Goal: Task Accomplishment & Management: Manage account settings

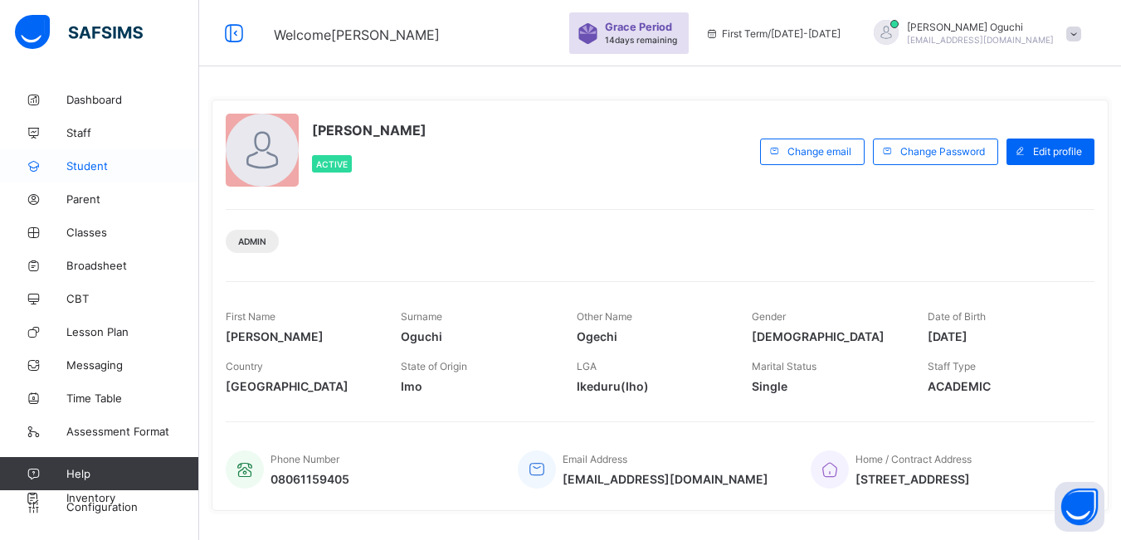
click at [90, 168] on span "Student" at bounding box center [132, 165] width 133 height 13
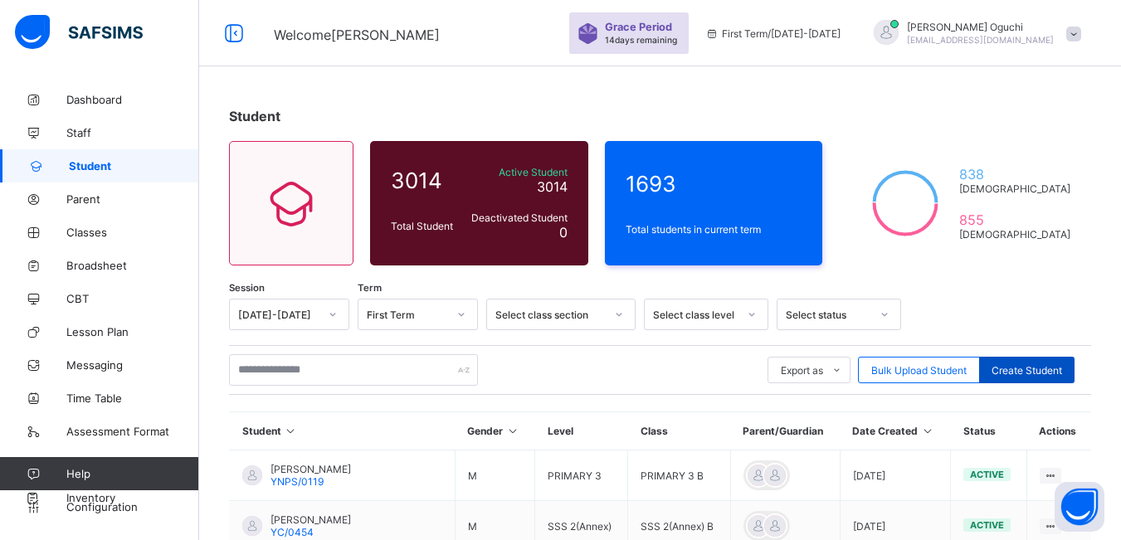
click at [1040, 372] on span "Create Student" at bounding box center [1026, 370] width 71 height 12
select select "**"
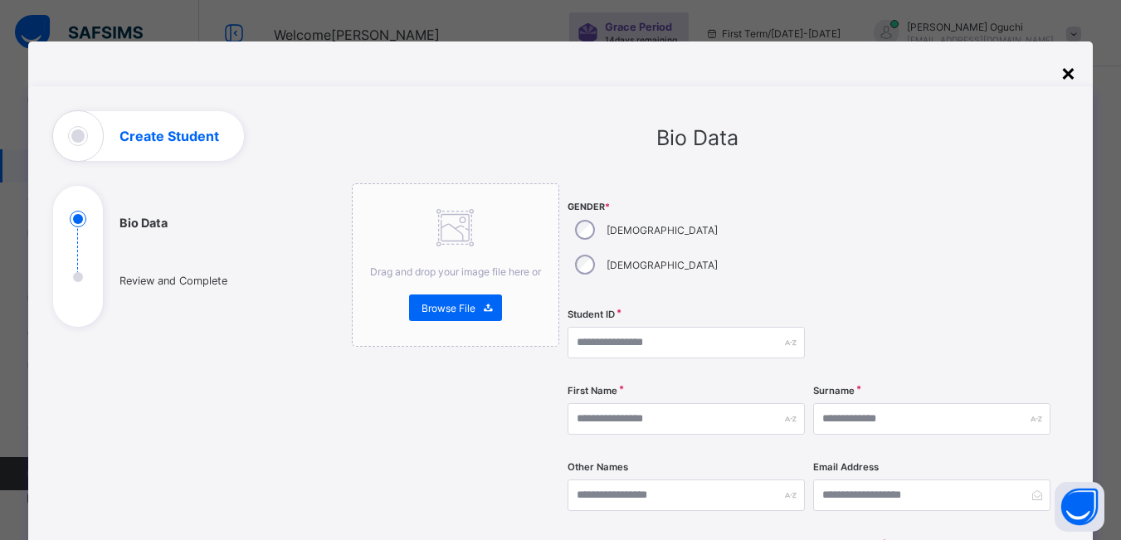
click at [1071, 77] on div "×" at bounding box center [1068, 72] width 16 height 28
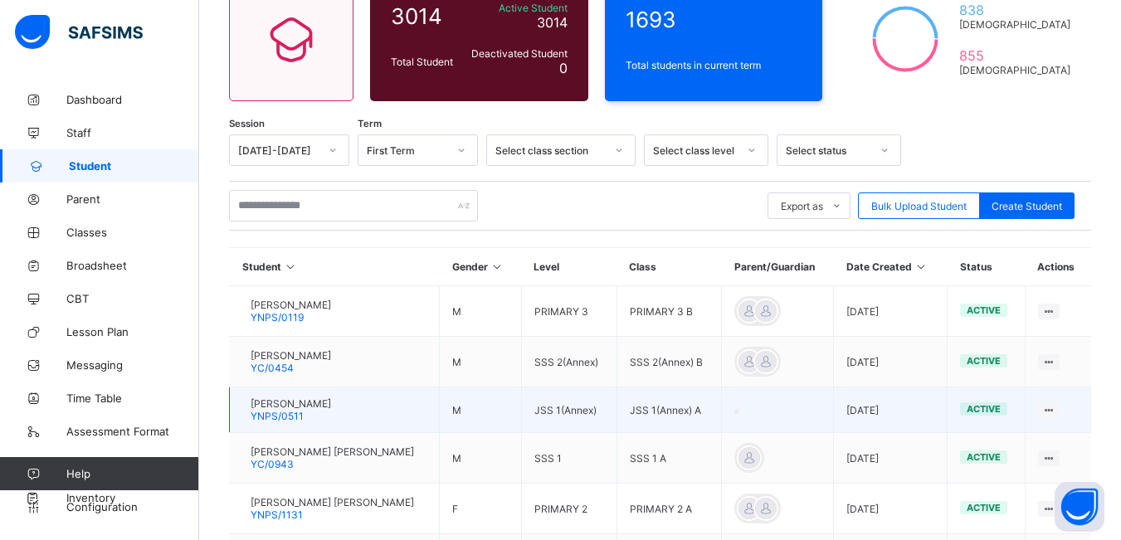
scroll to position [166, 0]
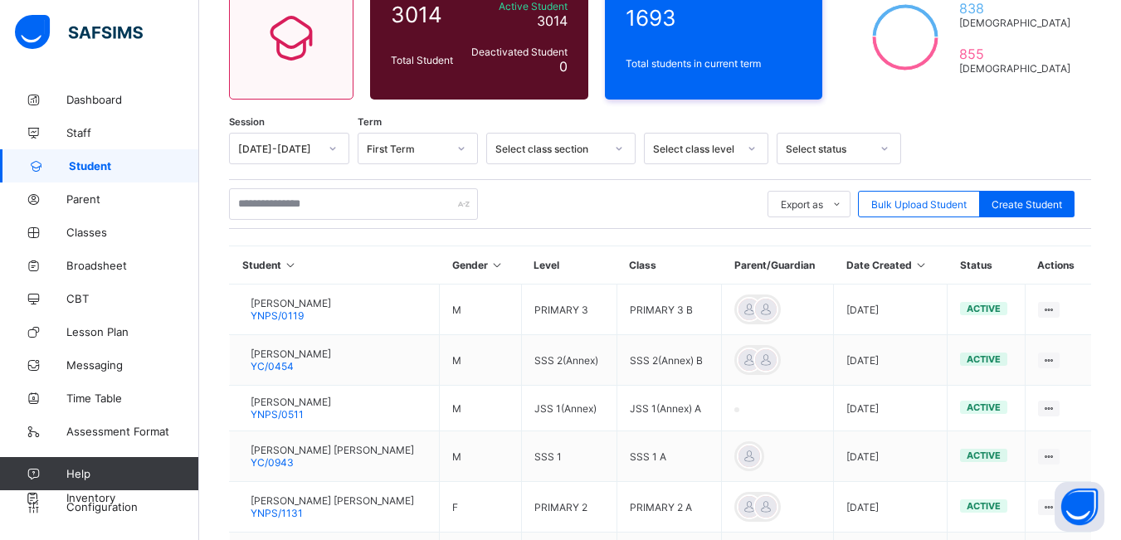
click at [928, 269] on icon at bounding box center [921, 265] width 14 height 12
click at [928, 267] on icon at bounding box center [921, 265] width 14 height 12
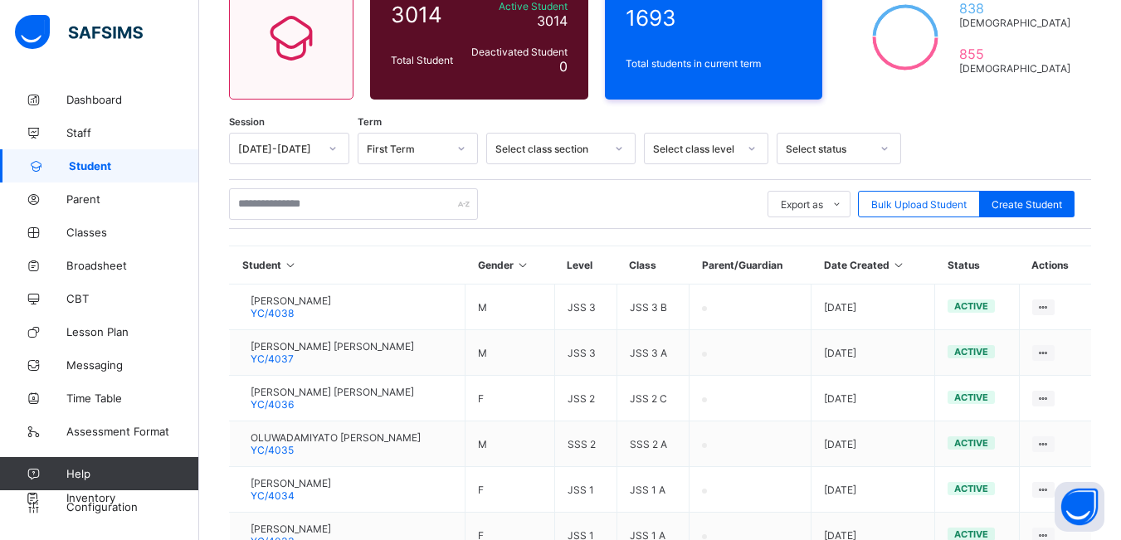
drag, startPoint x: 785, startPoint y: 2, endPoint x: 796, endPoint y: 100, distance: 98.6
click at [796, 100] on div "Student 3014 Total Student Active Student 3014 Deactivated Student 0 1693 Total…" at bounding box center [660, 378] width 922 height 923
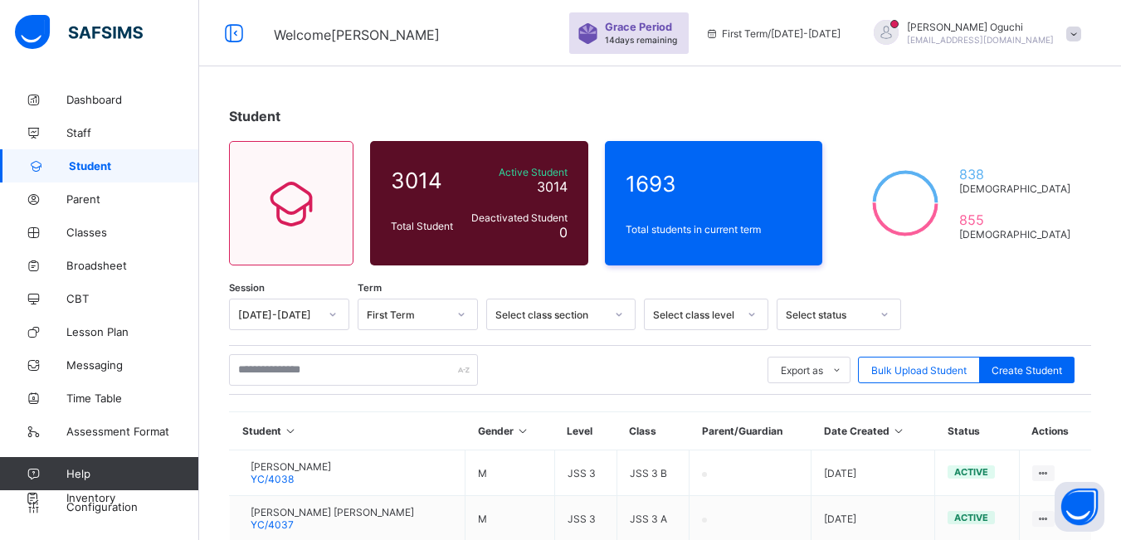
click at [1081, 36] on span at bounding box center [1073, 34] width 15 height 15
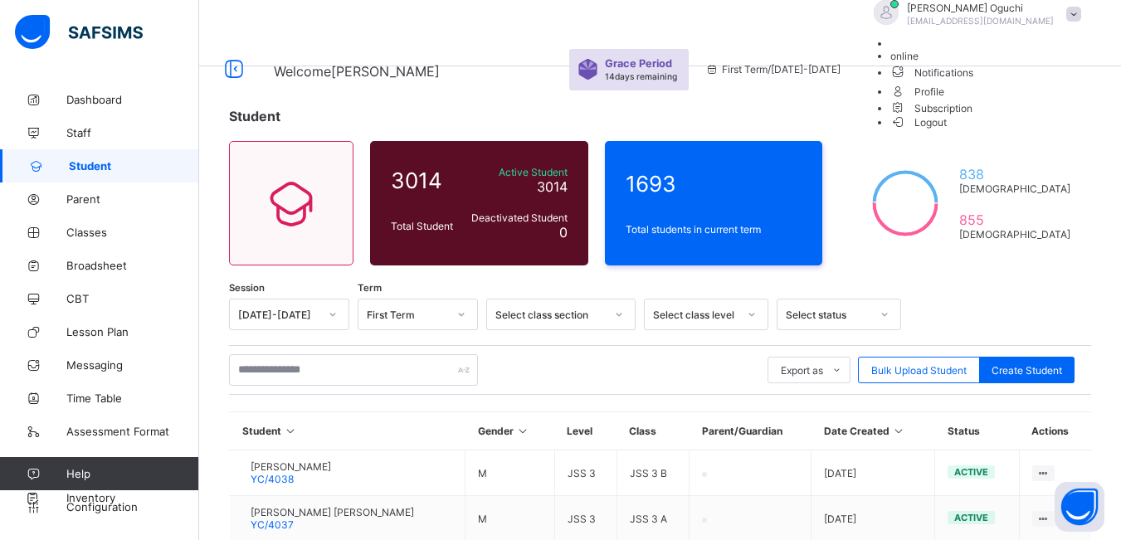
click at [918, 62] on span "online" at bounding box center [904, 56] width 28 height 12
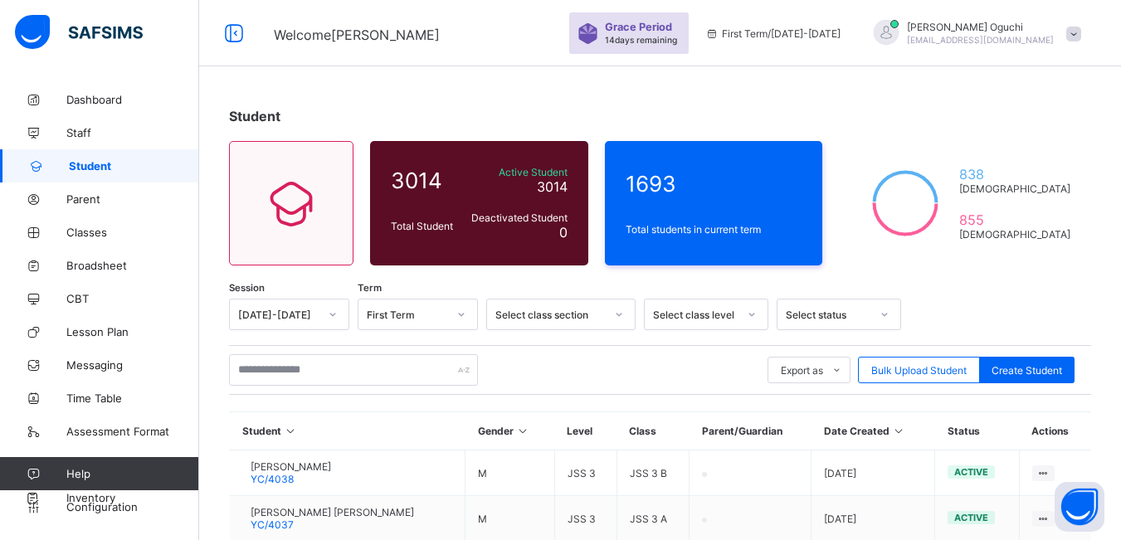
click at [1079, 27] on span at bounding box center [1073, 34] width 15 height 15
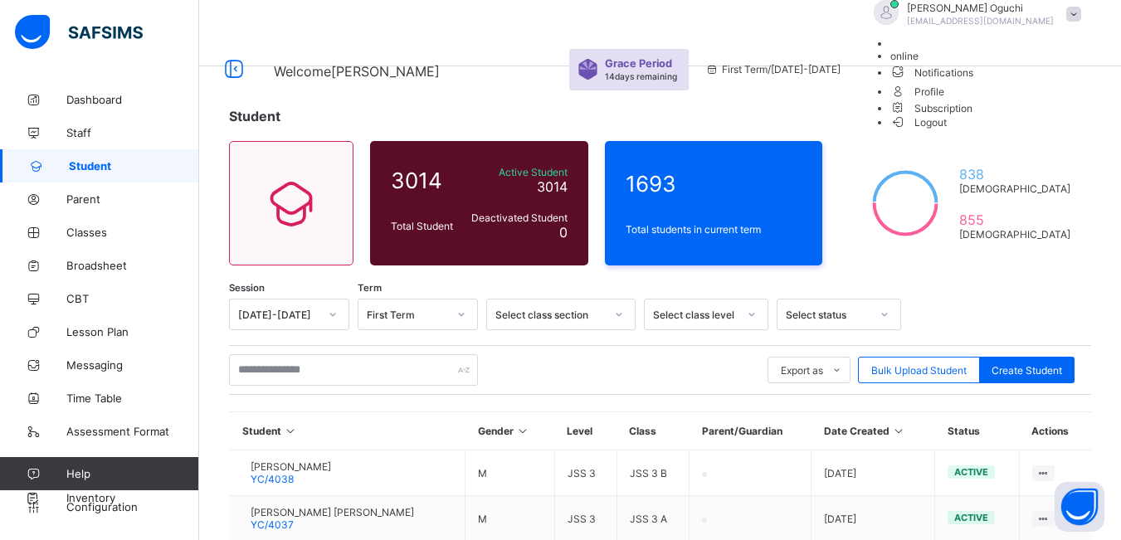
click at [964, 26] on span "[EMAIL_ADDRESS][DOMAIN_NAME]" at bounding box center [980, 21] width 147 height 10
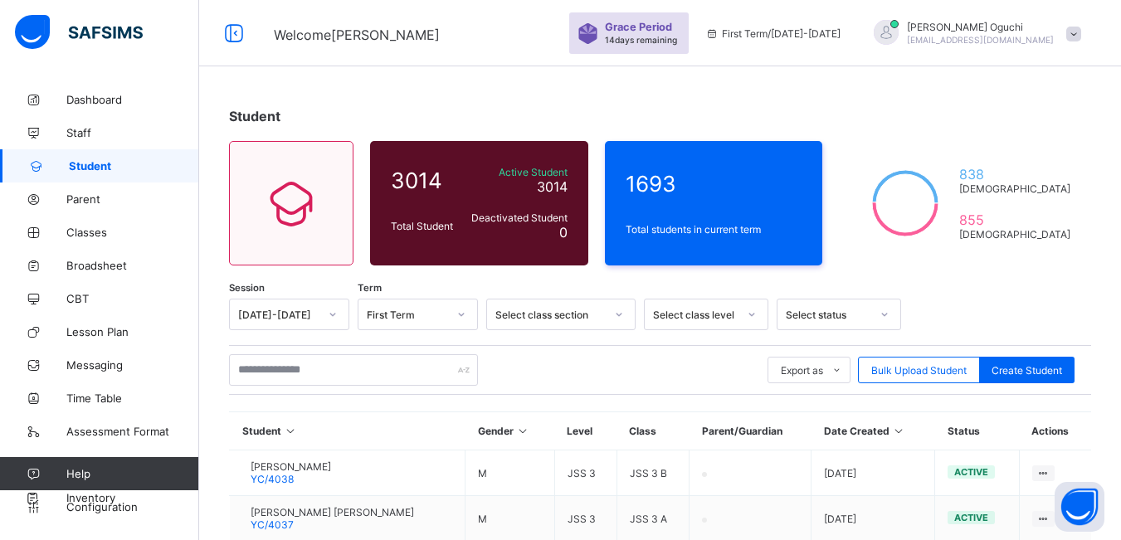
click at [964, 36] on span "[EMAIL_ADDRESS][DOMAIN_NAME]" at bounding box center [980, 40] width 147 height 10
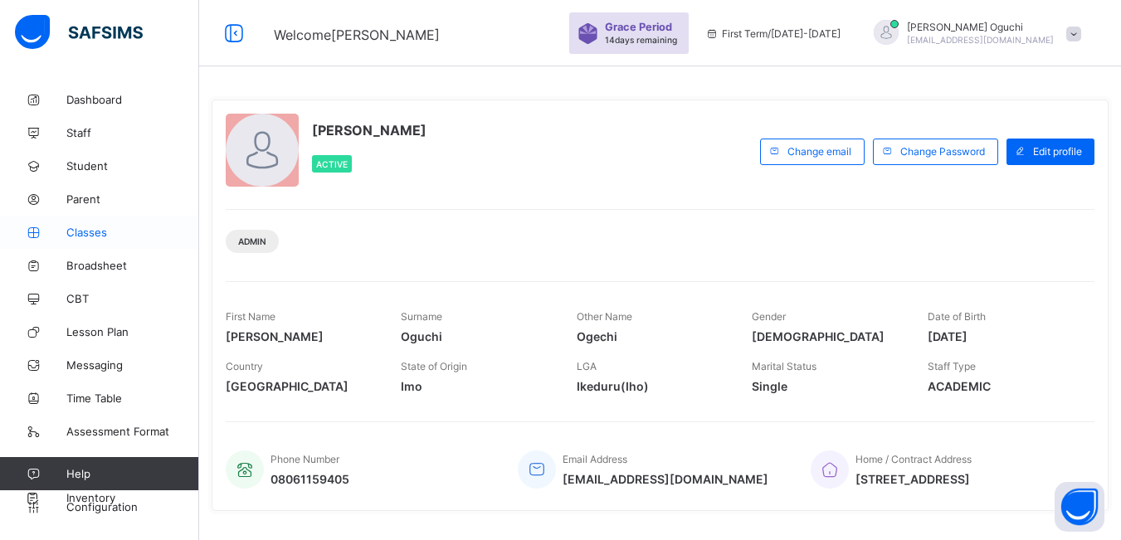
click at [91, 233] on span "Classes" at bounding box center [132, 232] width 133 height 13
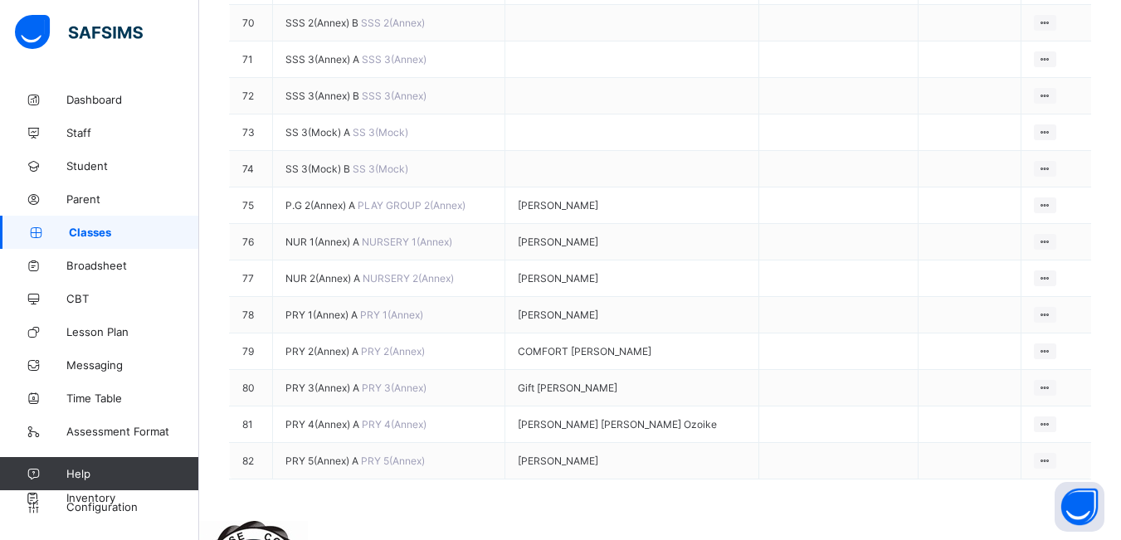
scroll to position [2821, 0]
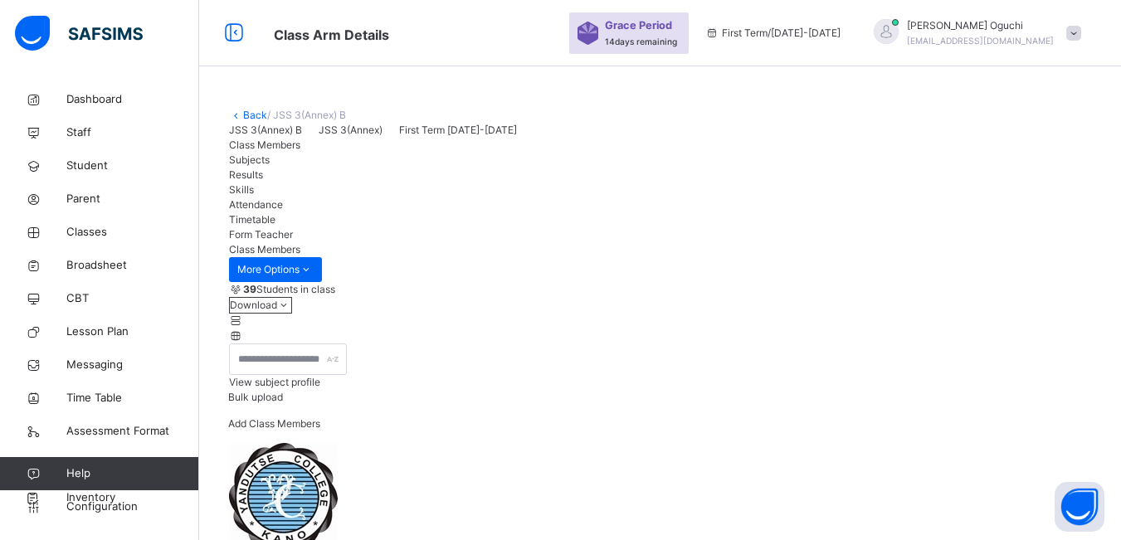
click at [320, 388] on span "View subject profile" at bounding box center [274, 382] width 91 height 12
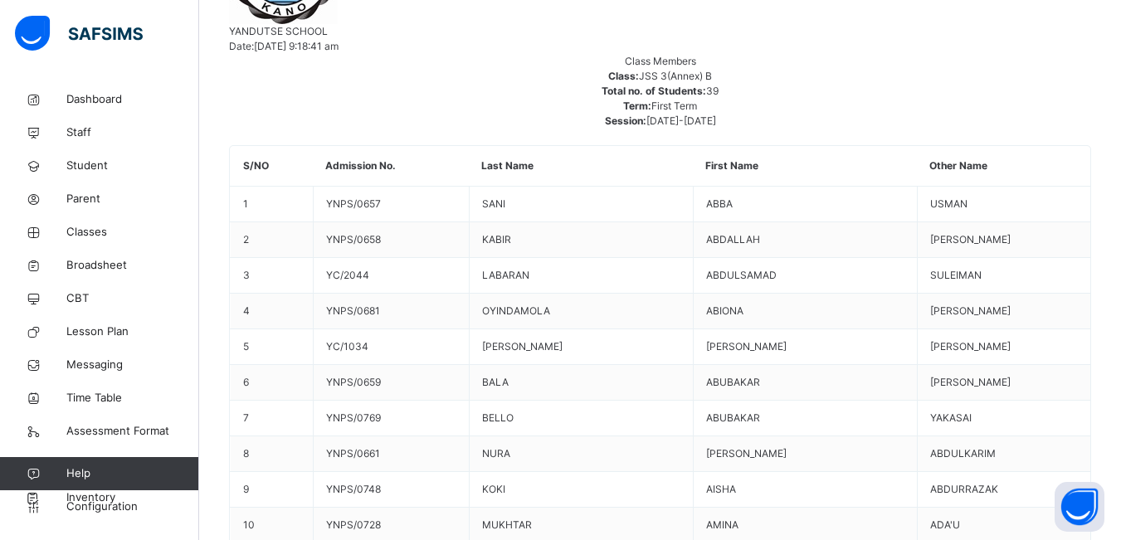
scroll to position [913, 0]
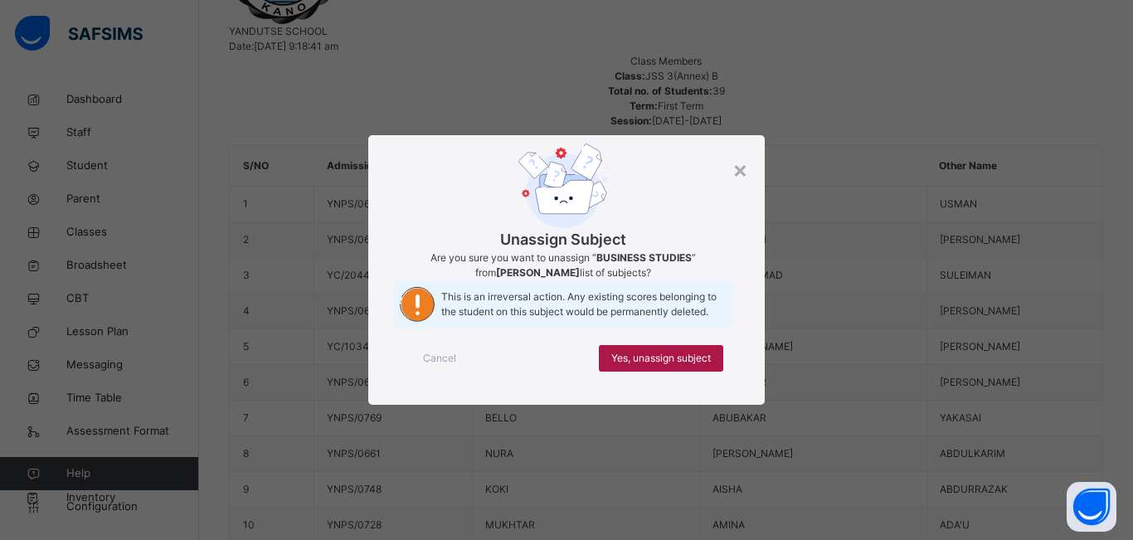
click at [691, 366] on span "Yes, unassign subject" at bounding box center [661, 358] width 100 height 15
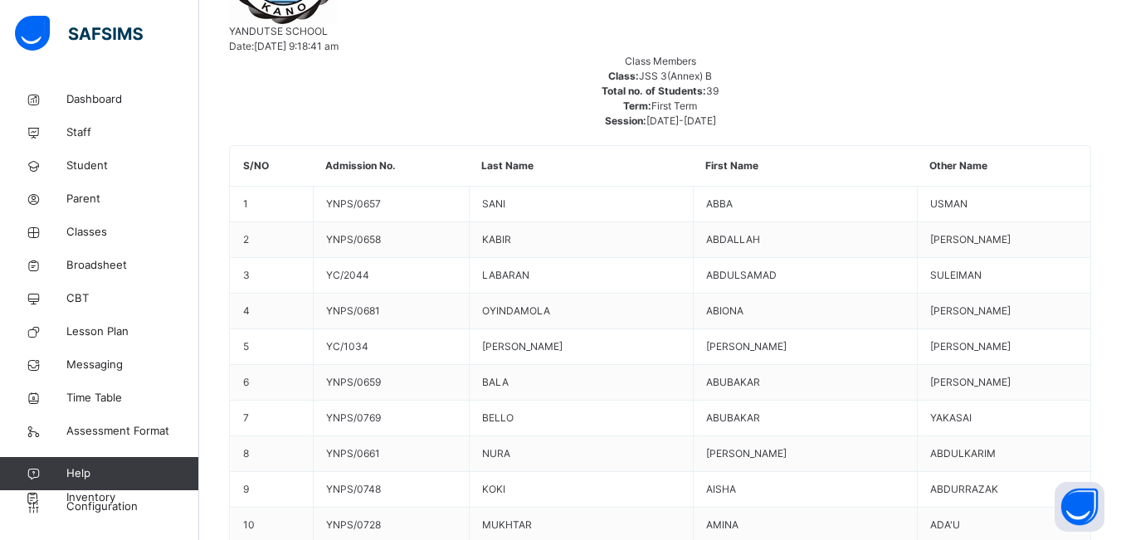
scroll to position [996, 0]
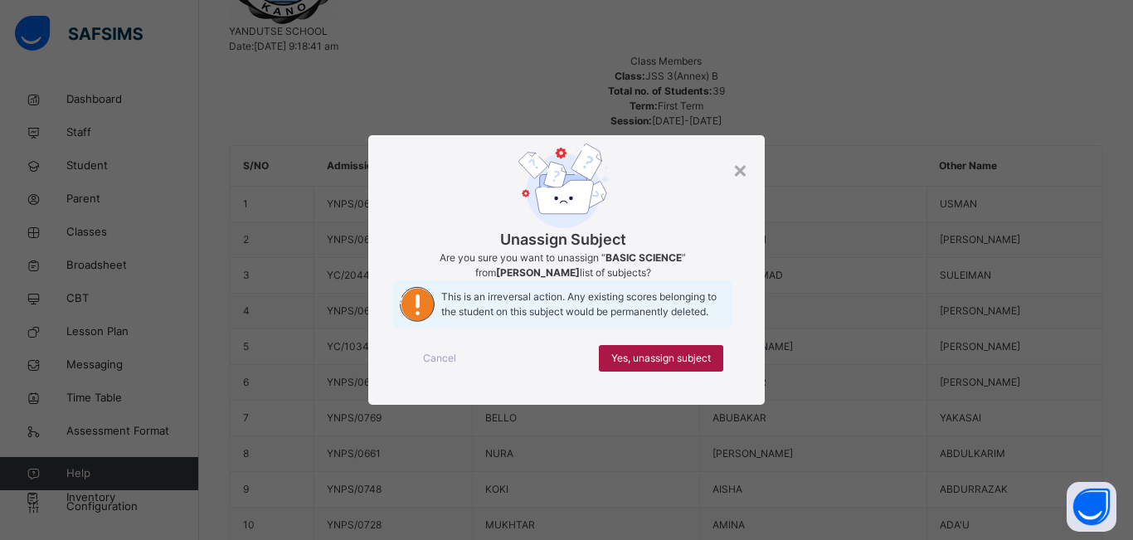
click at [687, 366] on span "Yes, unassign subject" at bounding box center [661, 358] width 100 height 15
click at [669, 366] on span "Yes, unassign subject" at bounding box center [661, 358] width 100 height 15
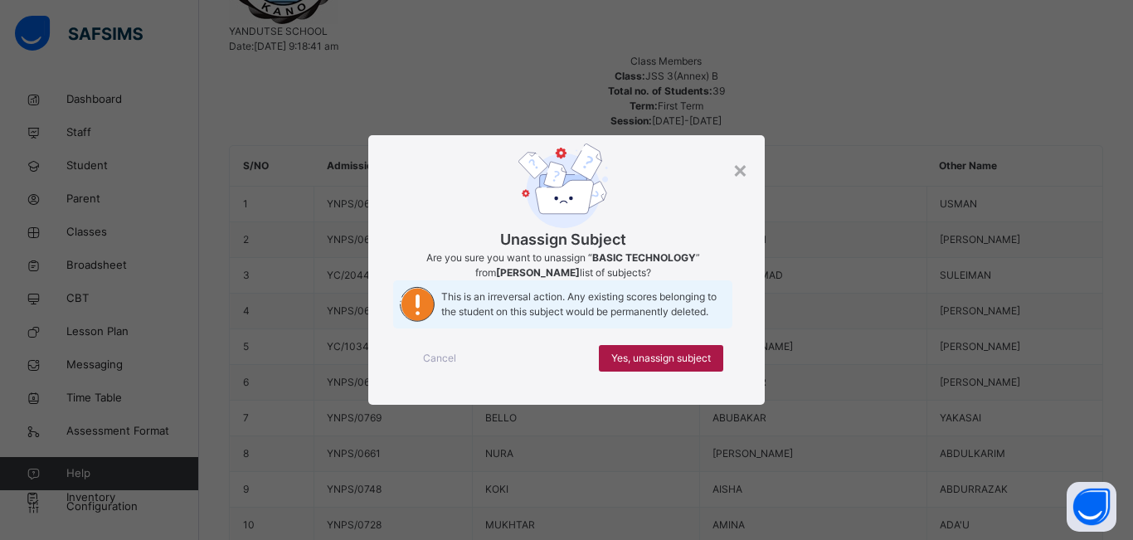
click at [673, 366] on span "Yes, unassign subject" at bounding box center [661, 358] width 100 height 15
click at [686, 366] on span "Yes, unassign subject" at bounding box center [661, 358] width 100 height 15
click at [689, 366] on span "Yes, unassign subject" at bounding box center [661, 358] width 100 height 15
click at [684, 366] on span "Yes, unassign subject" at bounding box center [661, 358] width 100 height 15
click at [1090, 514] on button "Open asap" at bounding box center [1092, 507] width 50 height 50
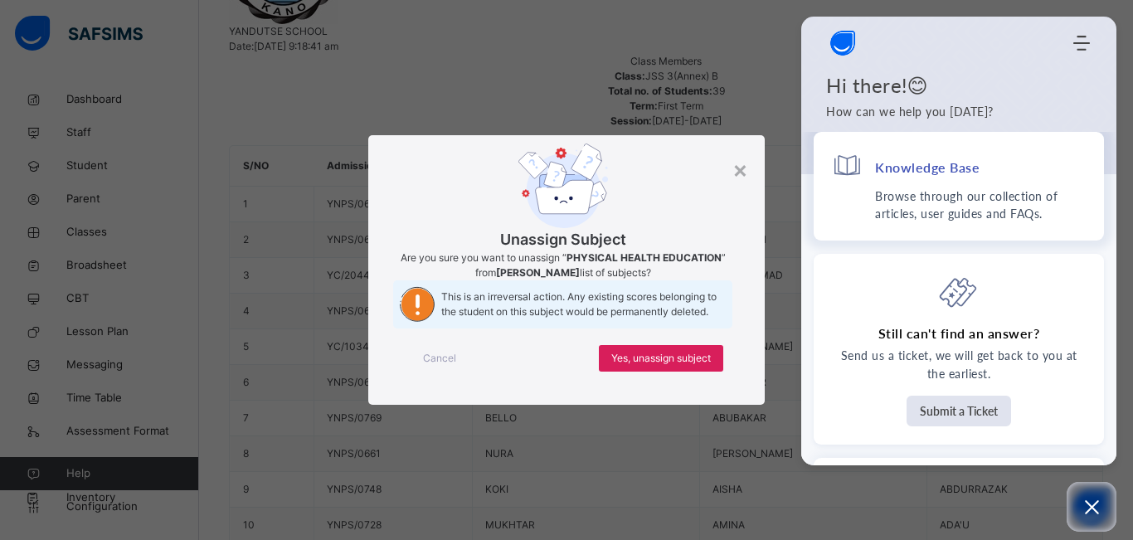
click at [948, 210] on p "Browse through our collection of articles, user guides and FAQs." at bounding box center [980, 204] width 211 height 35
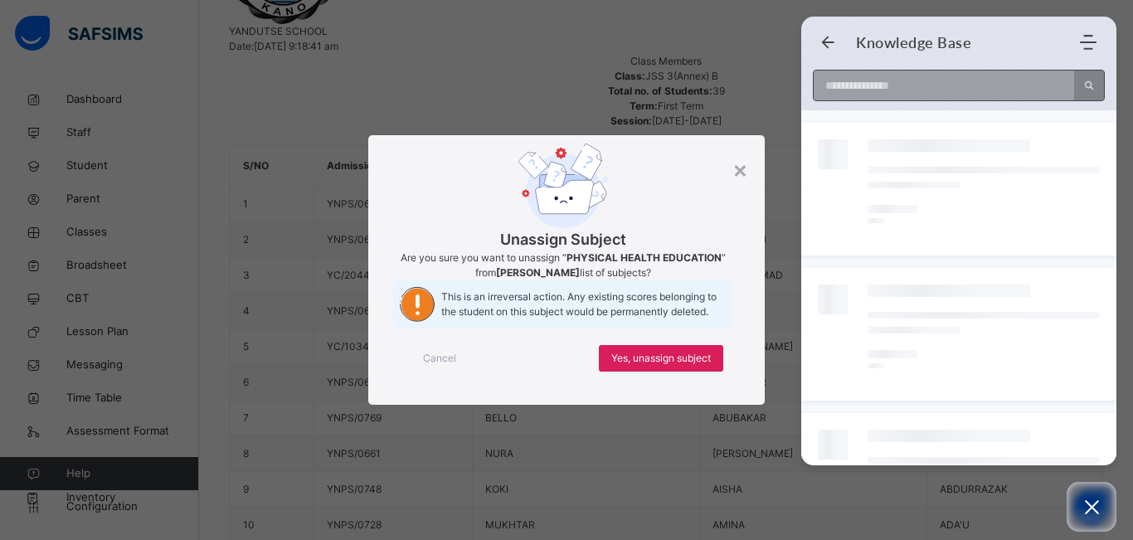
click at [852, 85] on input at bounding box center [939, 86] width 251 height 30
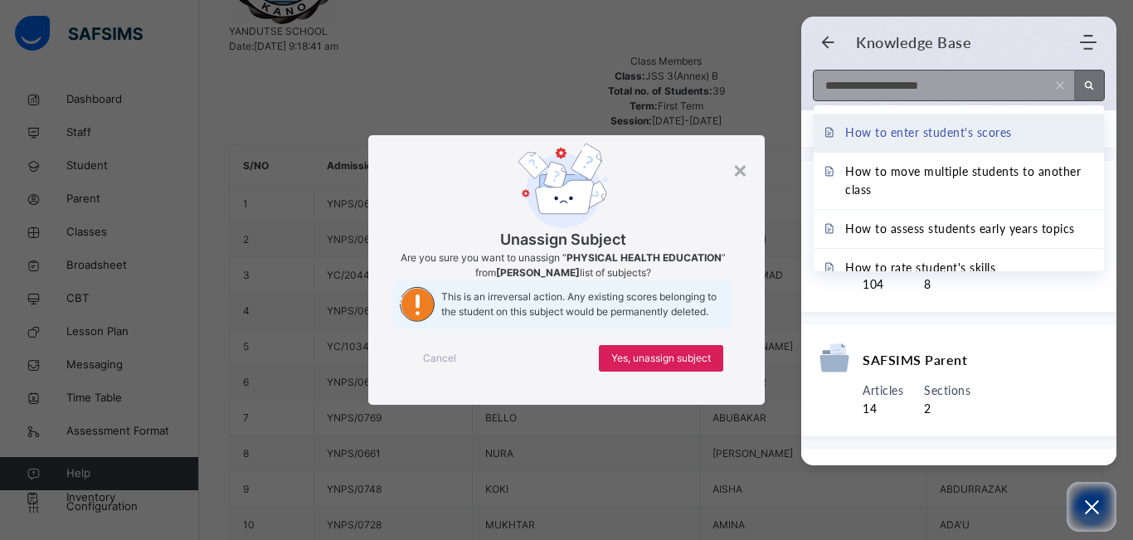
type input "**********"
click at [962, 132] on span "How to enter student's scores" at bounding box center [928, 133] width 167 height 18
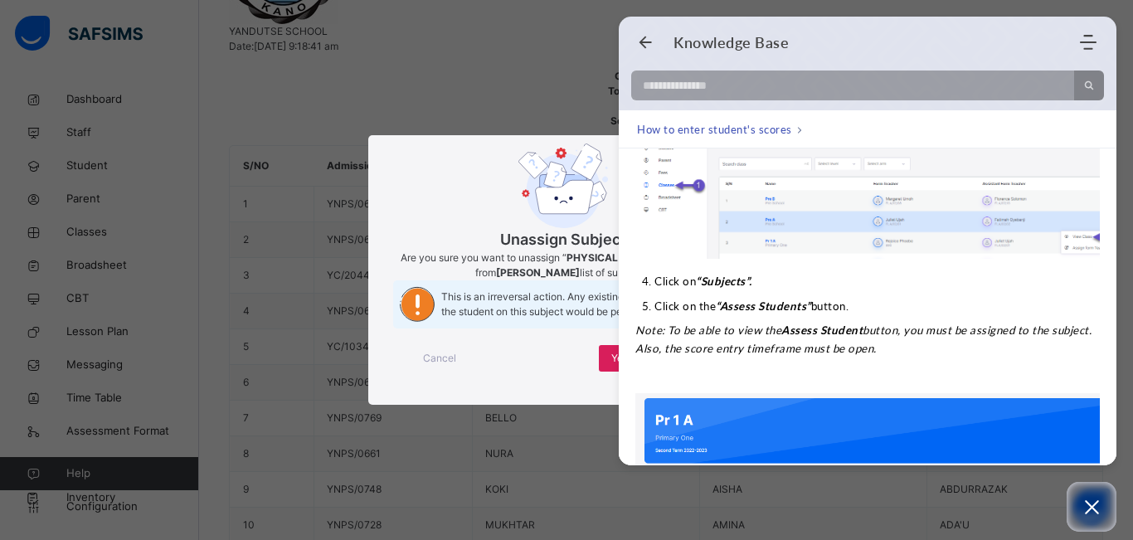
scroll to position [332, 0]
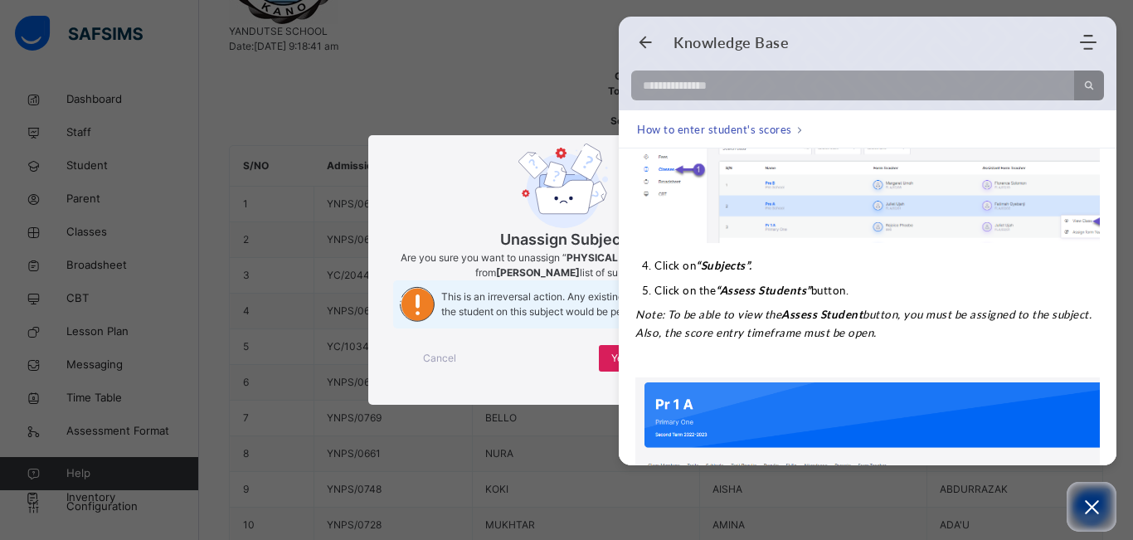
click at [465, 26] on div "× Unassign Subject Are you sure you want to unassign “ PHYSICAL HEALTH EDUCATIO…" at bounding box center [566, 270] width 1133 height 540
click at [554, 79] on div "× Unassign Subject Are you sure you want to unassign “ PHYSICAL HEALTH EDUCATIO…" at bounding box center [566, 270] width 1133 height 540
click at [646, 44] on icon "Back" at bounding box center [645, 42] width 17 height 17
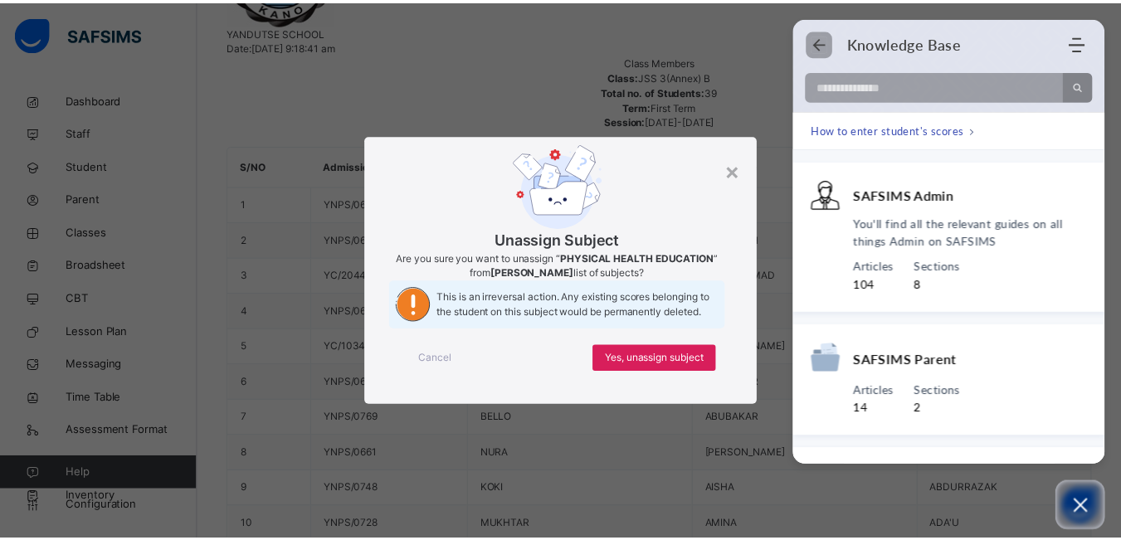
scroll to position [524, 0]
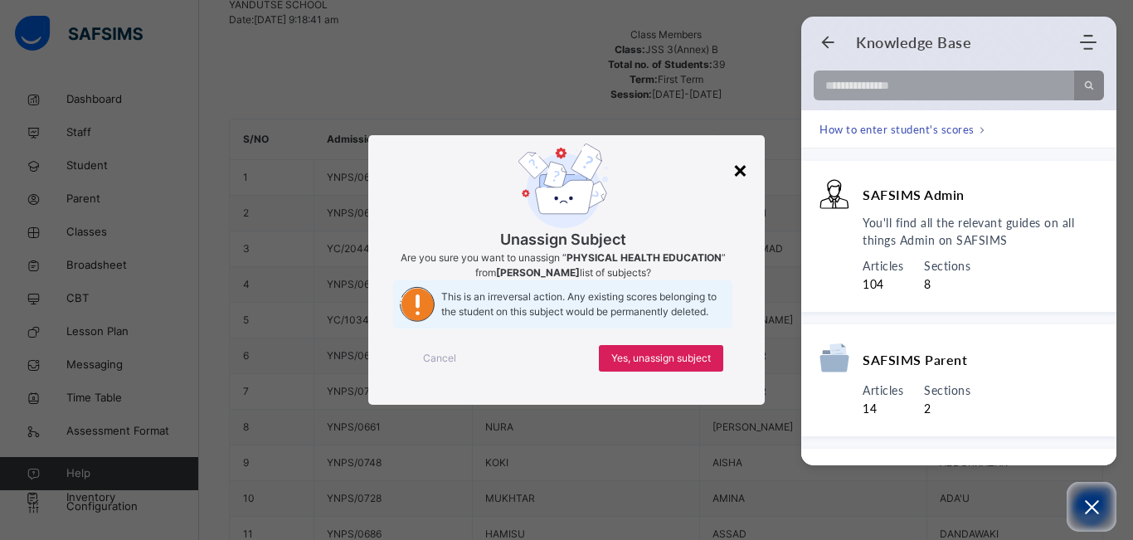
click at [747, 152] on div "×" at bounding box center [741, 169] width 16 height 35
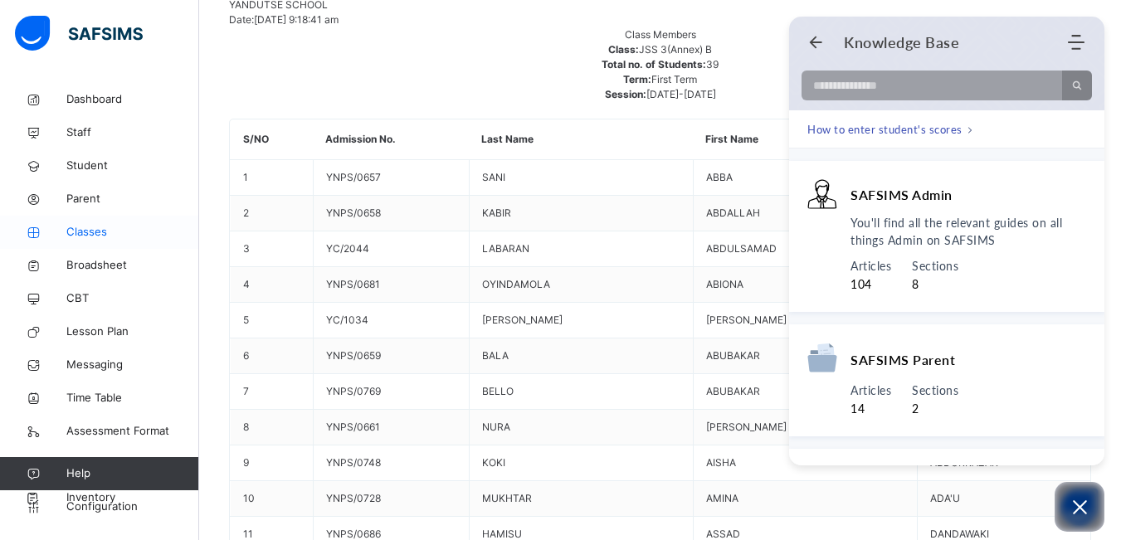
click at [94, 226] on span "Classes" at bounding box center [132, 232] width 133 height 17
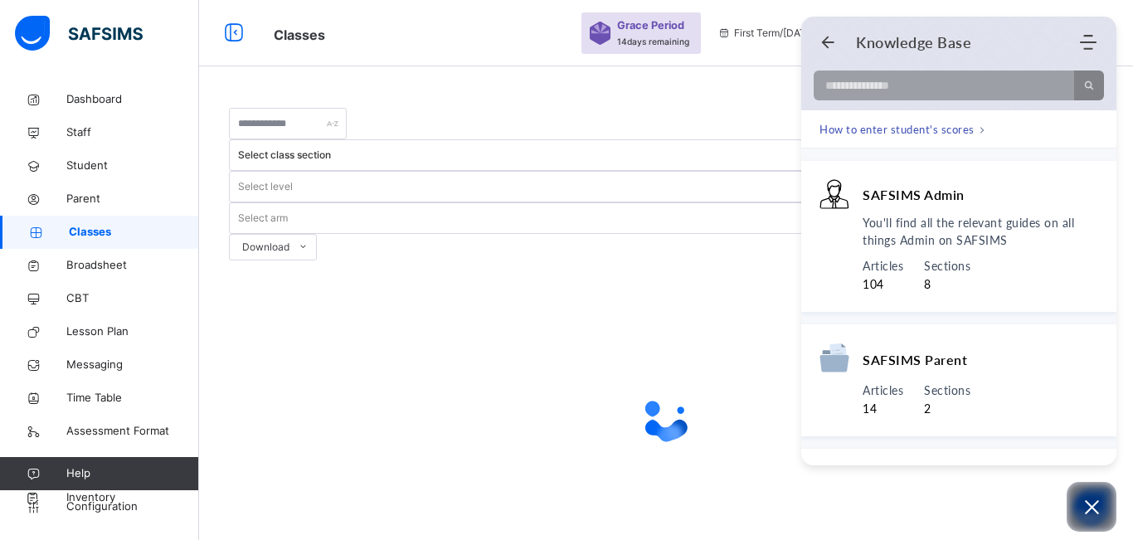
click at [807, 49] on div "Knowledge Base Home Knowledge Base Submit Ticket" at bounding box center [958, 43] width 315 height 32
click at [1088, 508] on icon "Open asap" at bounding box center [1092, 507] width 21 height 21
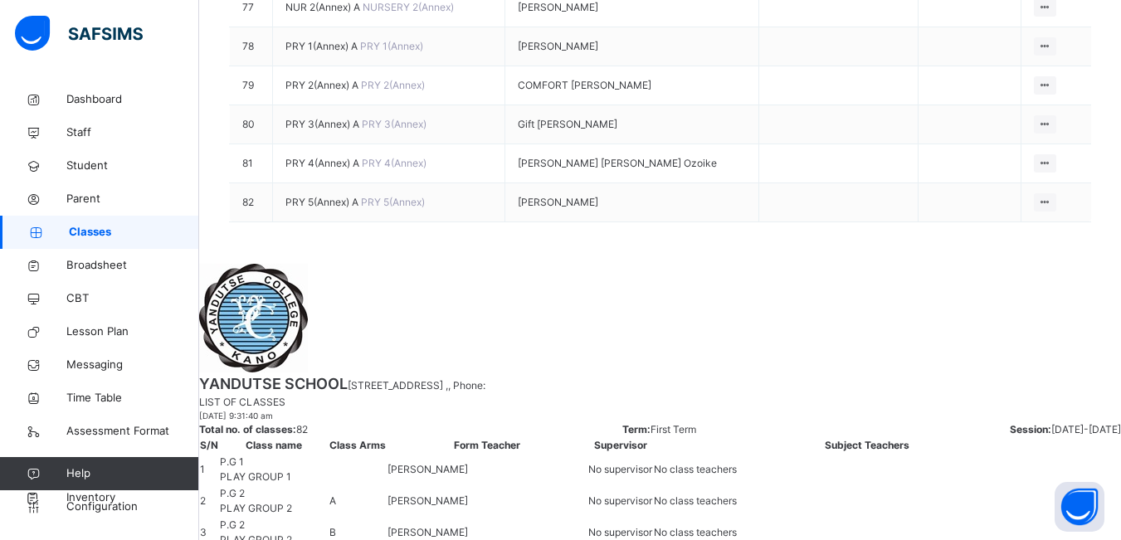
scroll to position [3318, 0]
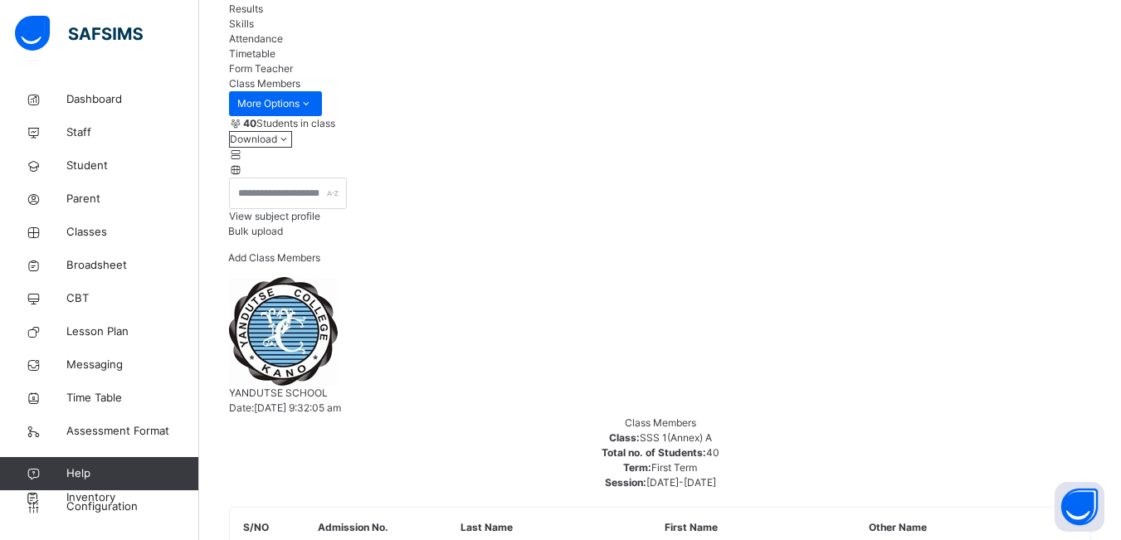
scroll to position [83, 0]
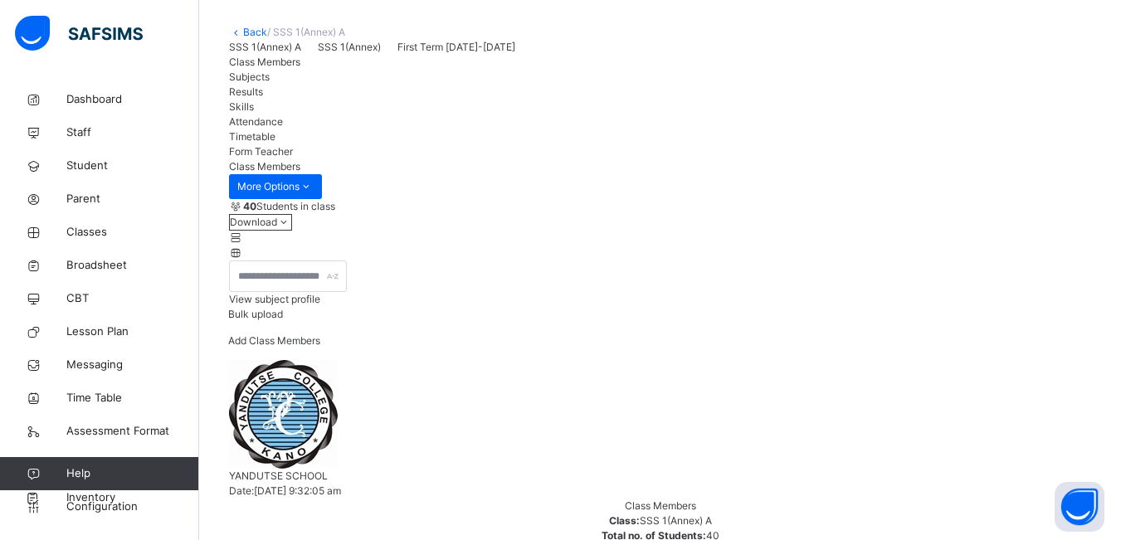
click at [270, 83] on span "Subjects" at bounding box center [249, 77] width 41 height 12
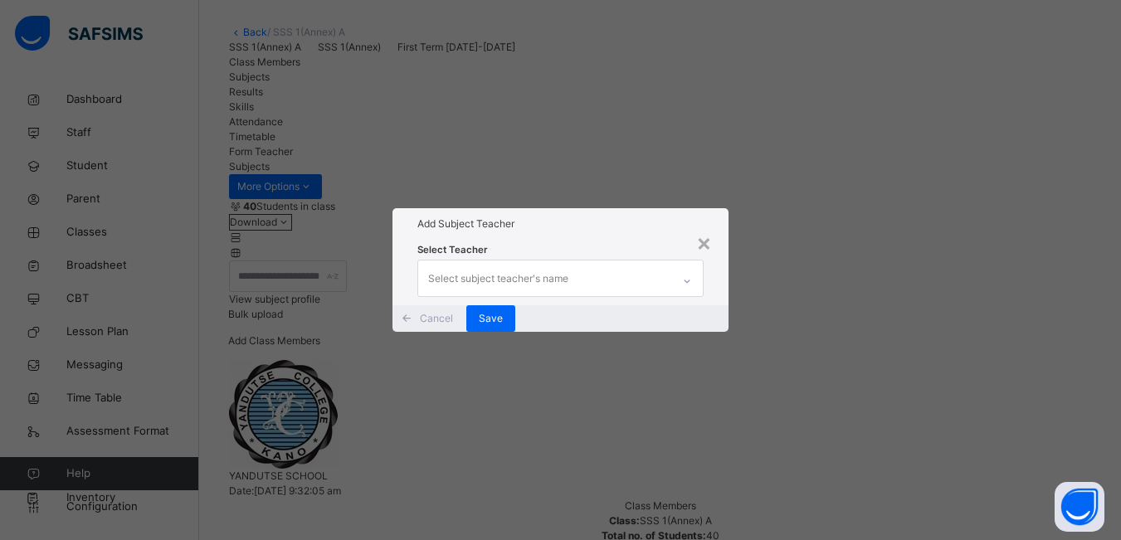
click at [583, 260] on div "Select subject teacher's name" at bounding box center [544, 277] width 253 height 35
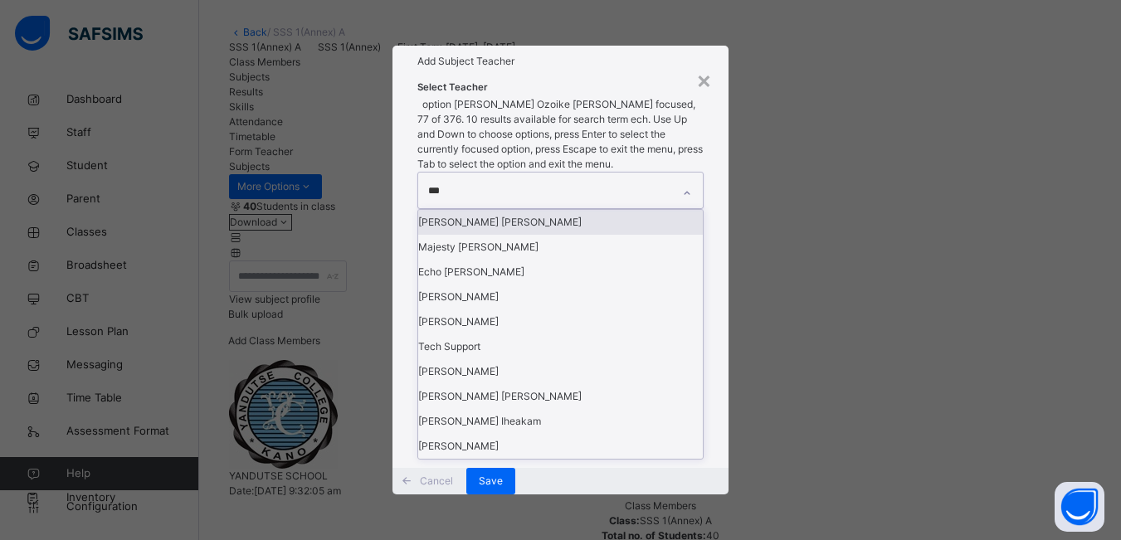
type input "****"
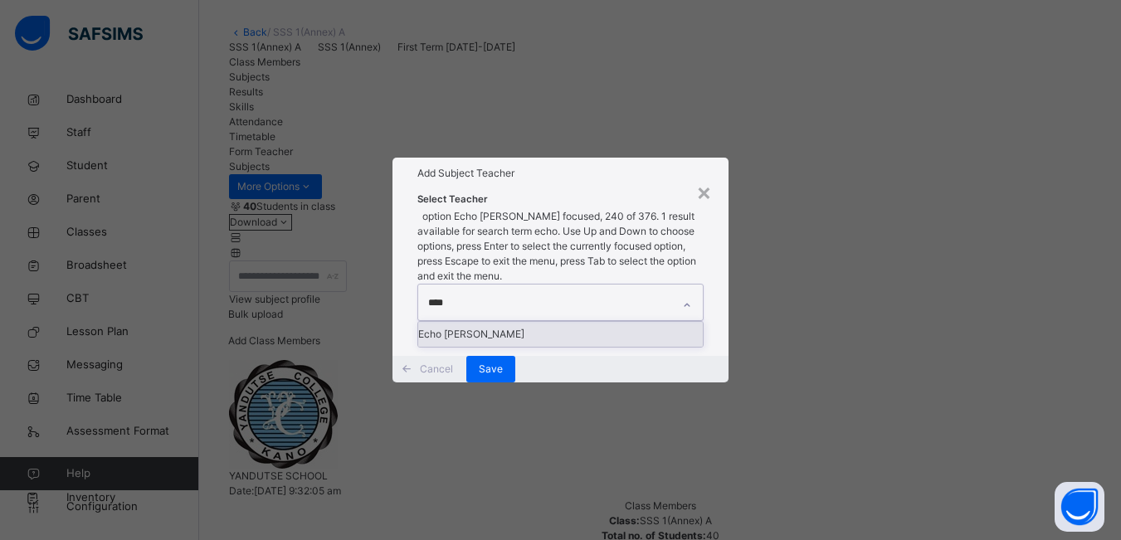
click at [538, 322] on div "Echo Michael Aboh" at bounding box center [560, 334] width 285 height 25
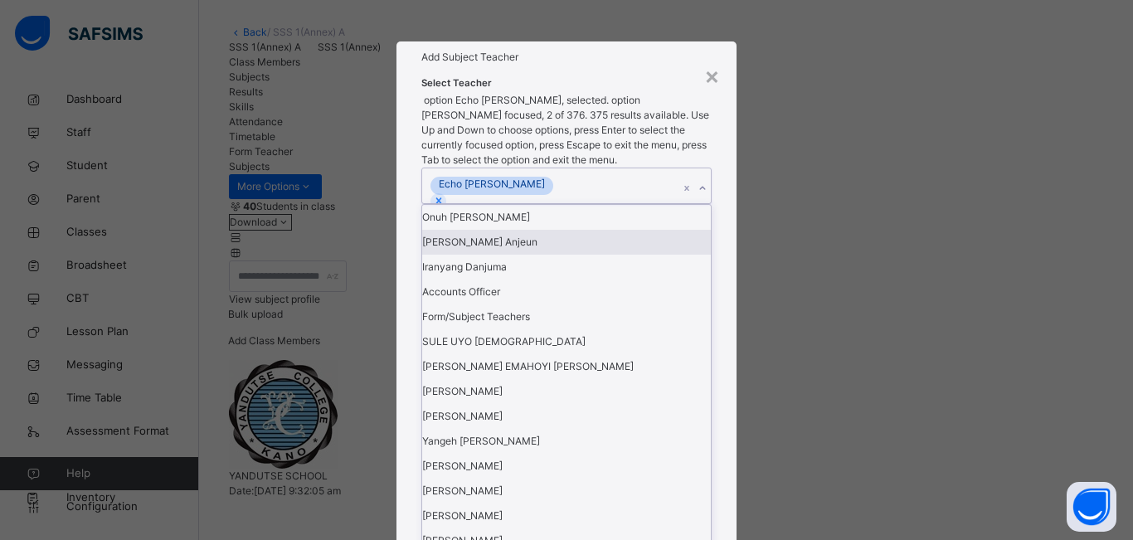
click at [807, 288] on div "× Add Subject Teacher Select Teacher option Echo Michael Aboh, selected. option…" at bounding box center [566, 270] width 1133 height 540
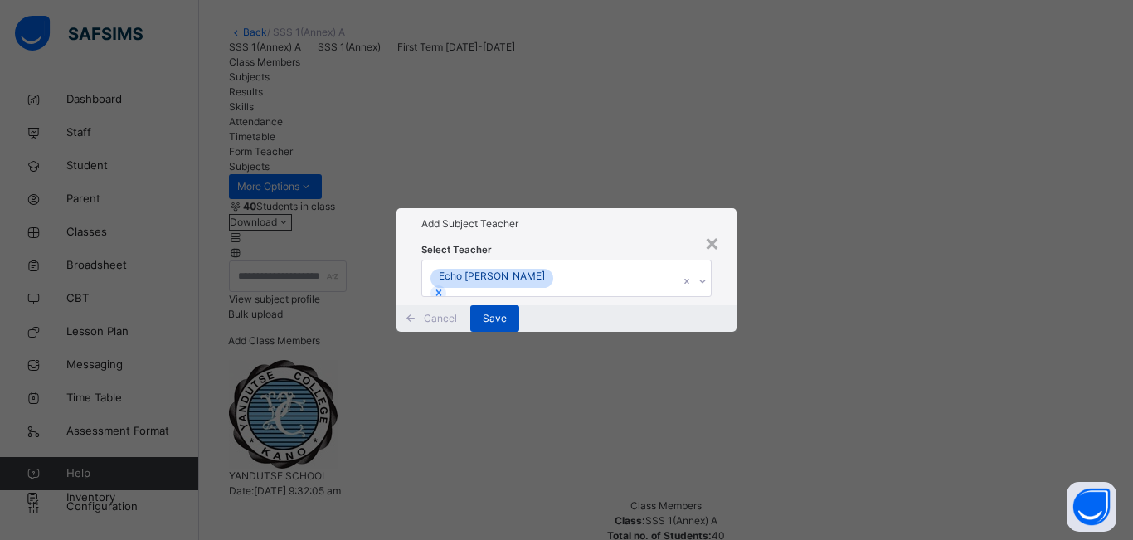
click at [507, 326] on span "Save" at bounding box center [495, 318] width 24 height 15
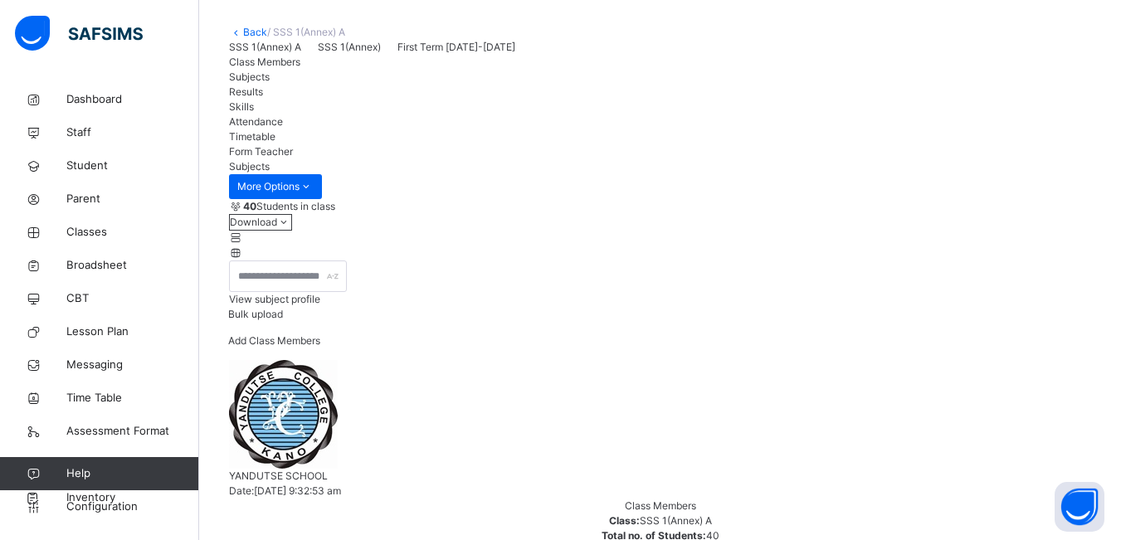
click at [261, 68] on span "Class Members" at bounding box center [264, 62] width 71 height 12
click at [320, 305] on span "View subject profile" at bounding box center [274, 299] width 91 height 12
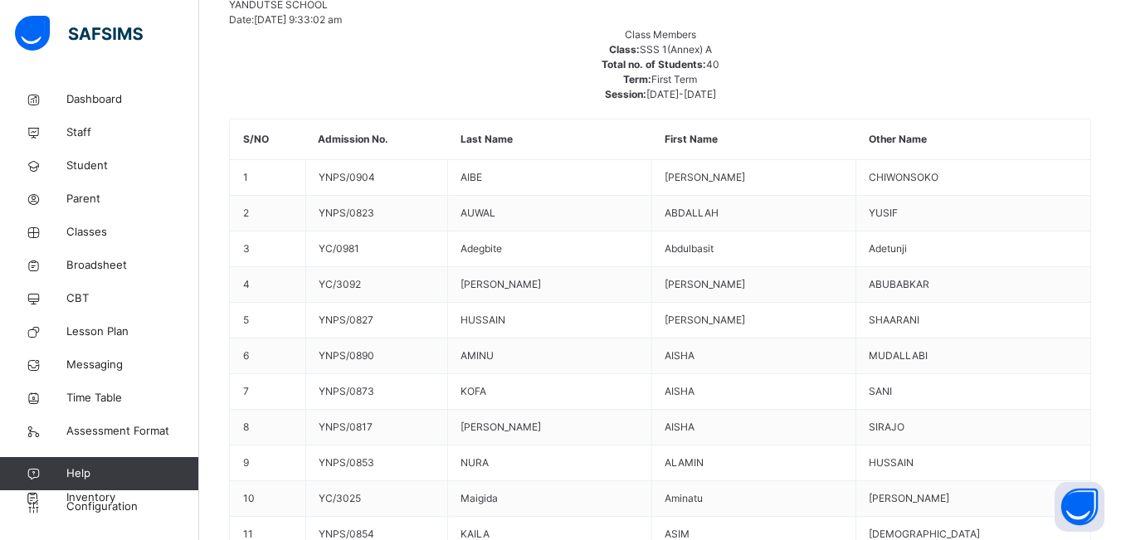
scroll to position [110, 0]
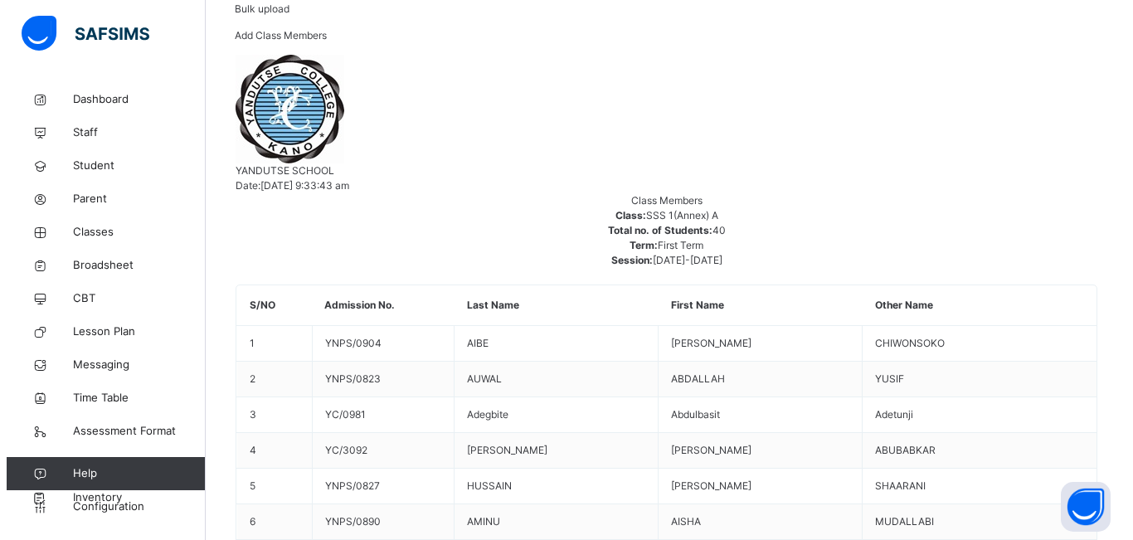
scroll to position [441, 0]
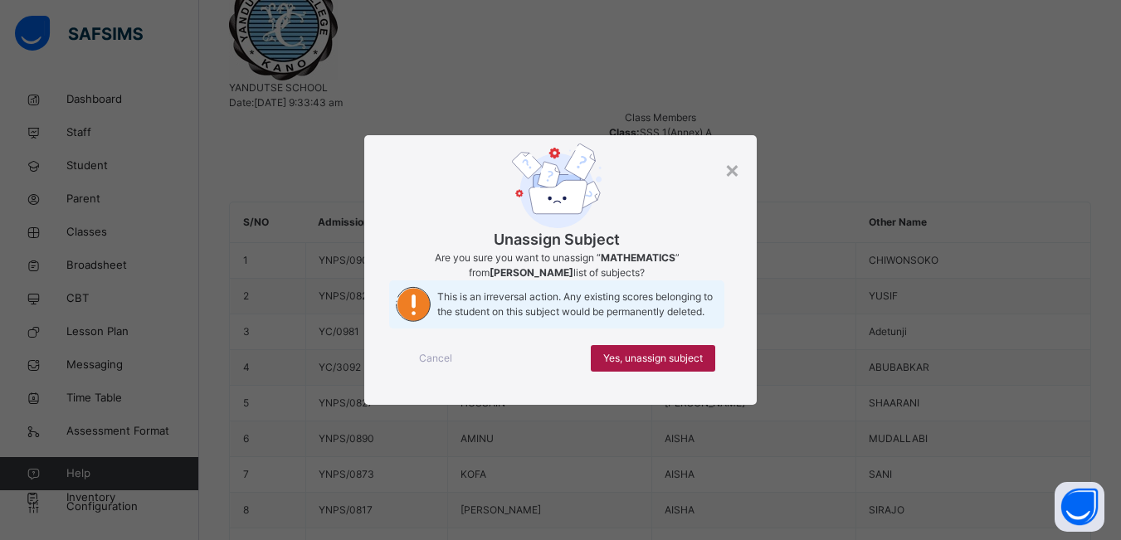
click at [685, 366] on span "Yes, unassign subject" at bounding box center [653, 358] width 100 height 15
click at [697, 366] on span "Yes, unassign subject" at bounding box center [661, 358] width 100 height 15
click at [700, 366] on span "Yes, unassign subject" at bounding box center [661, 358] width 100 height 15
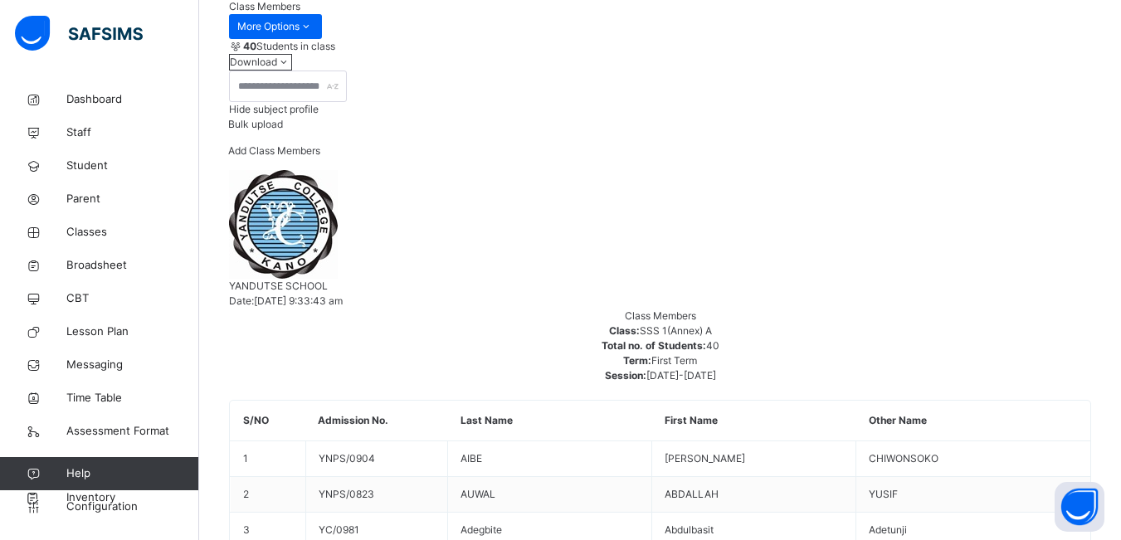
scroll to position [524, 0]
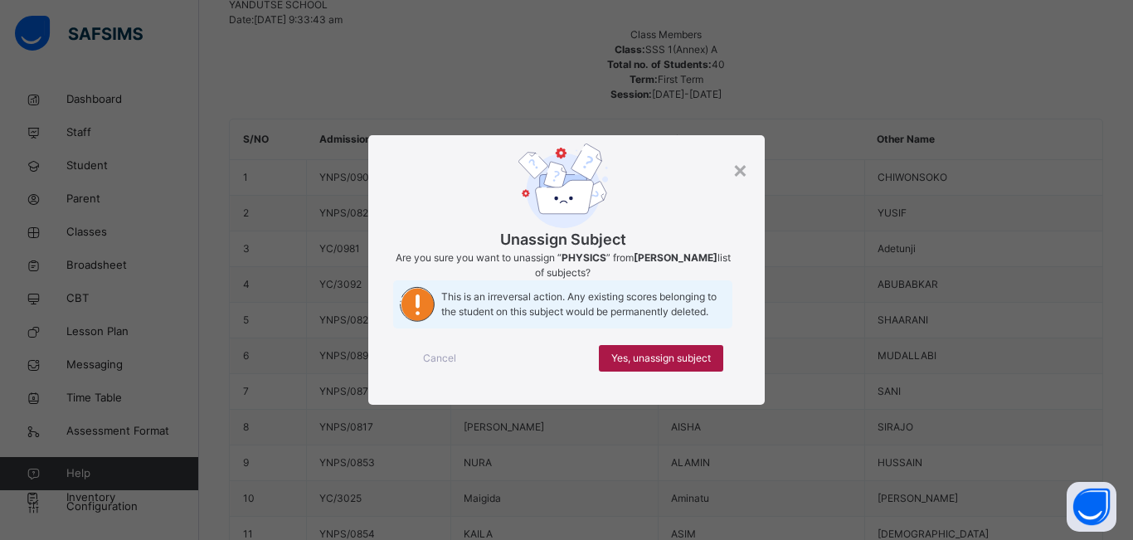
click at [692, 366] on span "Yes, unassign subject" at bounding box center [661, 358] width 100 height 15
click at [669, 366] on span "Yes, unassign subject" at bounding box center [661, 358] width 100 height 15
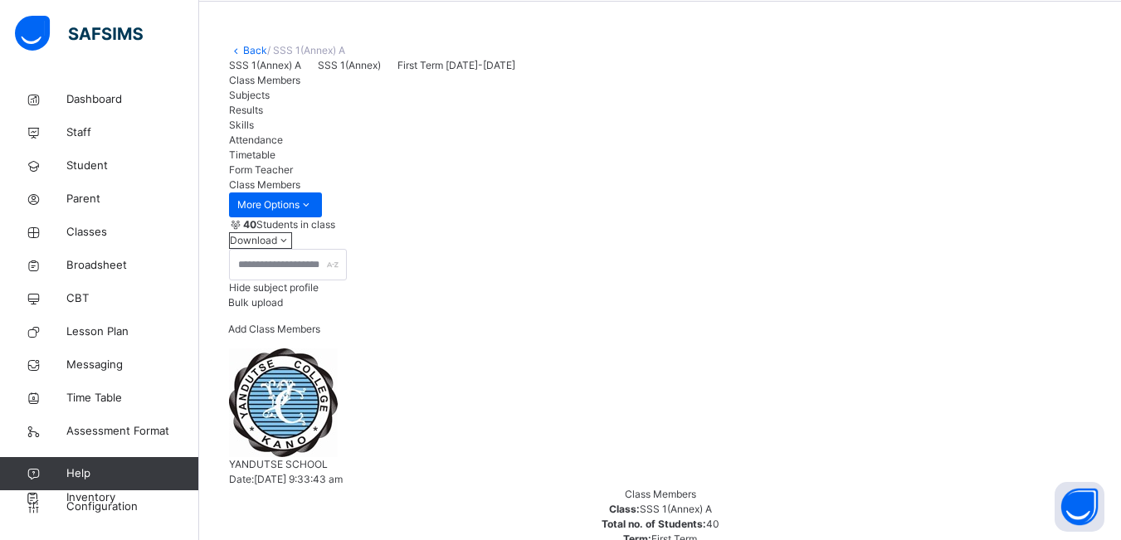
scroll to position [27, 0]
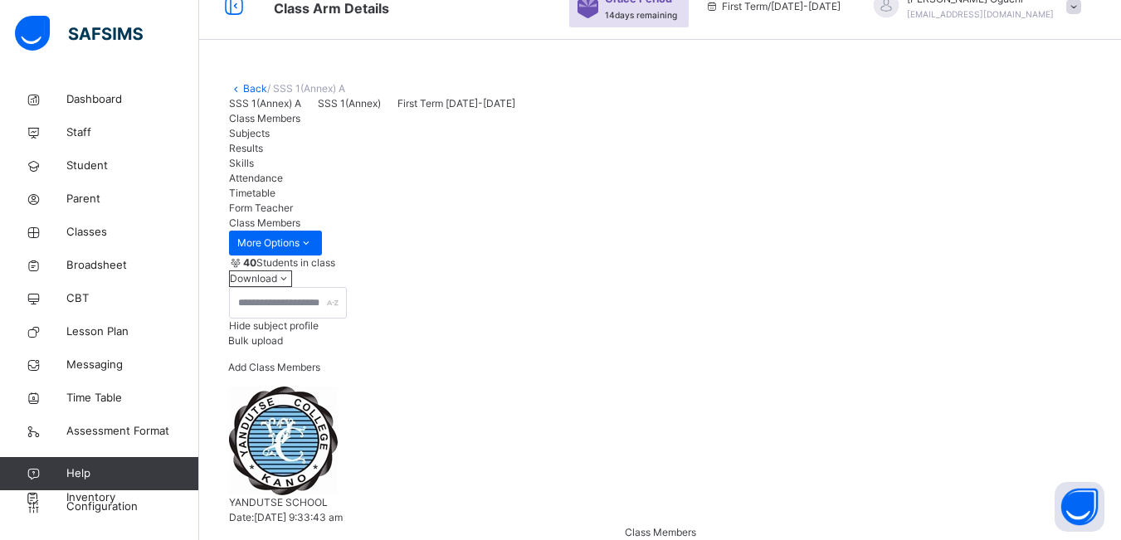
click at [270, 139] on span "Subjects" at bounding box center [249, 133] width 41 height 12
click at [91, 227] on span "Classes" at bounding box center [132, 232] width 133 height 17
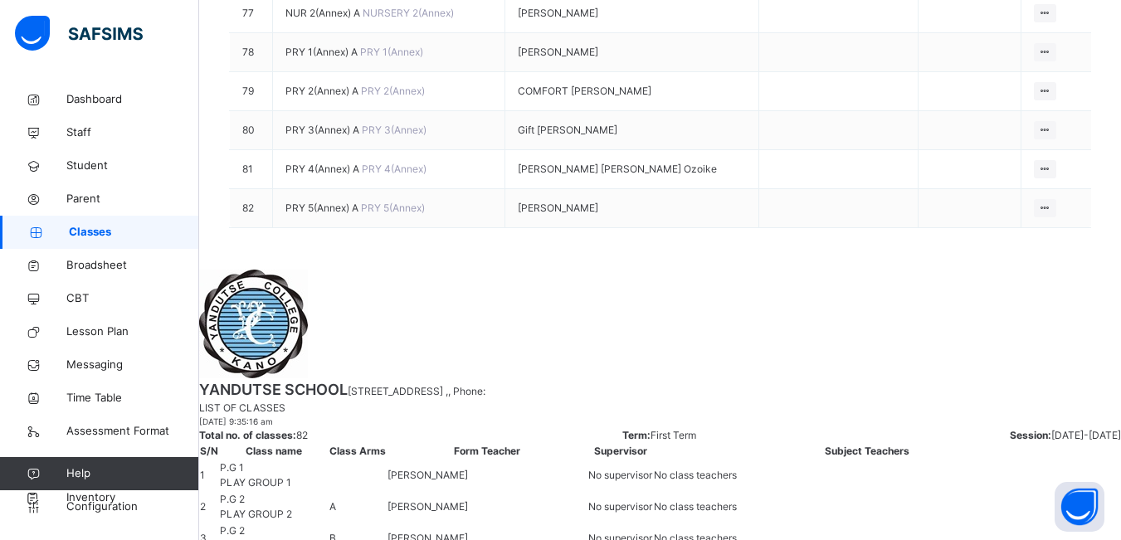
scroll to position [3318, 0]
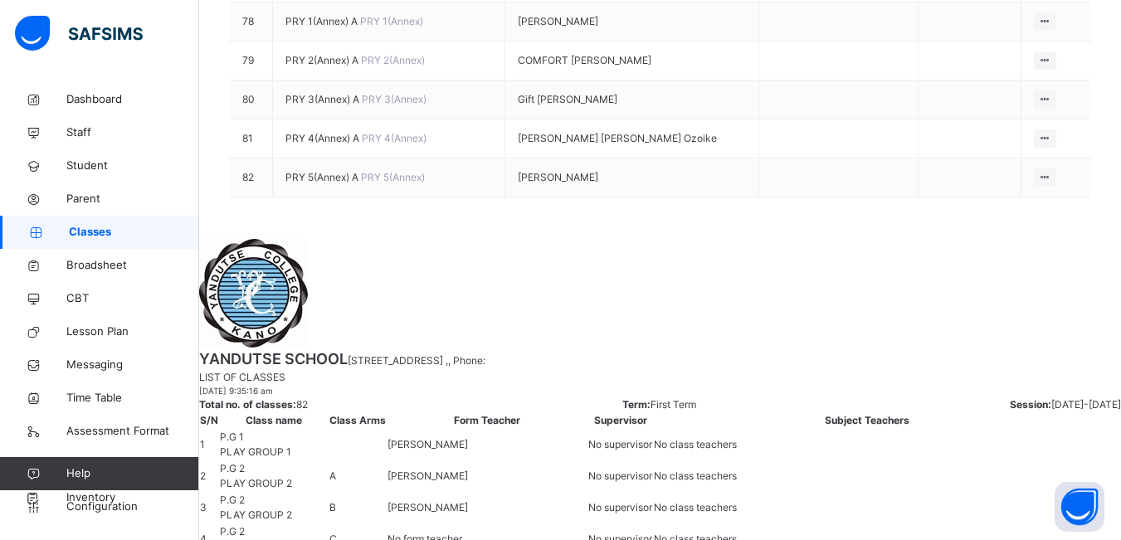
drag, startPoint x: 1047, startPoint y: 295, endPoint x: 1030, endPoint y: 298, distance: 16.8
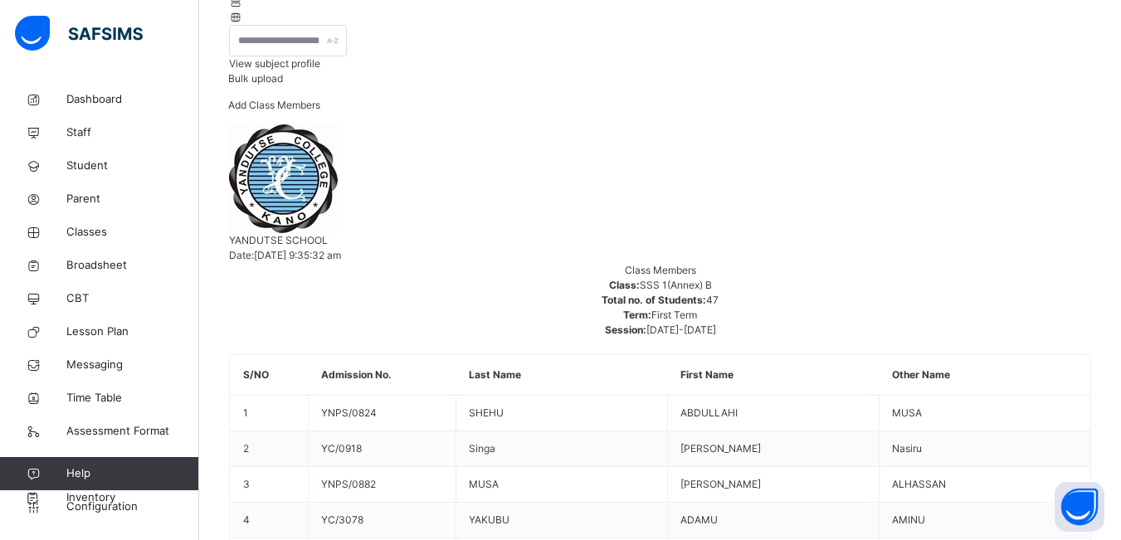
scroll to position [415, 0]
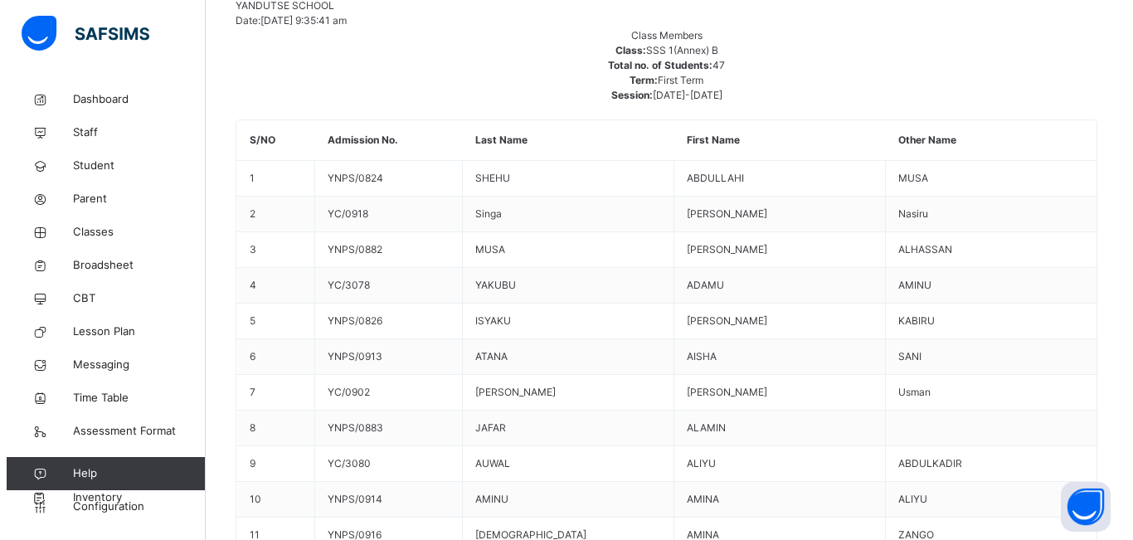
scroll to position [524, 0]
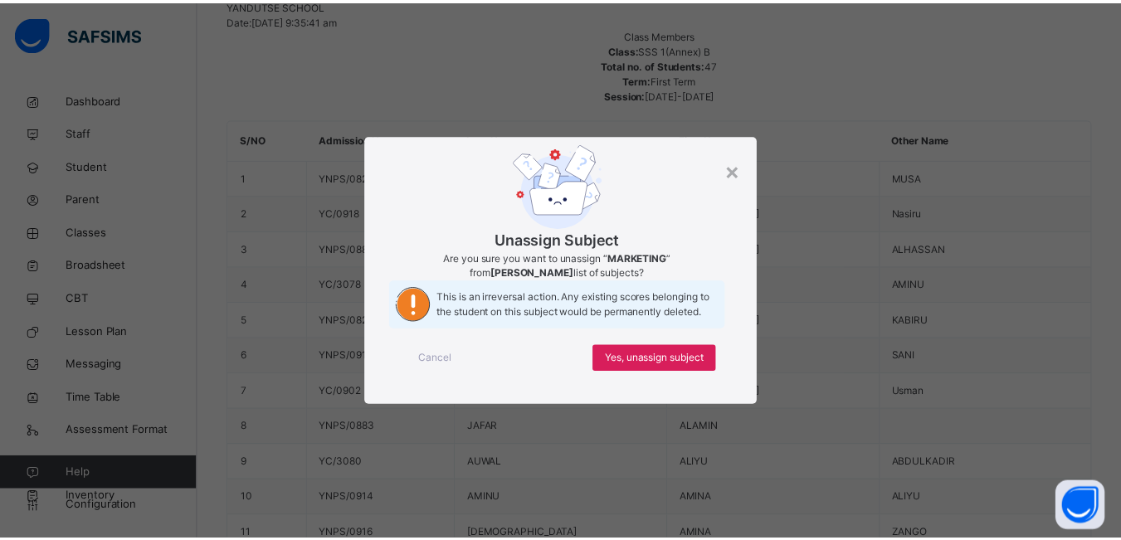
scroll to position [2, 1294]
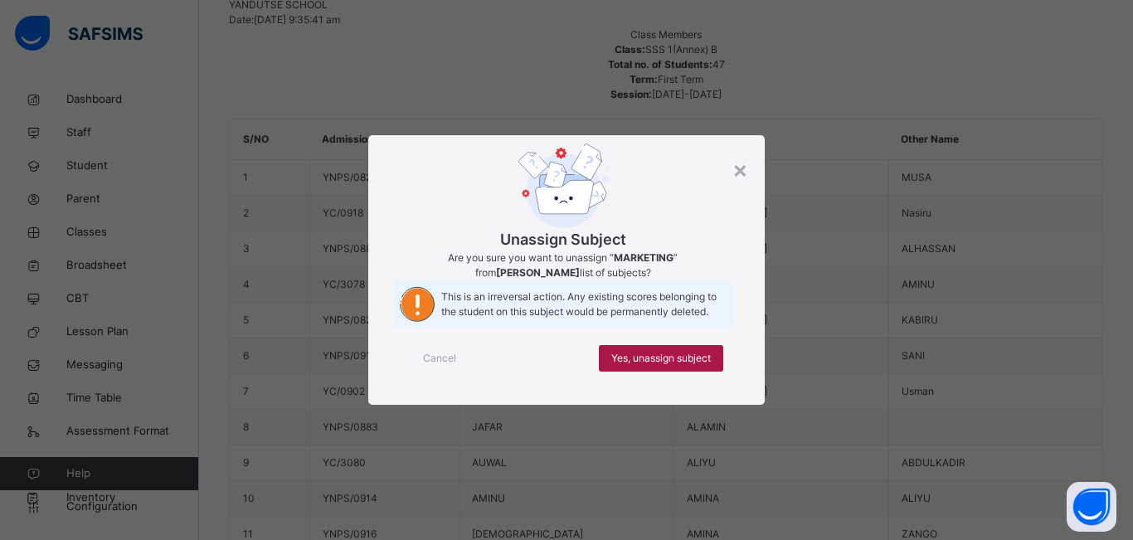
click at [636, 366] on span "Yes, unassign subject" at bounding box center [661, 358] width 100 height 15
click at [633, 366] on span "Yes, unassign subject" at bounding box center [661, 358] width 100 height 15
click at [642, 366] on span "Yes, unassign subject" at bounding box center [661, 358] width 100 height 15
click at [694, 366] on span "Yes, unassign subject" at bounding box center [661, 358] width 100 height 15
click at [690, 366] on span "Yes, unassign subject" at bounding box center [661, 358] width 100 height 15
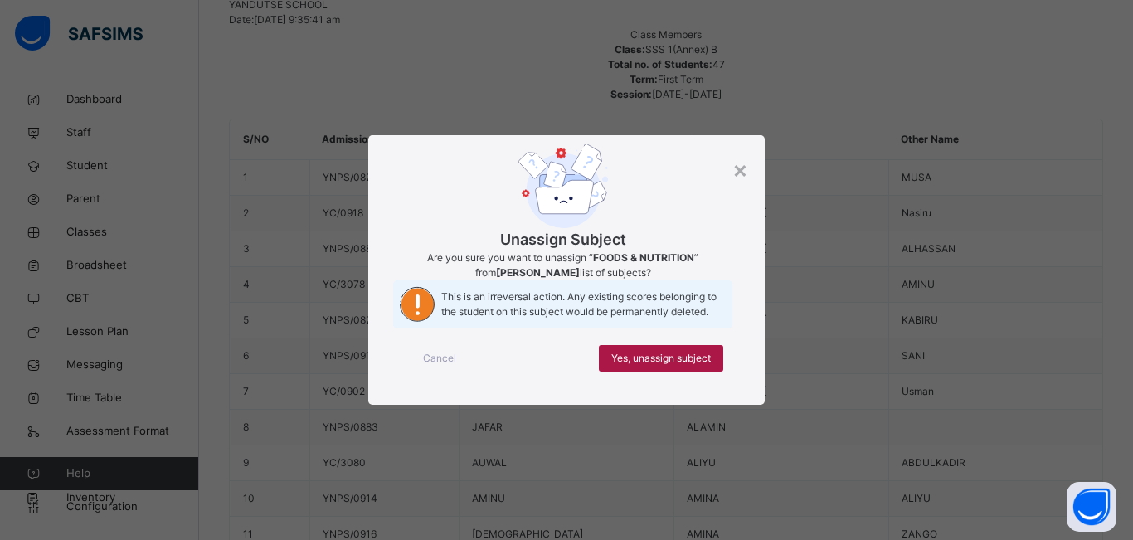
click at [674, 366] on span "Yes, unassign subject" at bounding box center [661, 358] width 100 height 15
click at [689, 366] on span "Yes, unassign subject" at bounding box center [661, 358] width 100 height 15
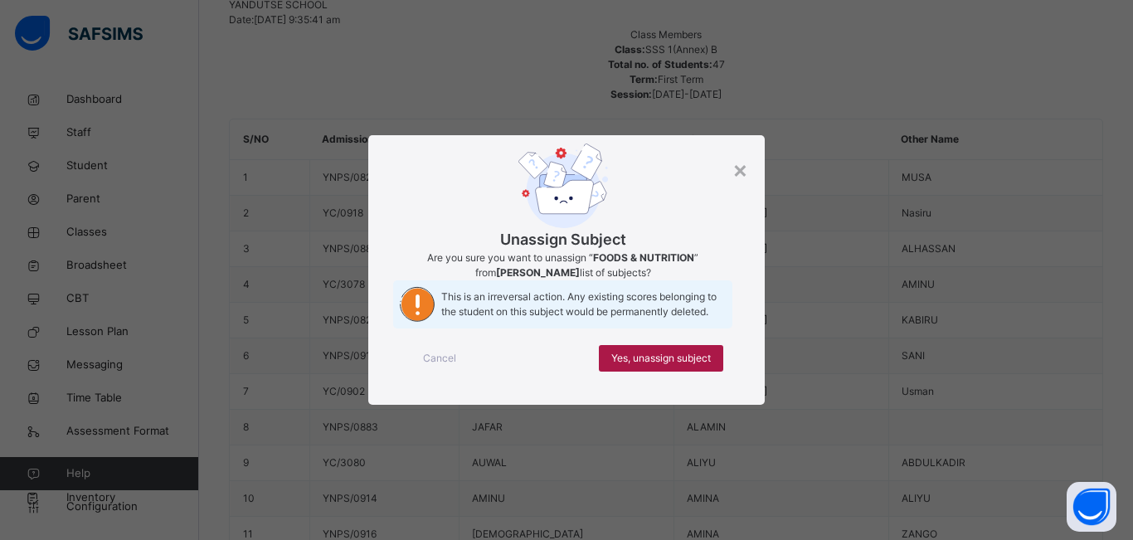
click at [643, 366] on span "Yes, unassign subject" at bounding box center [661, 358] width 100 height 15
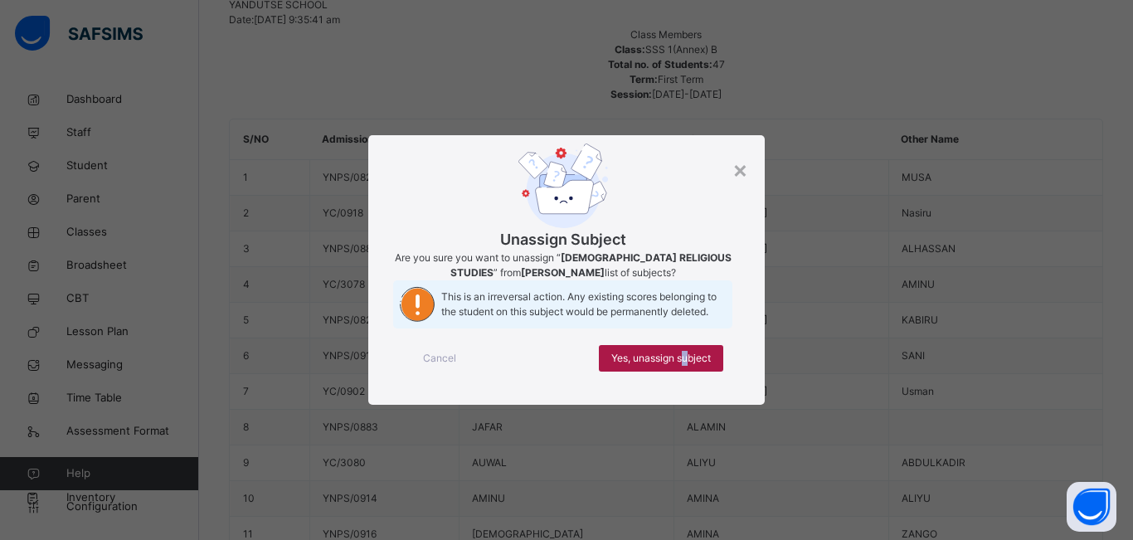
click at [686, 366] on span "Yes, unassign subject" at bounding box center [661, 358] width 100 height 15
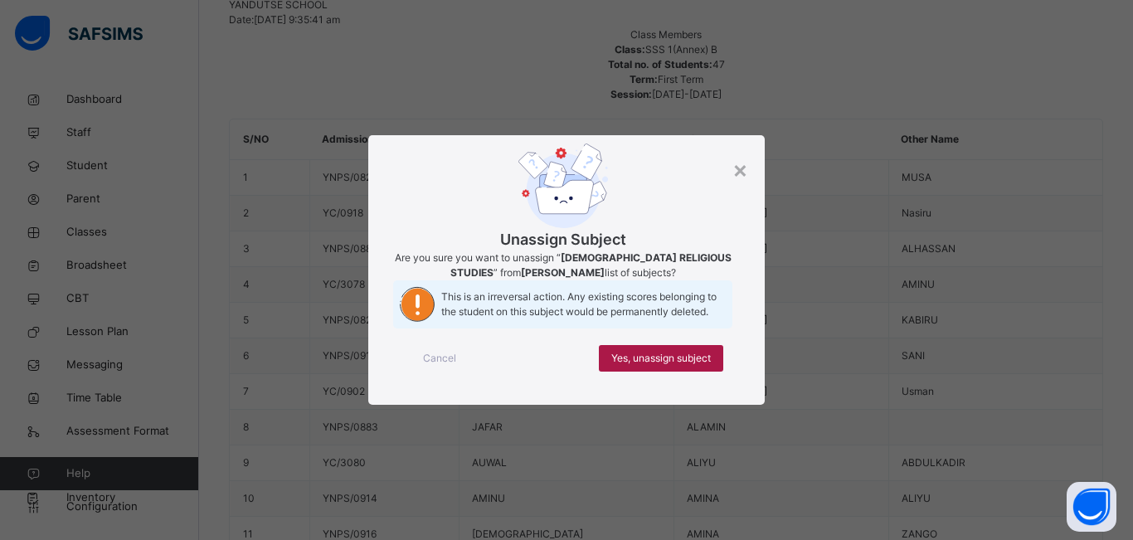
click at [670, 366] on span "Yes, unassign subject" at bounding box center [661, 358] width 100 height 15
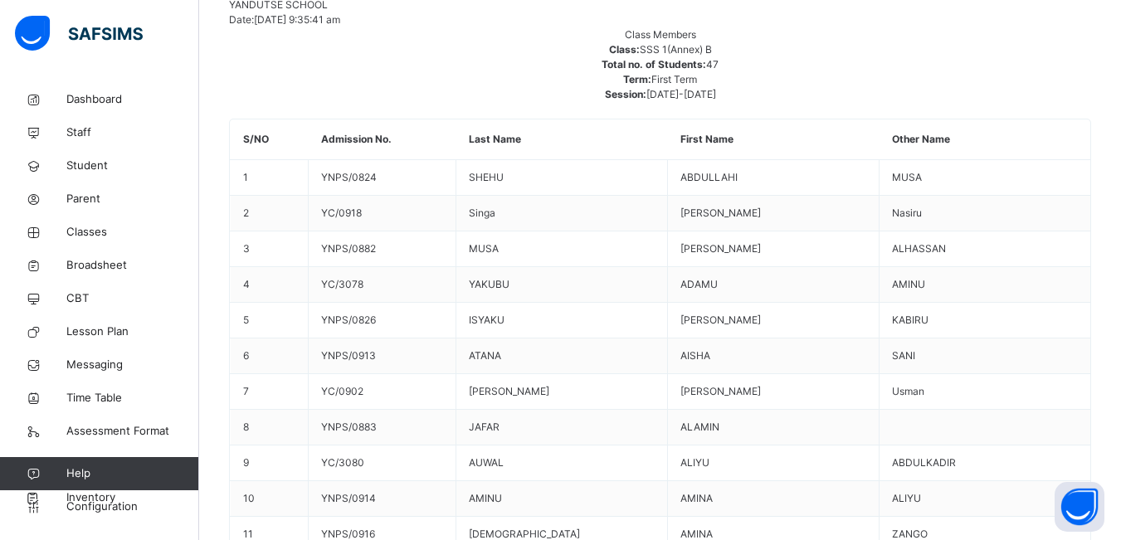
drag, startPoint x: 1078, startPoint y: 241, endPoint x: 1064, endPoint y: 239, distance: 14.3
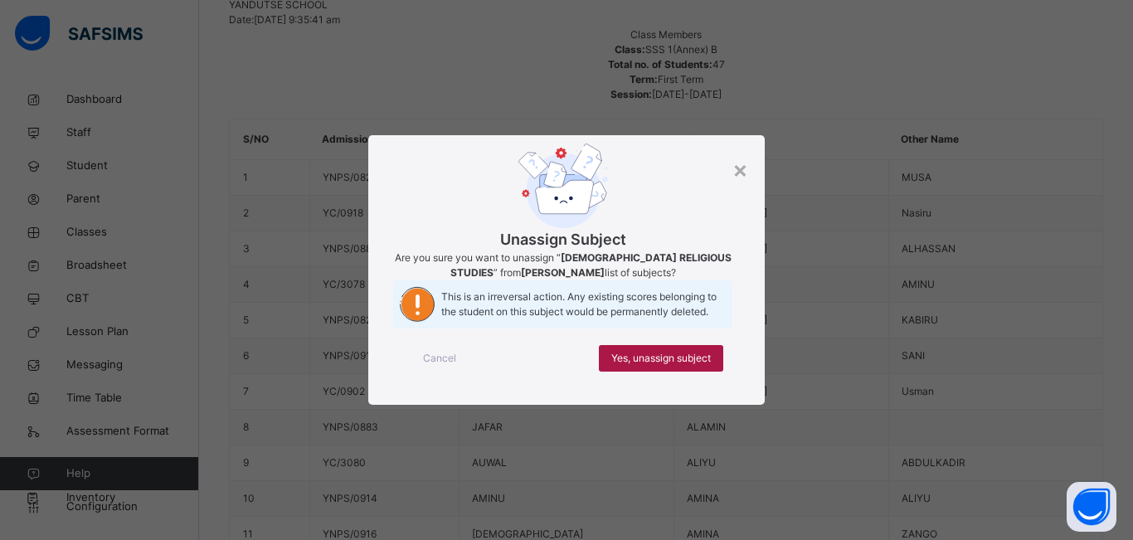
click at [663, 366] on span "Yes, unassign subject" at bounding box center [661, 358] width 100 height 15
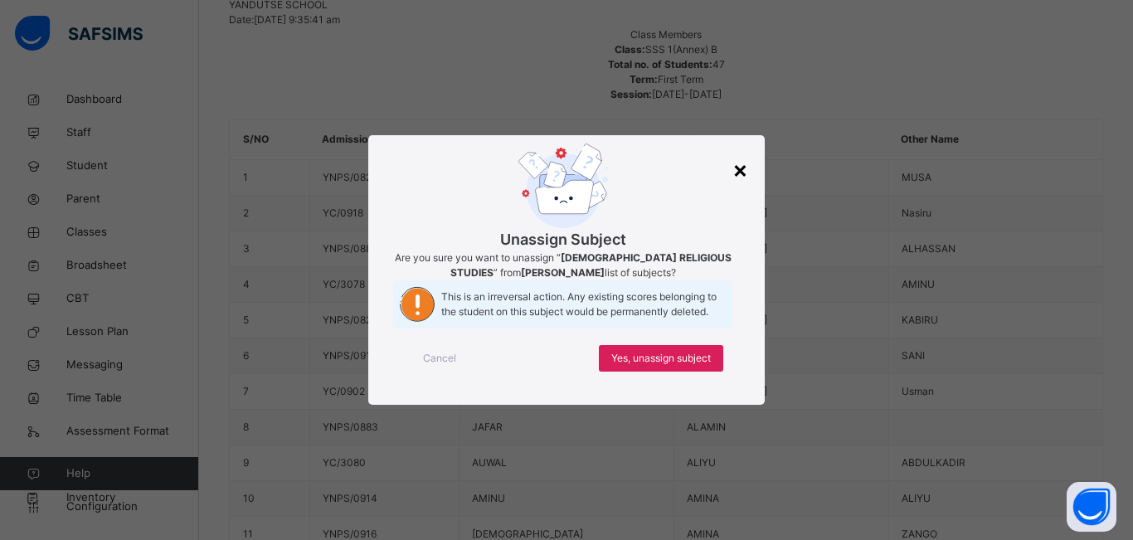
click at [746, 152] on div "×" at bounding box center [741, 169] width 16 height 35
click at [673, 366] on span "Yes, unassign subject" at bounding box center [661, 358] width 100 height 15
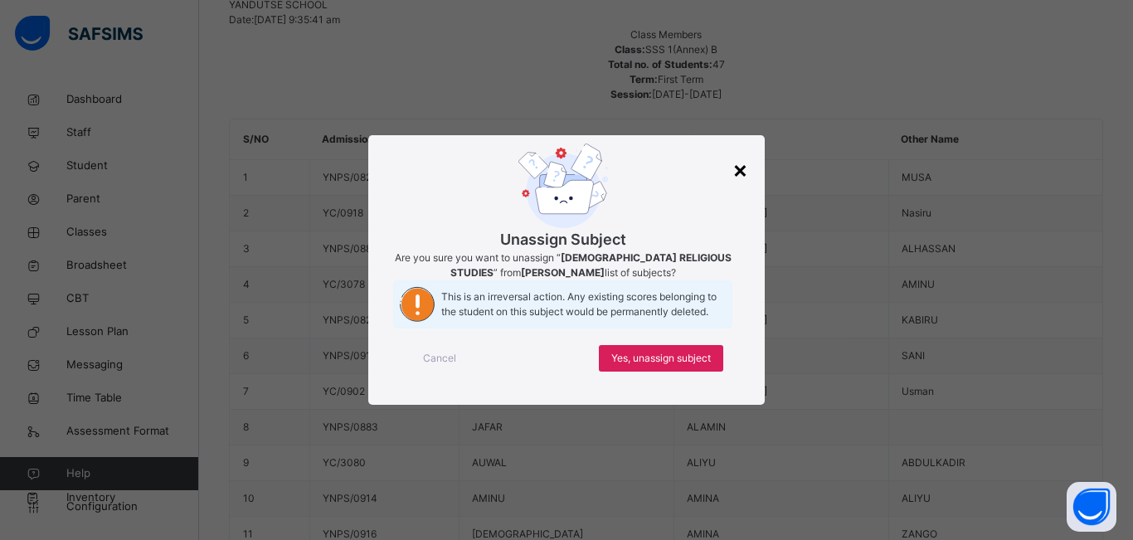
click at [744, 152] on div "×" at bounding box center [741, 169] width 16 height 35
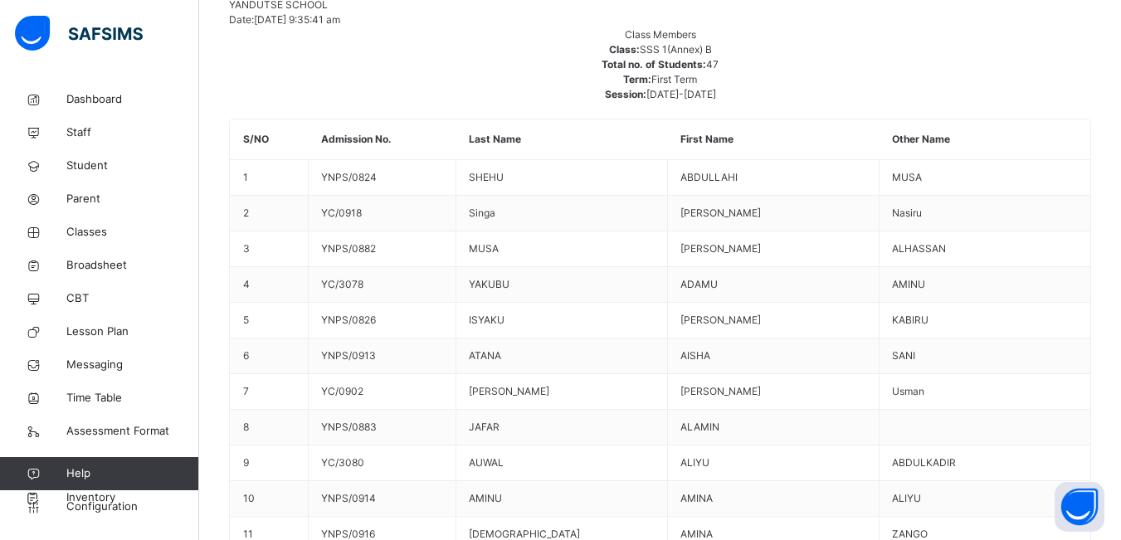
scroll to position [357, 1420]
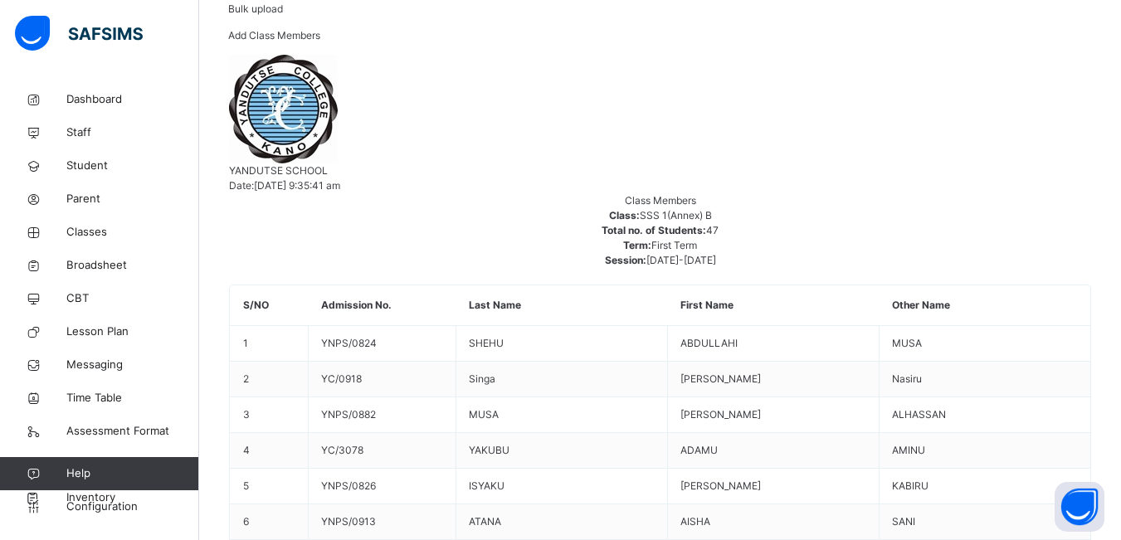
scroll to position [0, 1420]
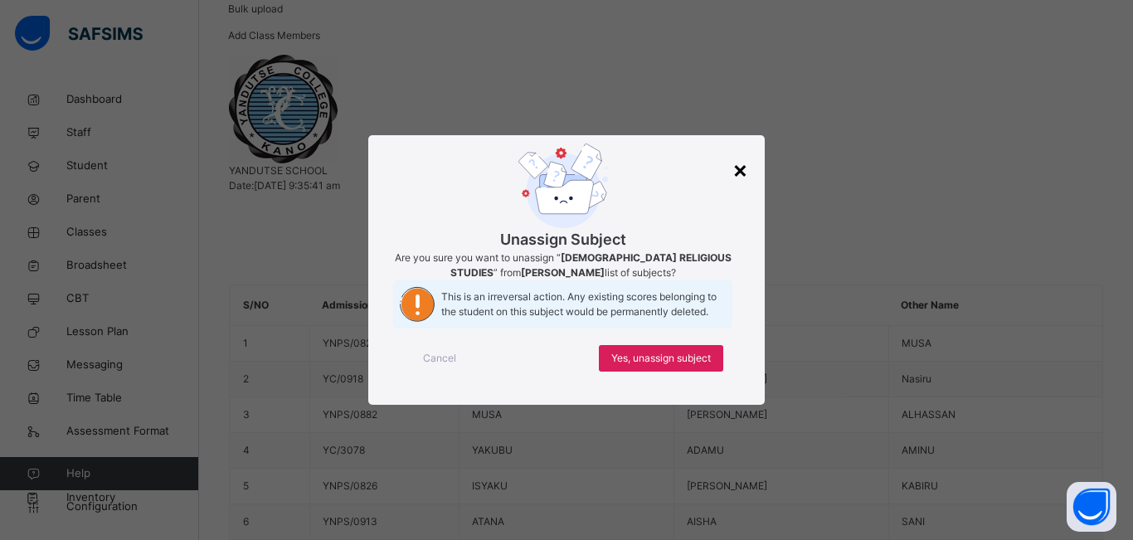
click at [741, 152] on div "×" at bounding box center [741, 169] width 16 height 35
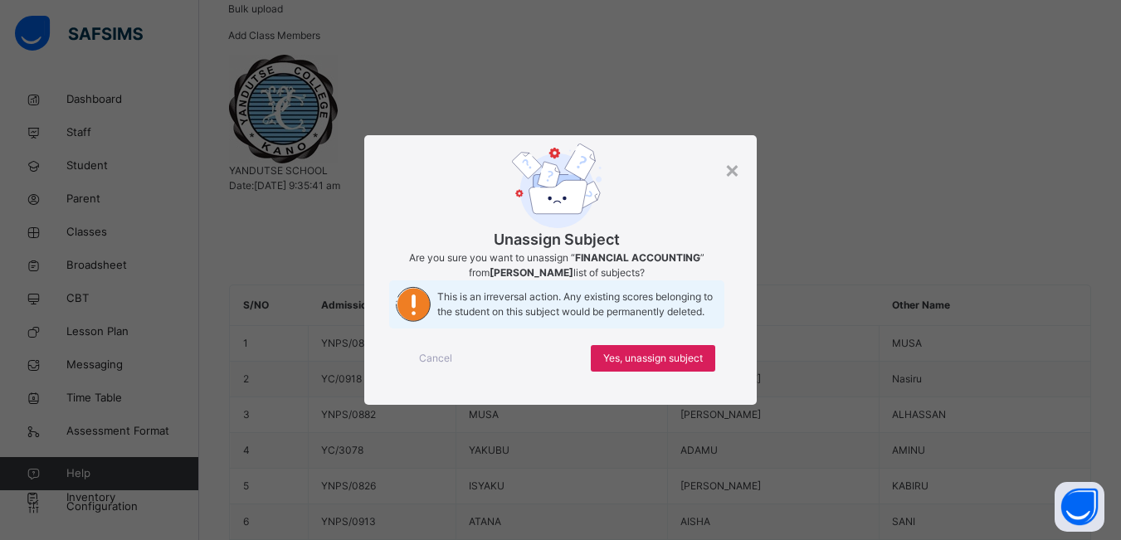
click at [663, 366] on span "Yes, unassign subject" at bounding box center [653, 358] width 100 height 15
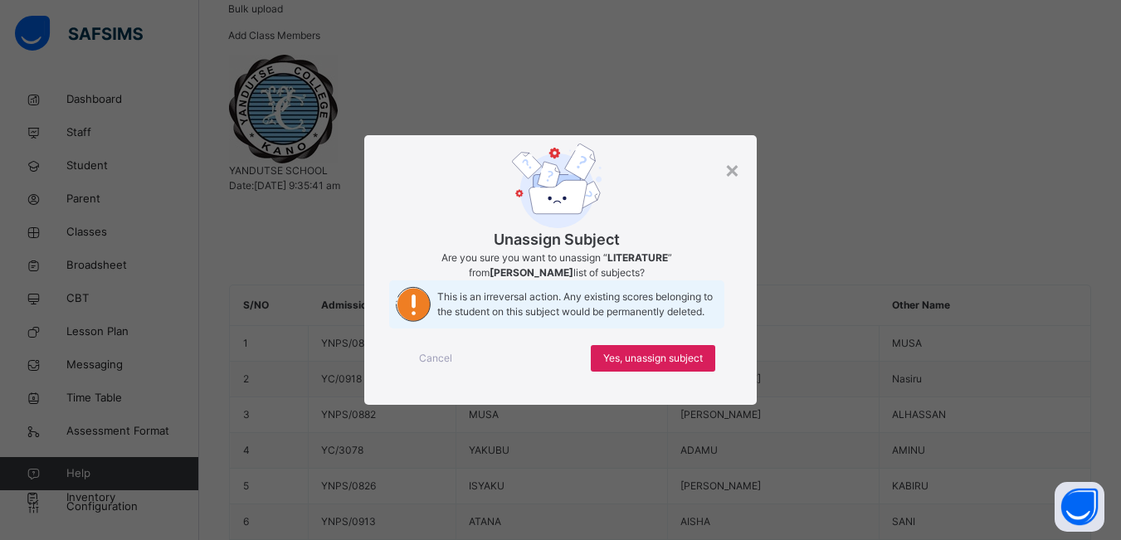
click at [661, 366] on span "Yes, unassign subject" at bounding box center [653, 358] width 100 height 15
click at [669, 366] on span "Yes, unassign subject" at bounding box center [653, 358] width 100 height 15
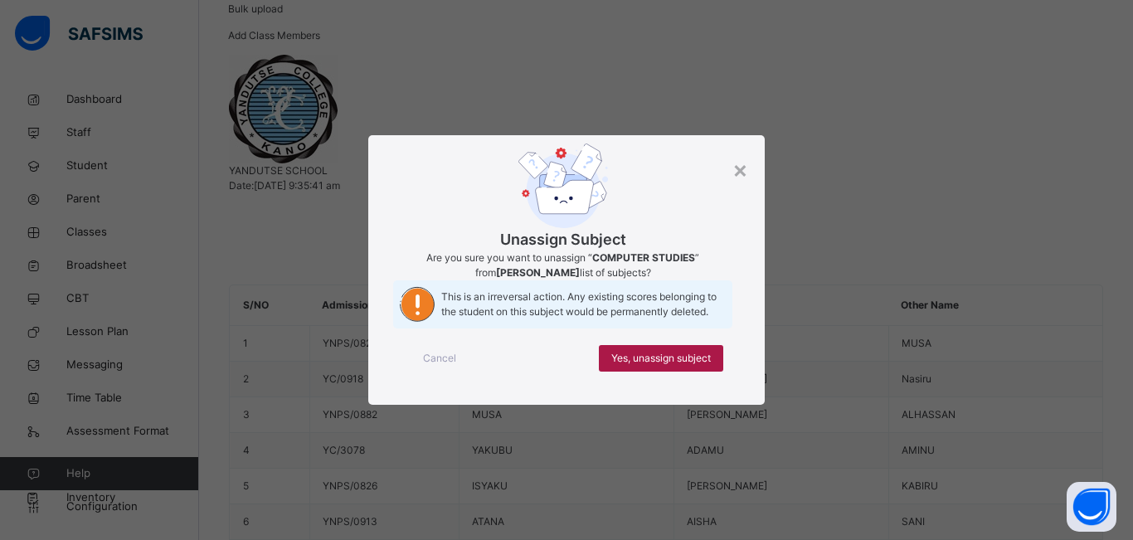
click at [639, 366] on span "Yes, unassign subject" at bounding box center [661, 358] width 100 height 15
click at [660, 366] on span "Yes, unassign subject" at bounding box center [653, 358] width 100 height 15
click at [671, 366] on span "Yes, unassign subject" at bounding box center [653, 358] width 100 height 15
click at [645, 366] on span "Yes, unassign subject" at bounding box center [653, 358] width 100 height 15
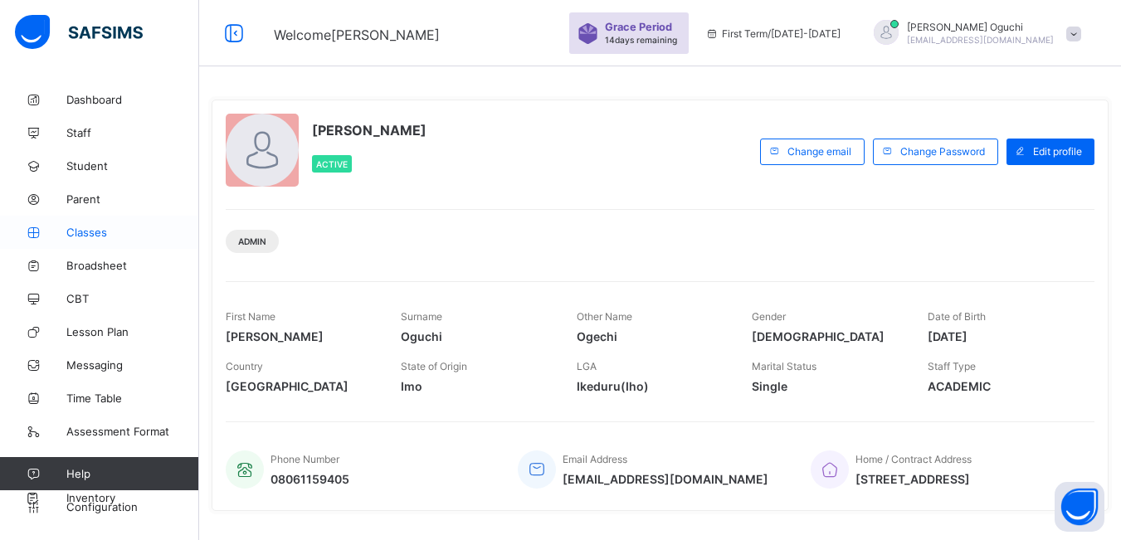
click at [73, 232] on span "Classes" at bounding box center [132, 232] width 133 height 13
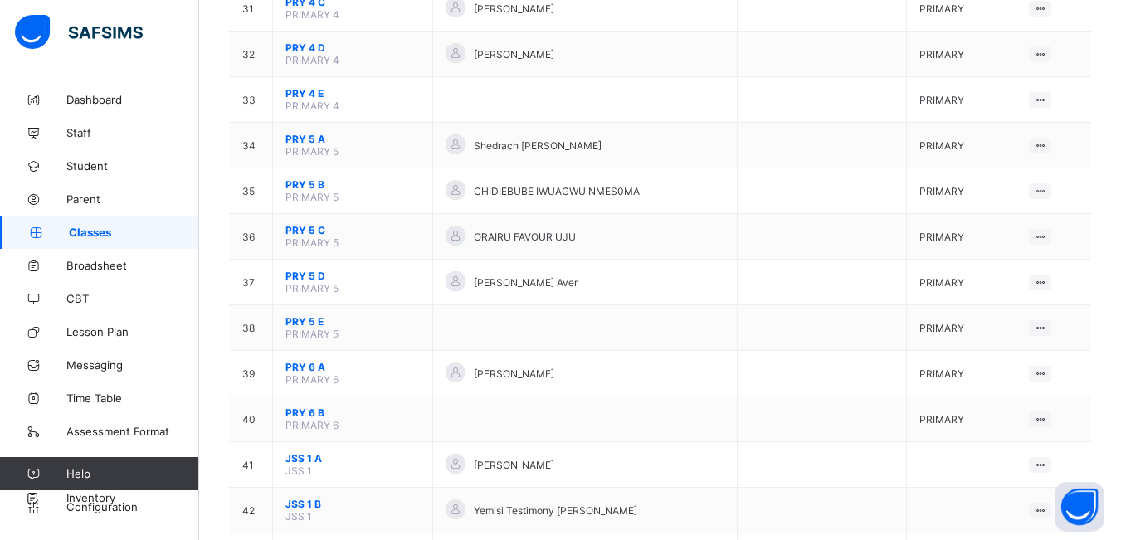
scroll to position [1576, 0]
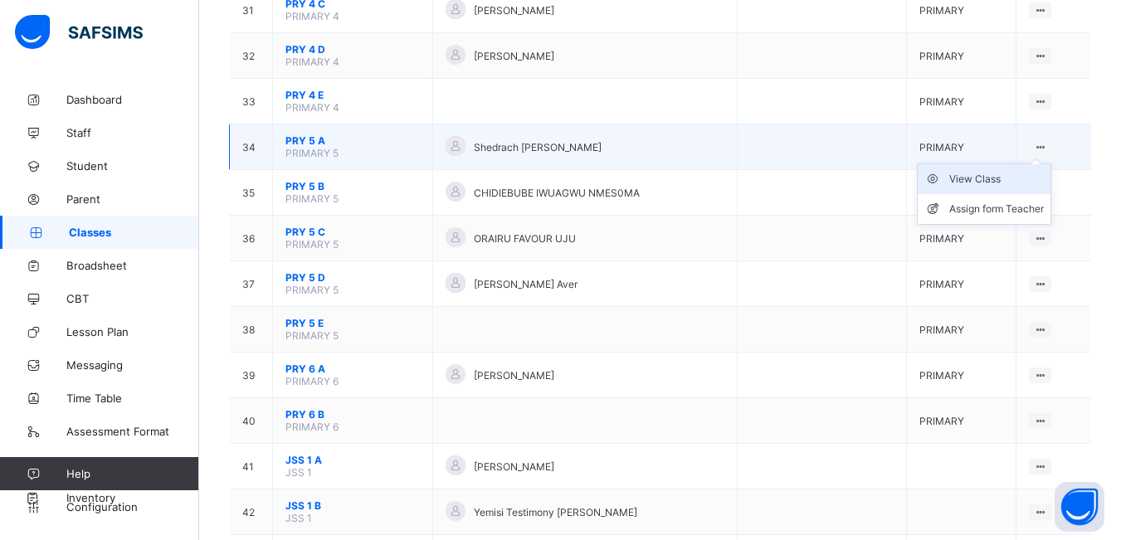
click at [1004, 175] on div "View Class" at bounding box center [996, 179] width 95 height 17
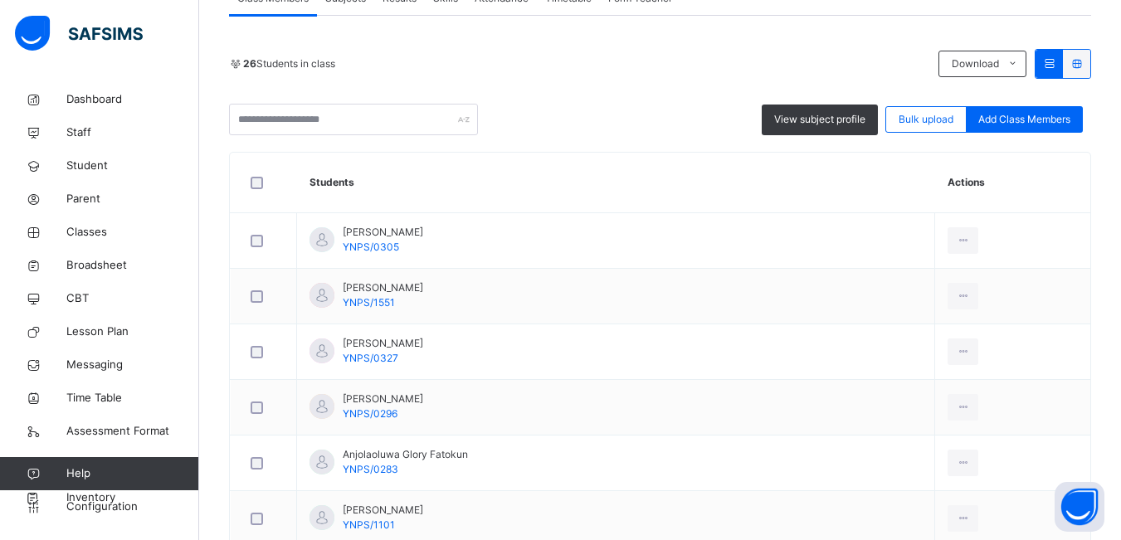
scroll to position [332, 0]
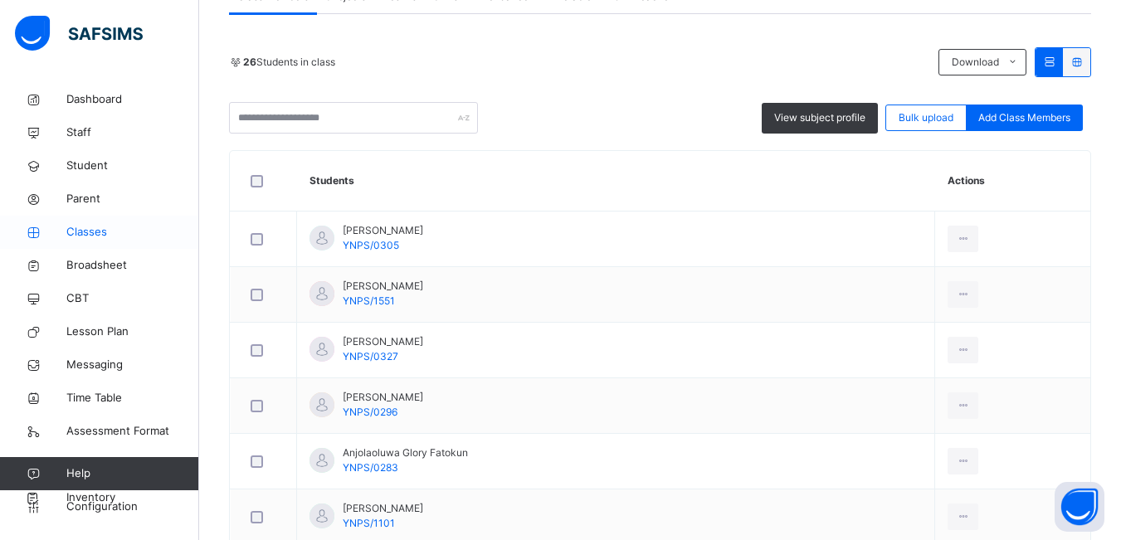
click at [103, 232] on span "Classes" at bounding box center [132, 232] width 133 height 17
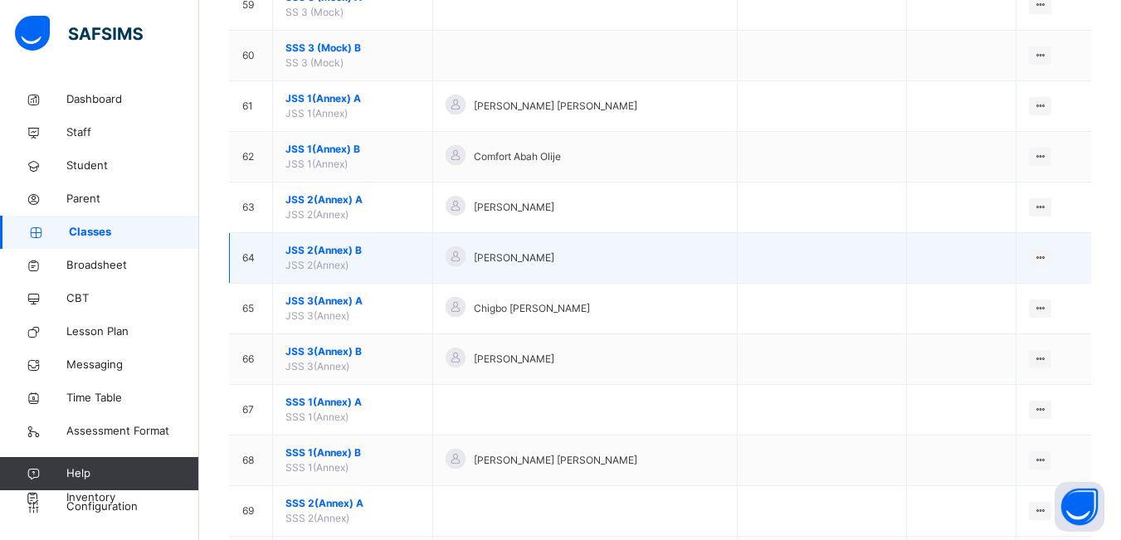
scroll to position [3235, 0]
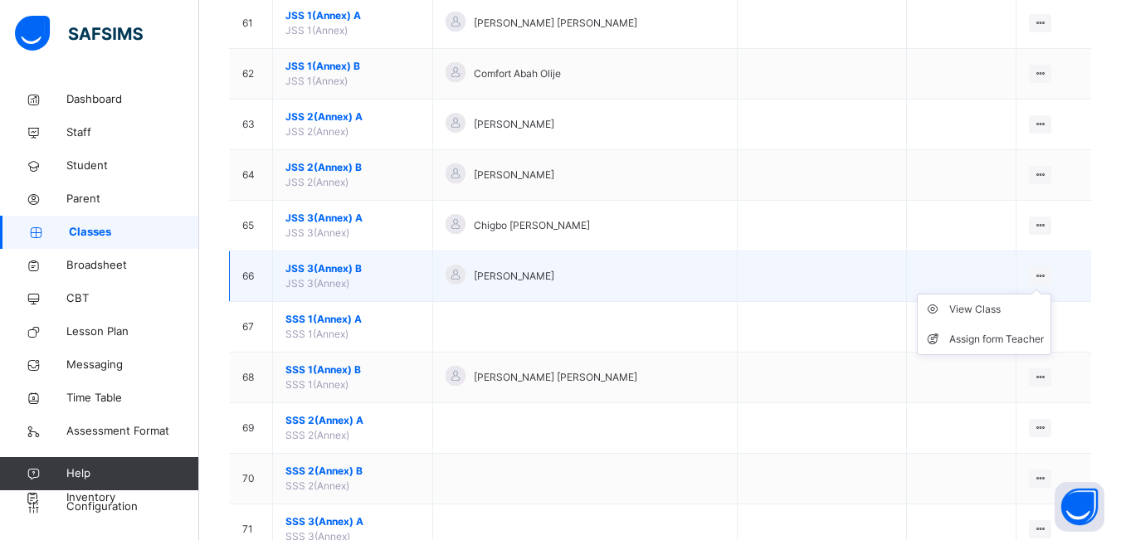
drag, startPoint x: 1054, startPoint y: 279, endPoint x: 1026, endPoint y: 289, distance: 29.9
click at [1049, 294] on ul "View Class Assign form Teacher" at bounding box center [984, 324] width 134 height 61
click at [1003, 307] on div "View Class" at bounding box center [996, 309] width 95 height 17
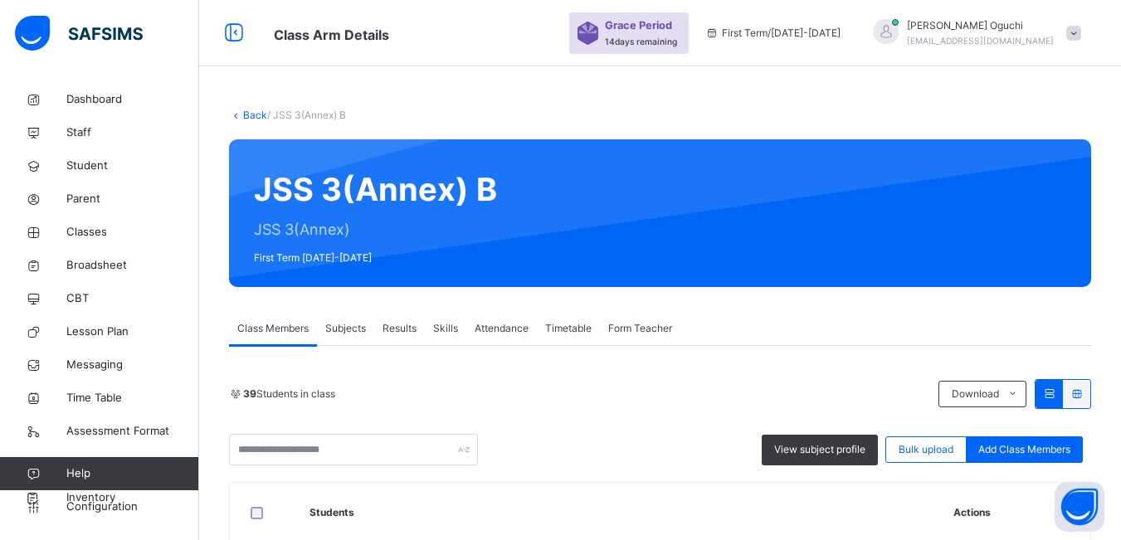
click at [359, 328] on span "Subjects" at bounding box center [345, 328] width 41 height 15
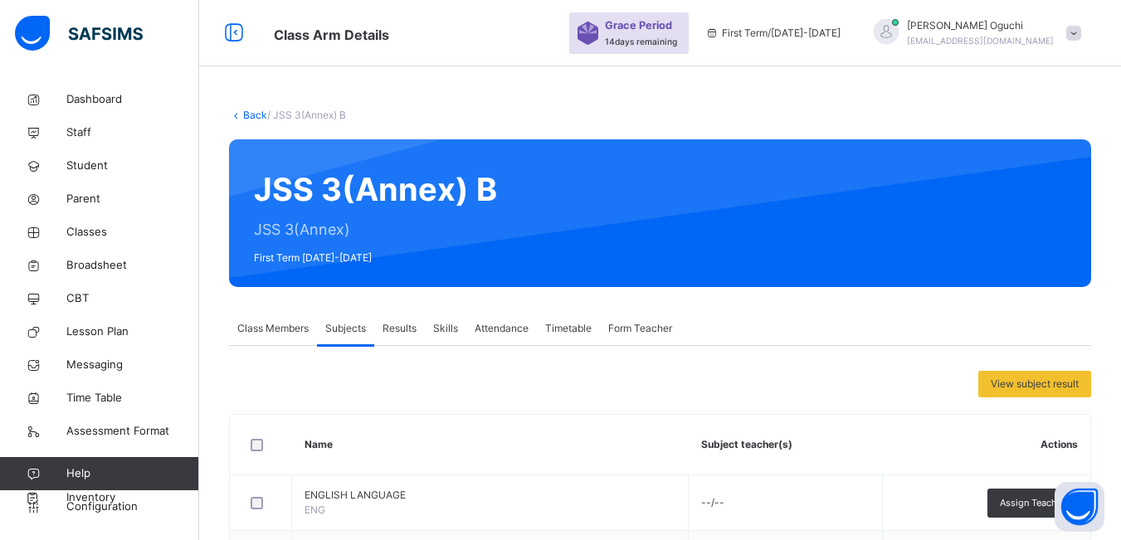
click at [1033, 496] on span "Assign Teacher" at bounding box center [1033, 503] width 66 height 14
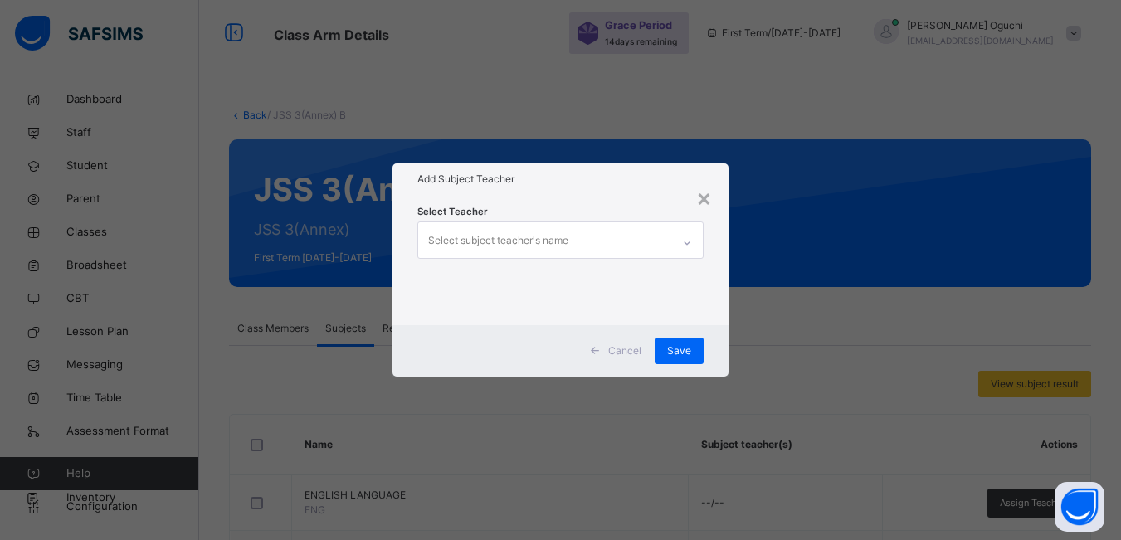
click at [577, 230] on div "Select subject teacher's name" at bounding box center [544, 239] width 253 height 35
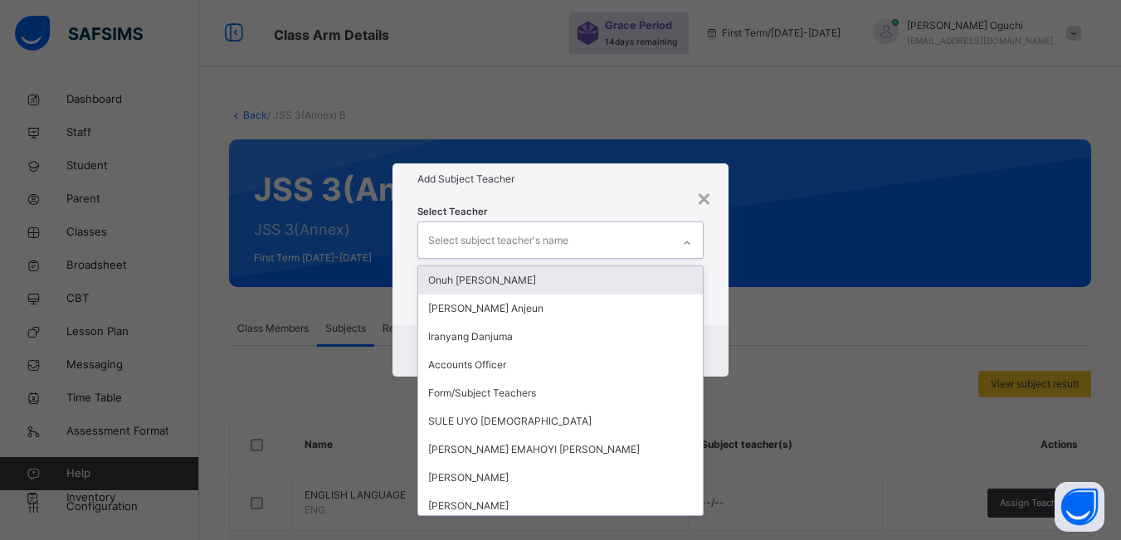
scroll to position [332, 0]
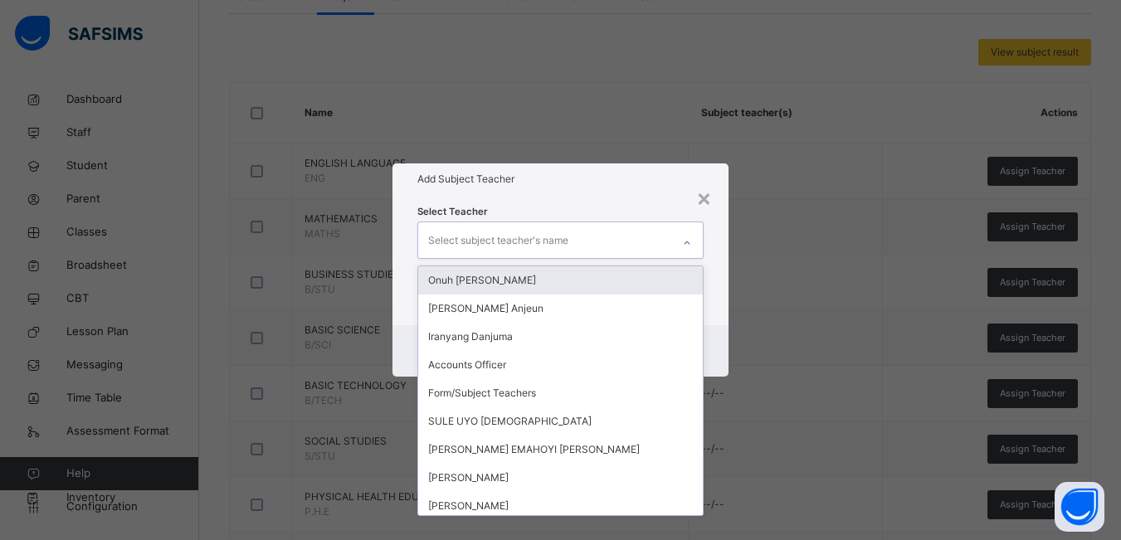
type input "*"
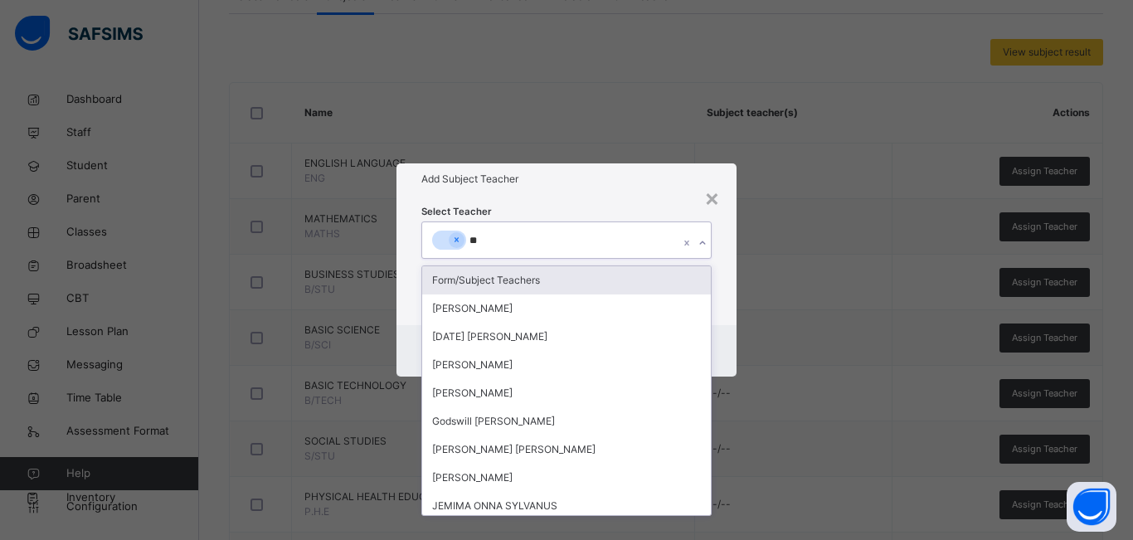
type input "***"
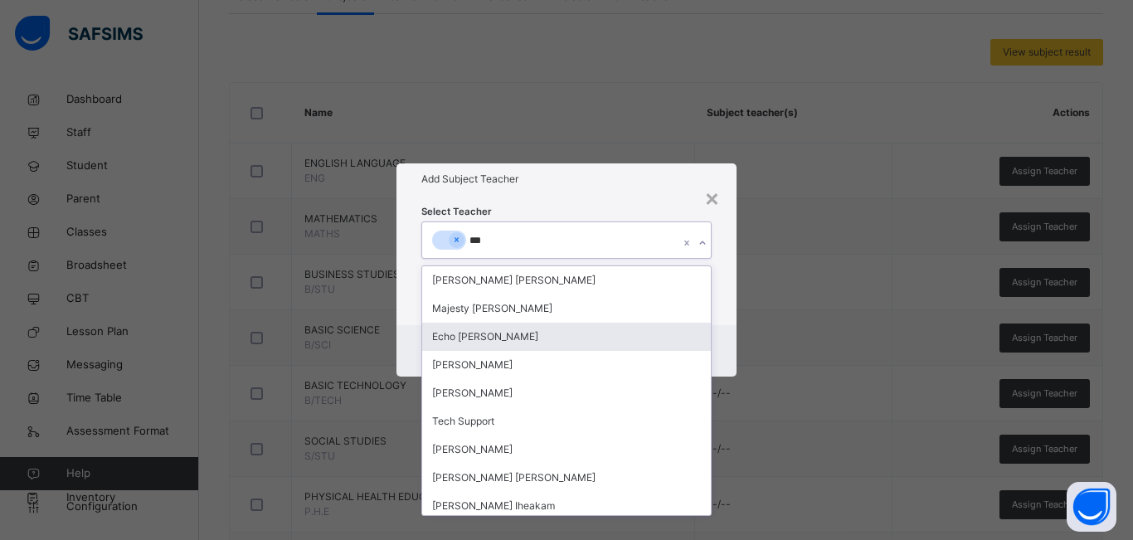
click at [491, 332] on div "Echo [PERSON_NAME]" at bounding box center [566, 337] width 289 height 28
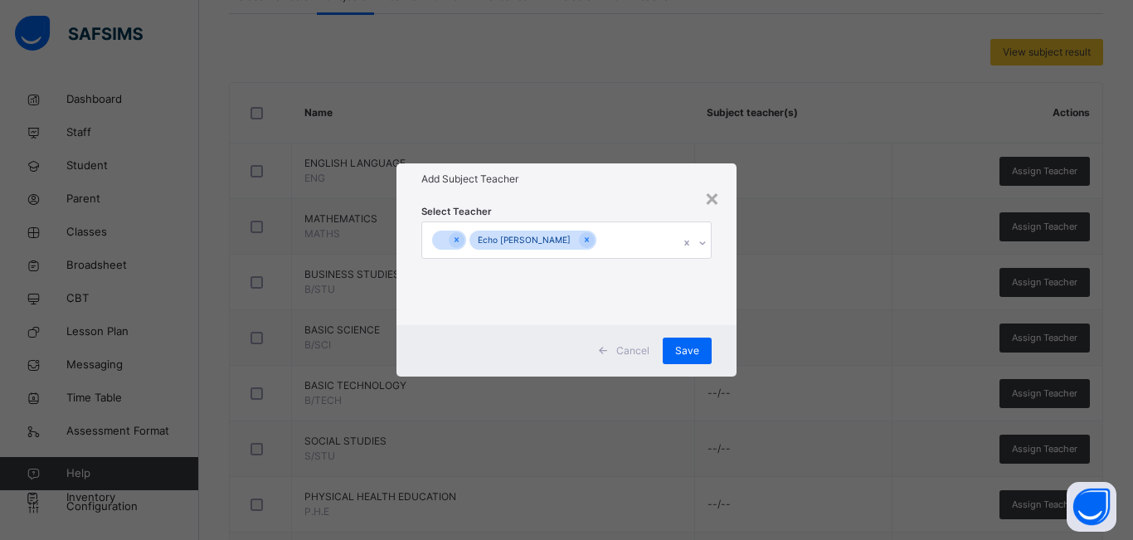
click at [809, 302] on div "× Add Subject Teacher Select Teacher Echo Michael Aboh Cancel Save" at bounding box center [566, 270] width 1133 height 540
click at [689, 346] on span "Save" at bounding box center [687, 350] width 24 height 15
click at [669, 351] on span "Save" at bounding box center [679, 350] width 24 height 15
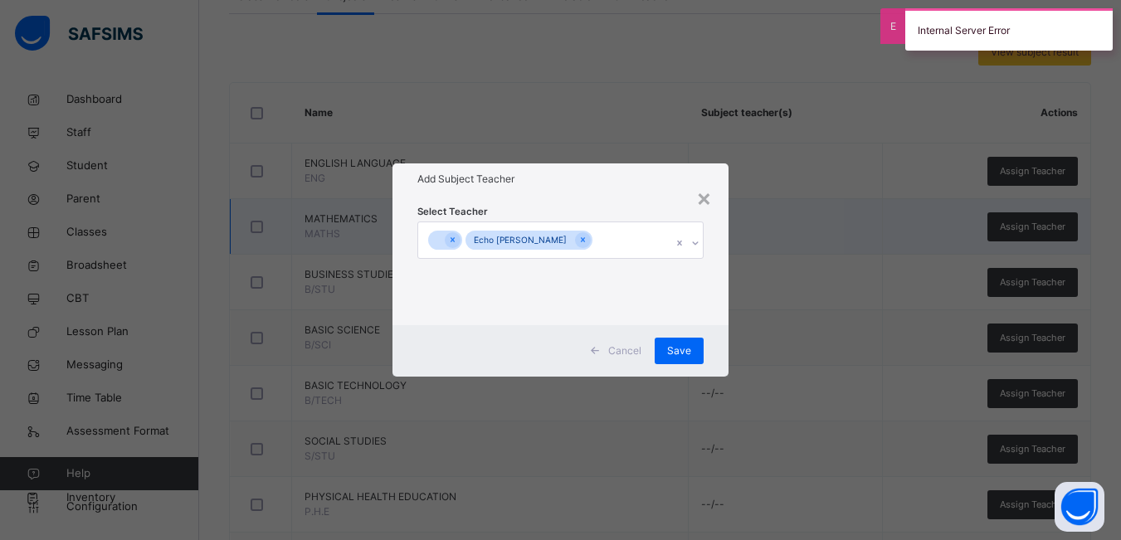
click at [706, 202] on div "×" at bounding box center [704, 197] width 16 height 35
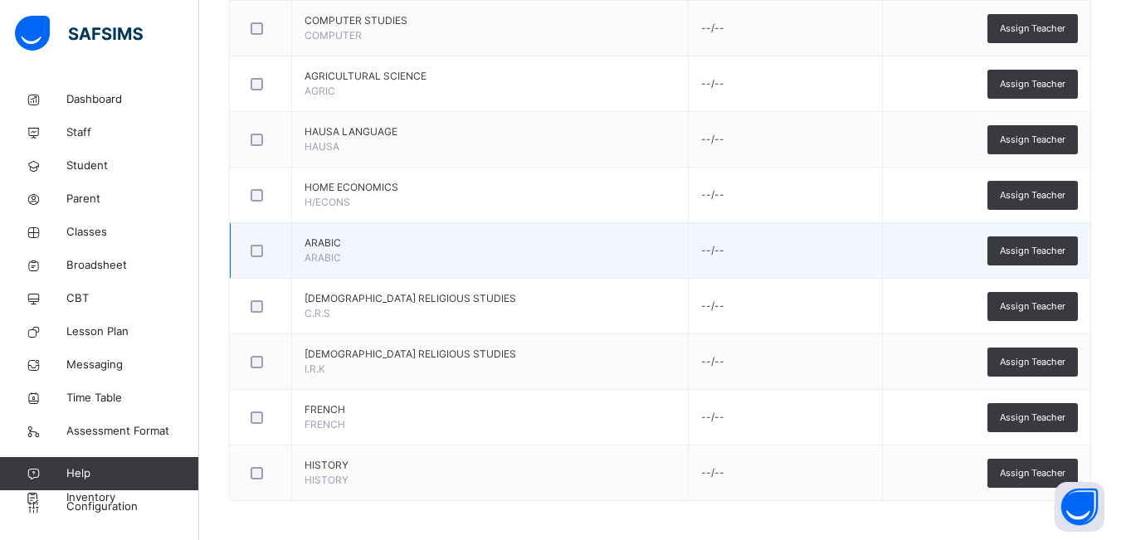
scroll to position [977, 0]
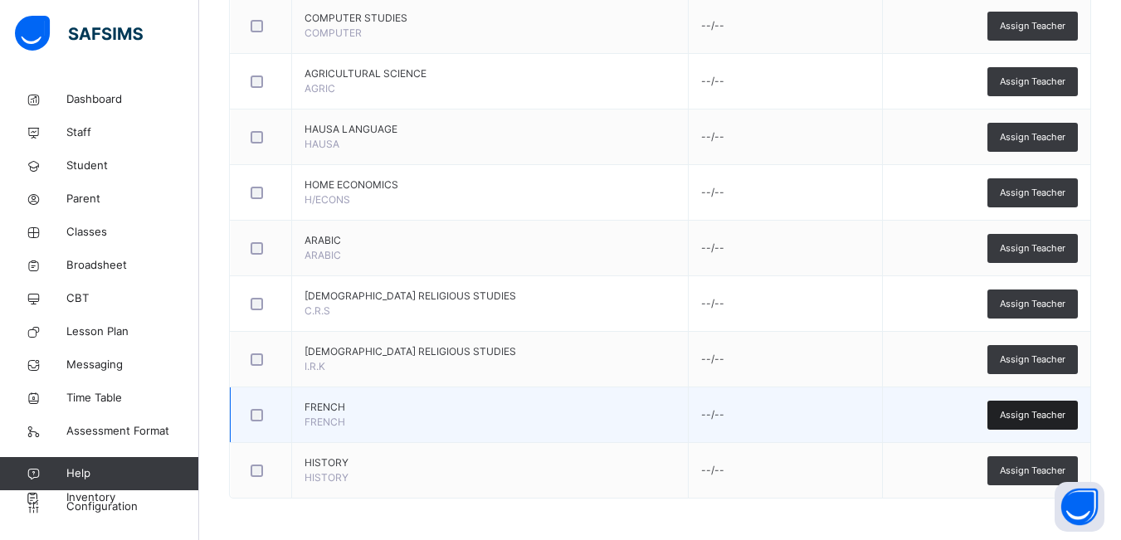
click at [1014, 412] on span "Assign Teacher" at bounding box center [1033, 415] width 66 height 14
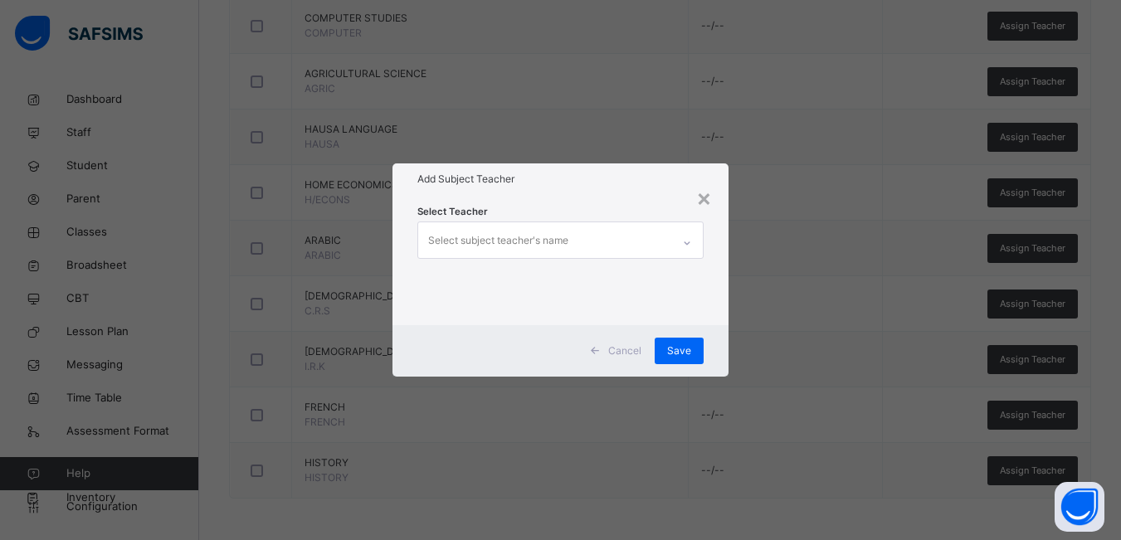
click at [480, 238] on div "Select subject teacher's name" at bounding box center [498, 241] width 140 height 32
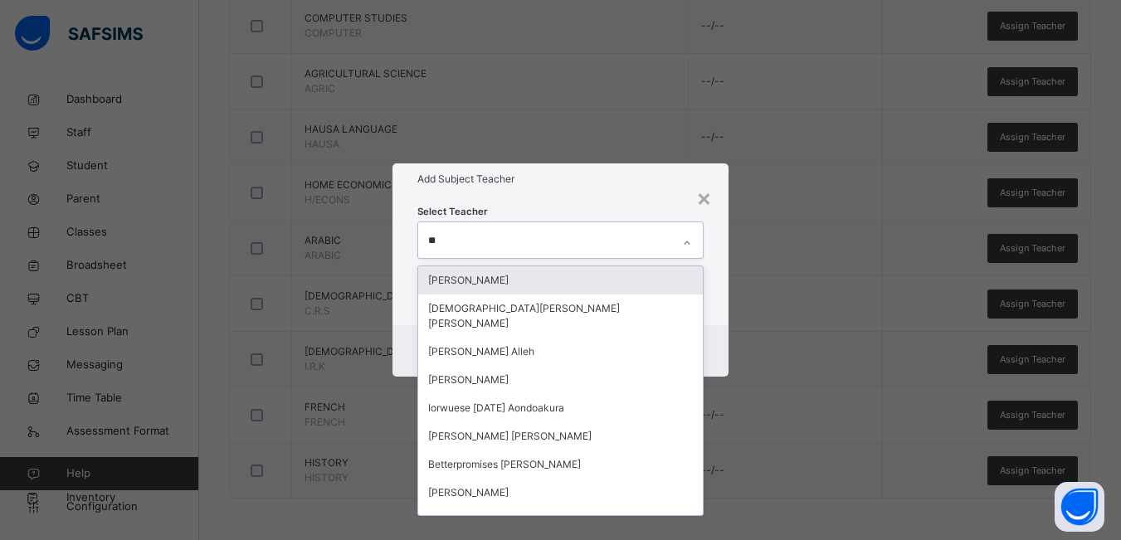
type input "***"
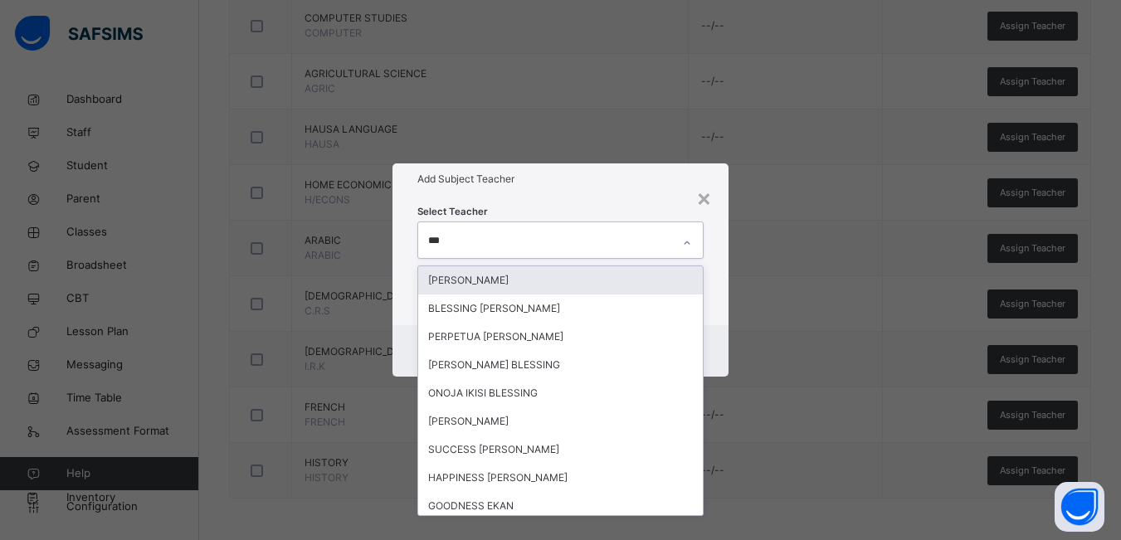
click at [486, 280] on div "[PERSON_NAME]" at bounding box center [560, 280] width 285 height 28
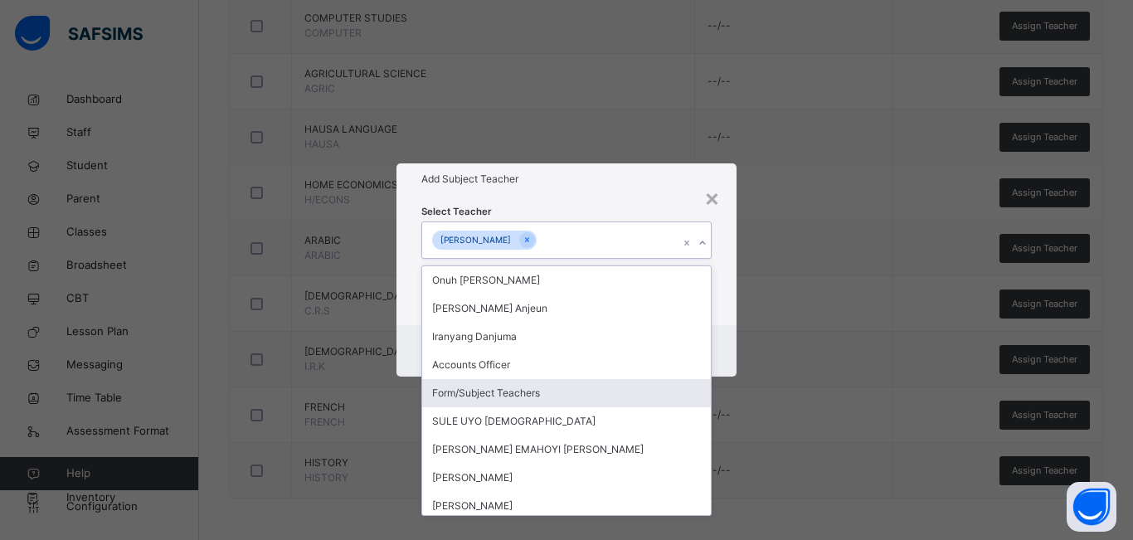
click at [809, 318] on div "× Add Subject Teacher Select Teacher option Essien Bassey, selected. option For…" at bounding box center [566, 270] width 1133 height 540
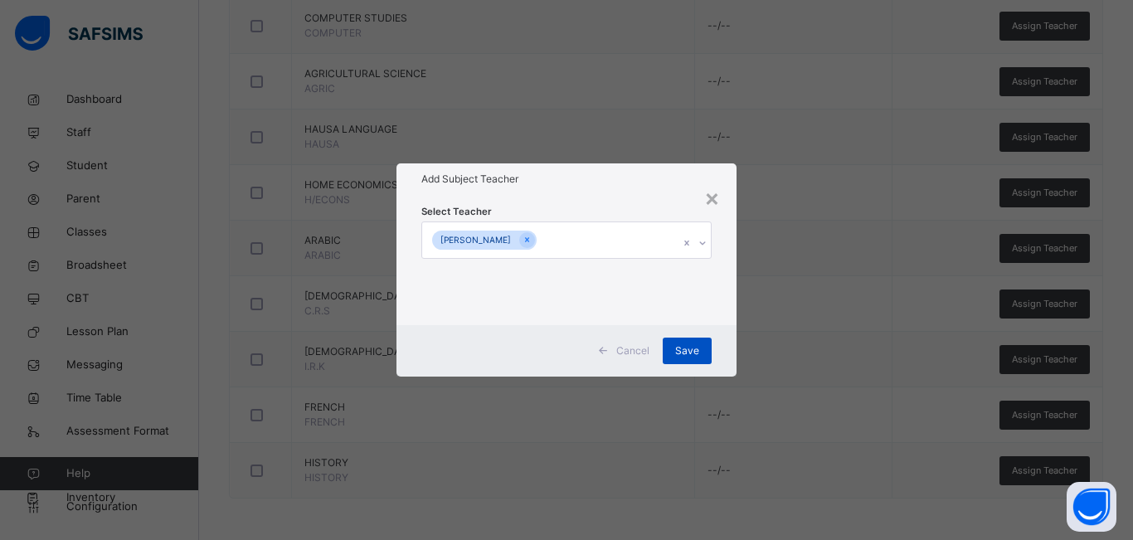
click at [690, 347] on span "Save" at bounding box center [687, 350] width 24 height 15
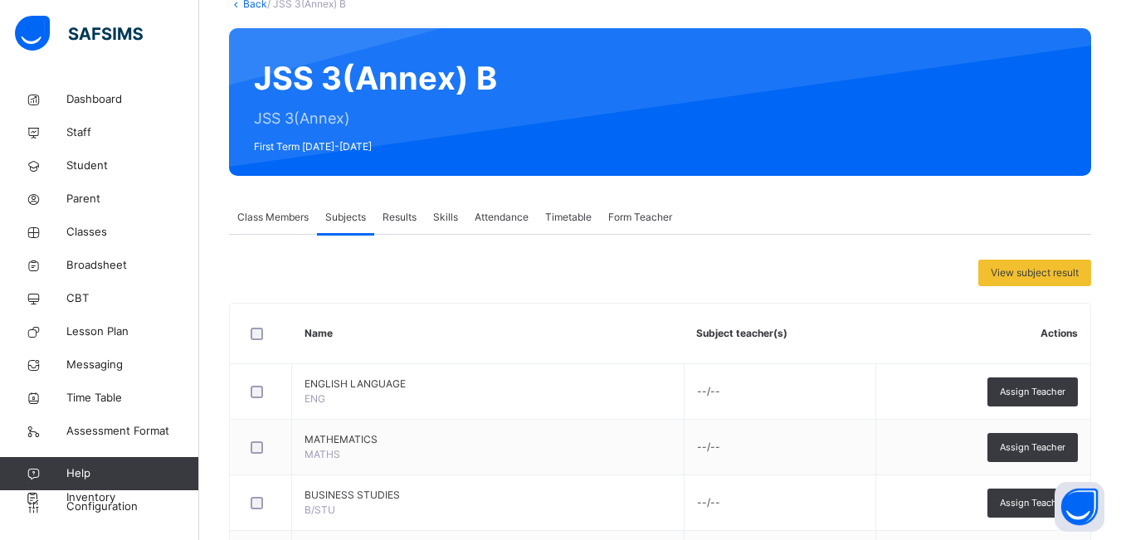
scroll to position [332, 0]
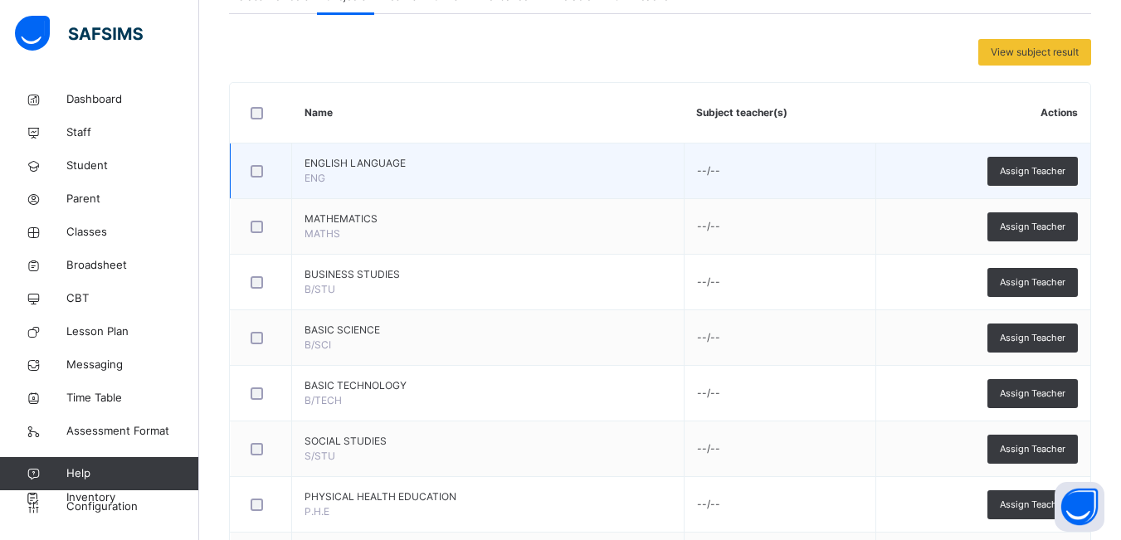
click at [684, 173] on td "--/--" at bounding box center [780, 172] width 192 height 56
click at [684, 168] on td "--/--" at bounding box center [780, 172] width 192 height 56
click at [1037, 170] on span "Assign Teacher" at bounding box center [1033, 171] width 66 height 14
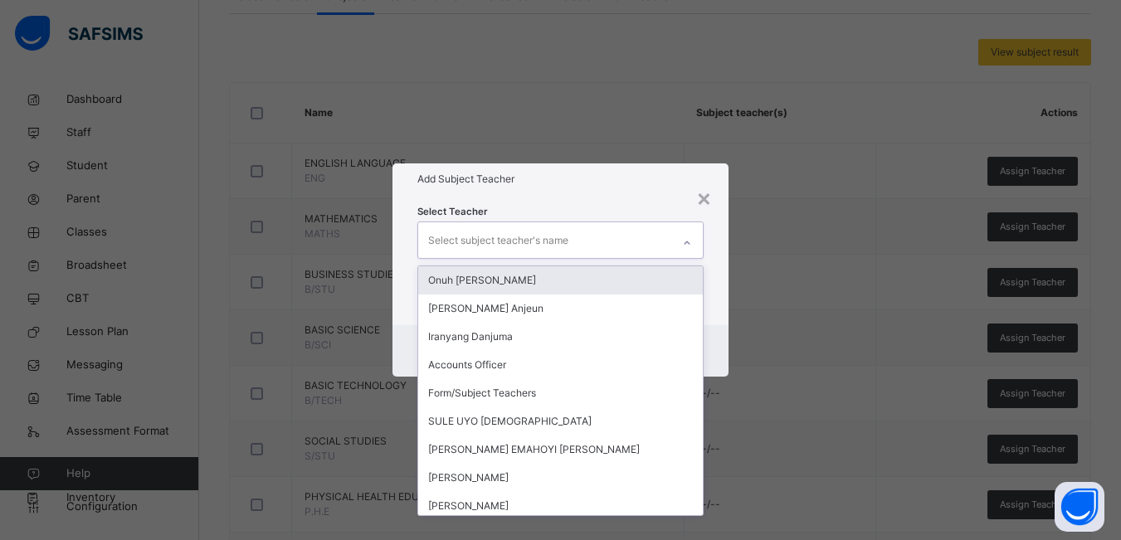
click at [616, 238] on div "Select subject teacher's name" at bounding box center [544, 239] width 253 height 35
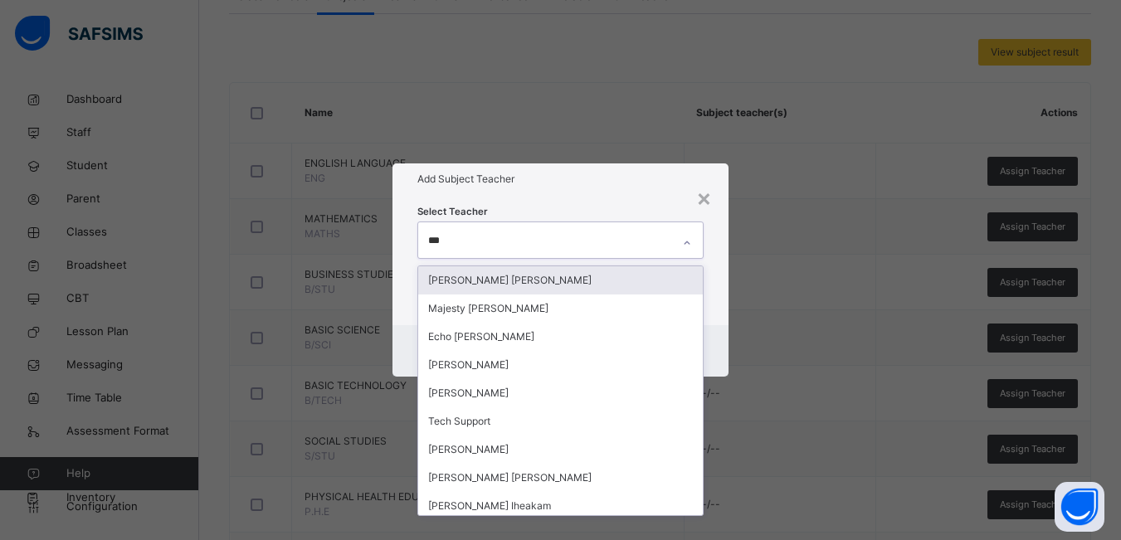
type input "****"
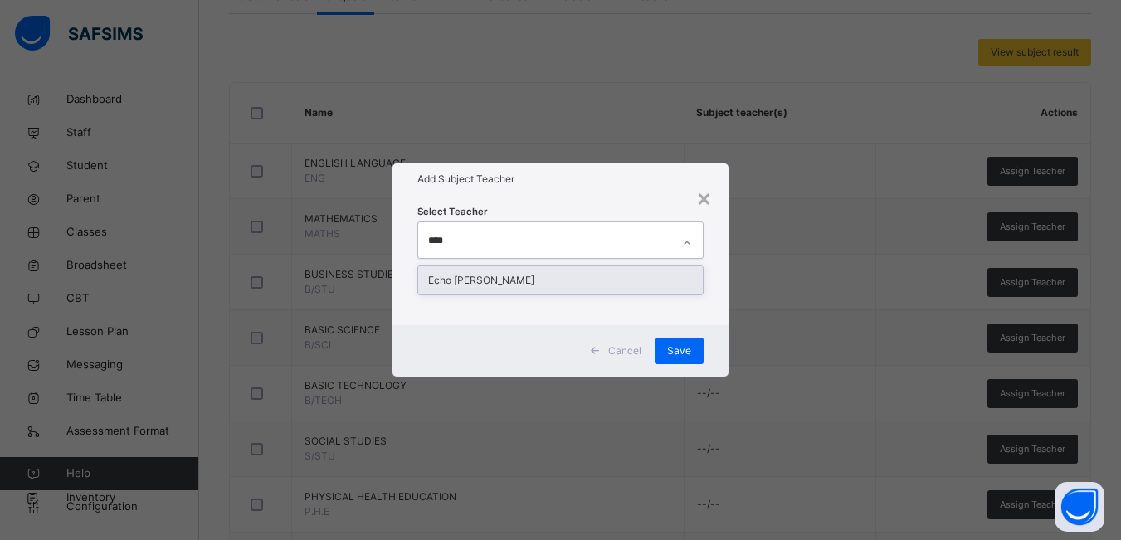
click at [553, 265] on div "Echo [PERSON_NAME]" at bounding box center [560, 280] width 286 height 30
click at [626, 287] on div "Echo [PERSON_NAME]" at bounding box center [560, 280] width 285 height 28
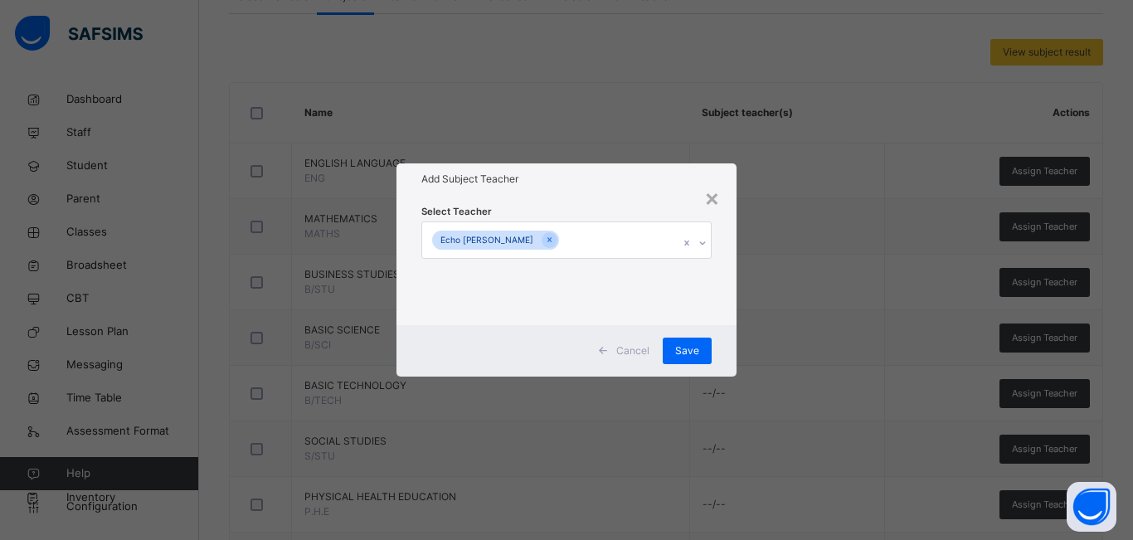
click at [817, 295] on div "× Add Subject Teacher Select Teacher Echo Michael Aboh Cancel Save" at bounding box center [566, 270] width 1133 height 540
click at [702, 348] on div "Save" at bounding box center [687, 351] width 49 height 27
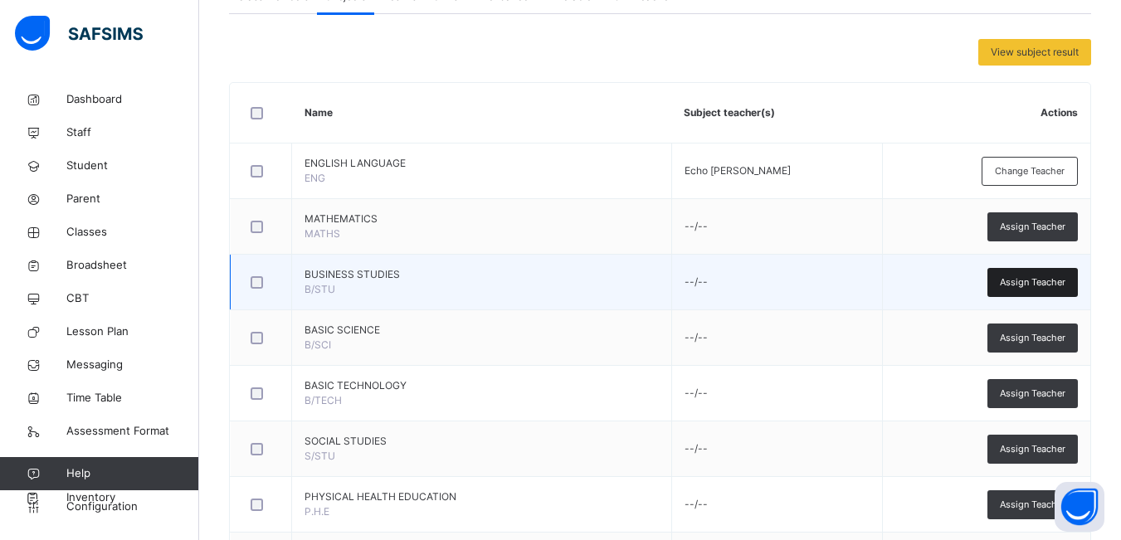
click at [1027, 281] on span "Assign Teacher" at bounding box center [1033, 282] width 66 height 14
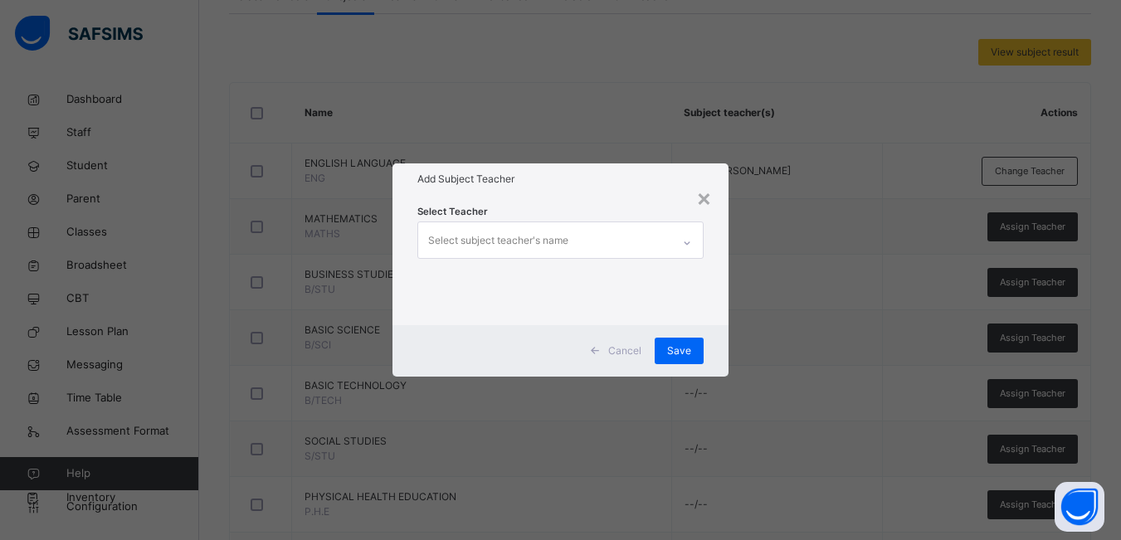
click at [519, 237] on div "Select subject teacher's name" at bounding box center [498, 241] width 140 height 32
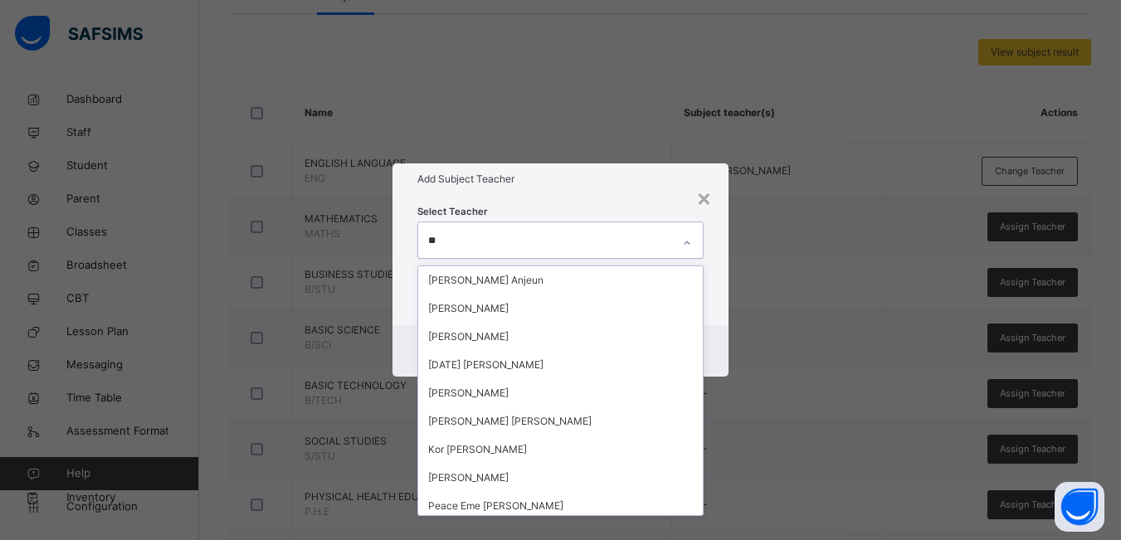
type input "*"
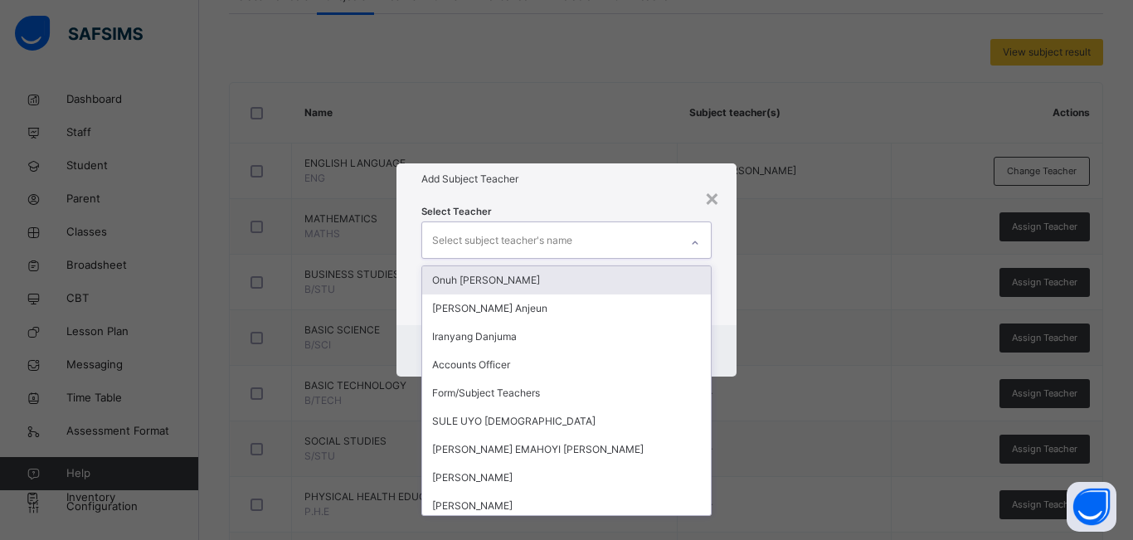
click at [822, 110] on div "× Add Subject Teacher Select Teacher option Onuh Matthew Onoja focused, 1 of 37…" at bounding box center [566, 270] width 1133 height 540
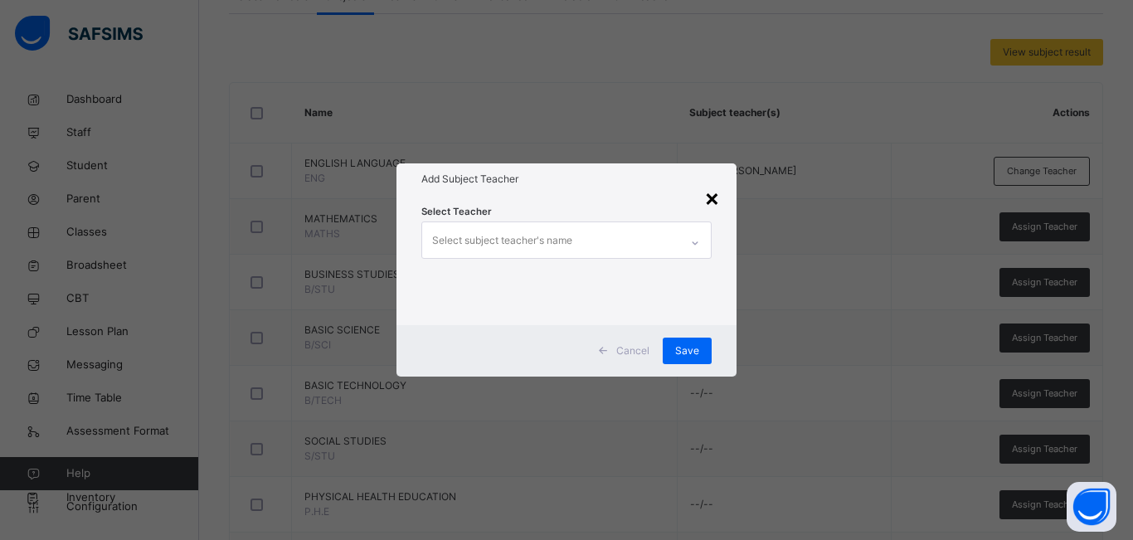
click at [708, 200] on div "×" at bounding box center [712, 197] width 16 height 35
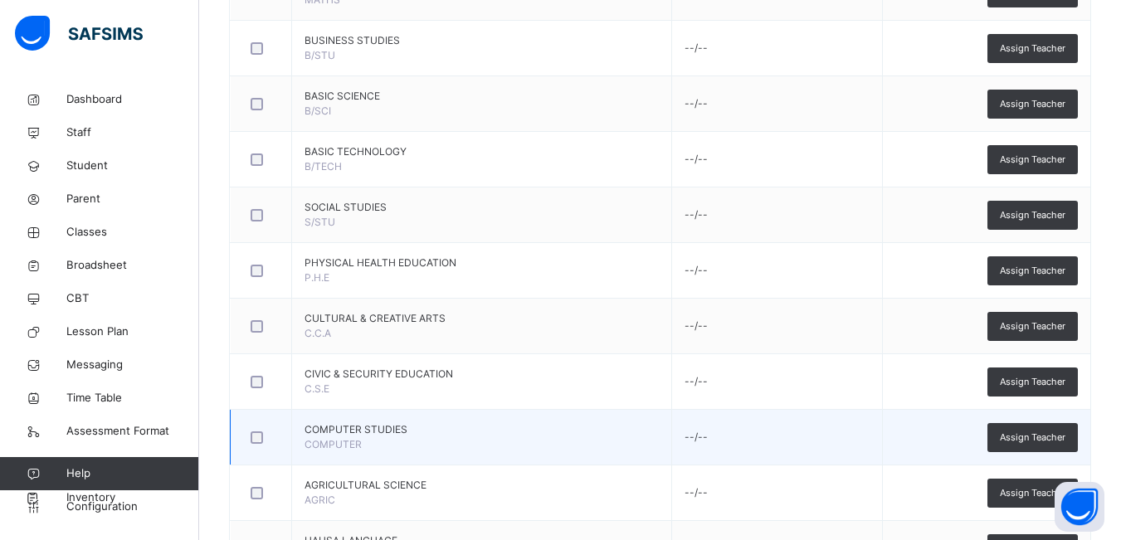
scroll to position [581, 0]
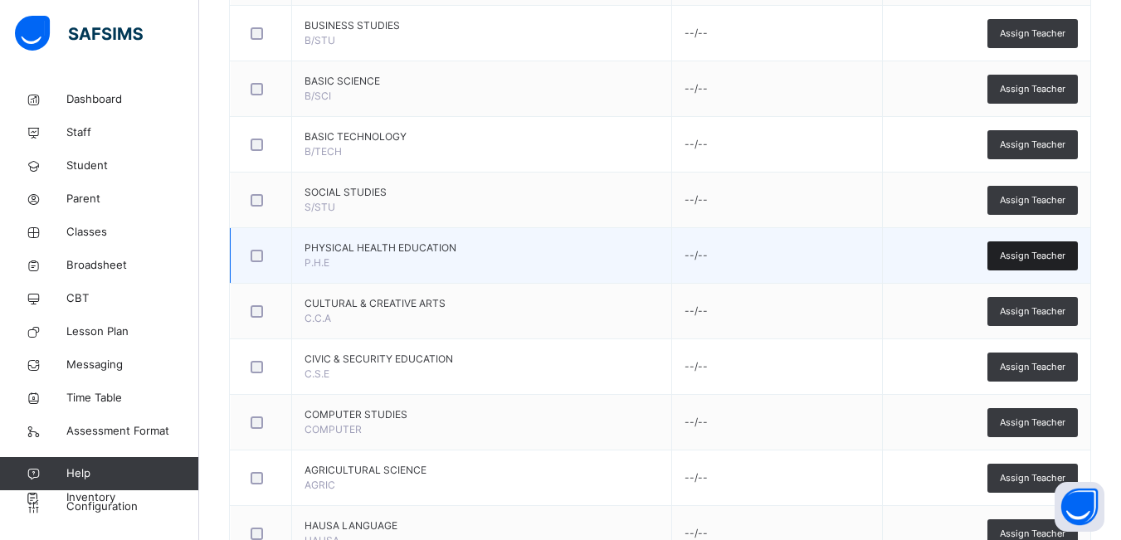
click at [1027, 255] on span "Assign Teacher" at bounding box center [1033, 256] width 66 height 14
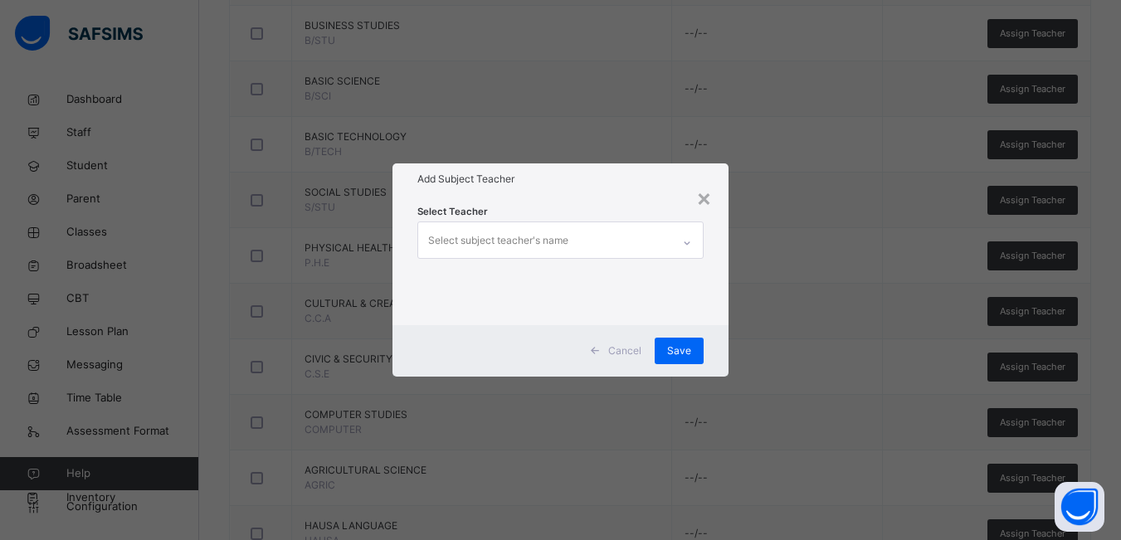
click at [669, 235] on div "Select subject teacher's name" at bounding box center [544, 239] width 253 height 35
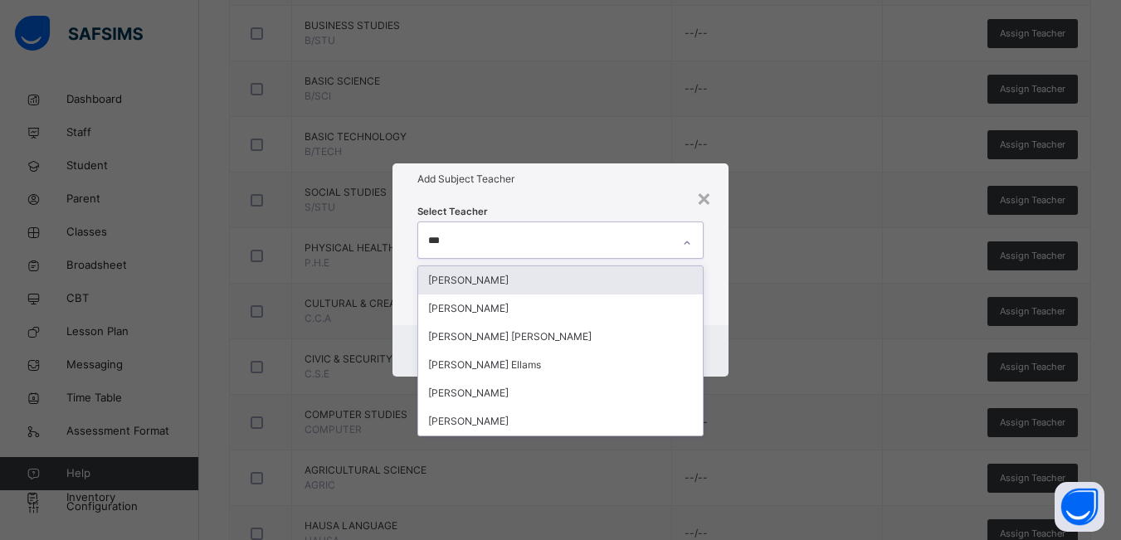
type input "****"
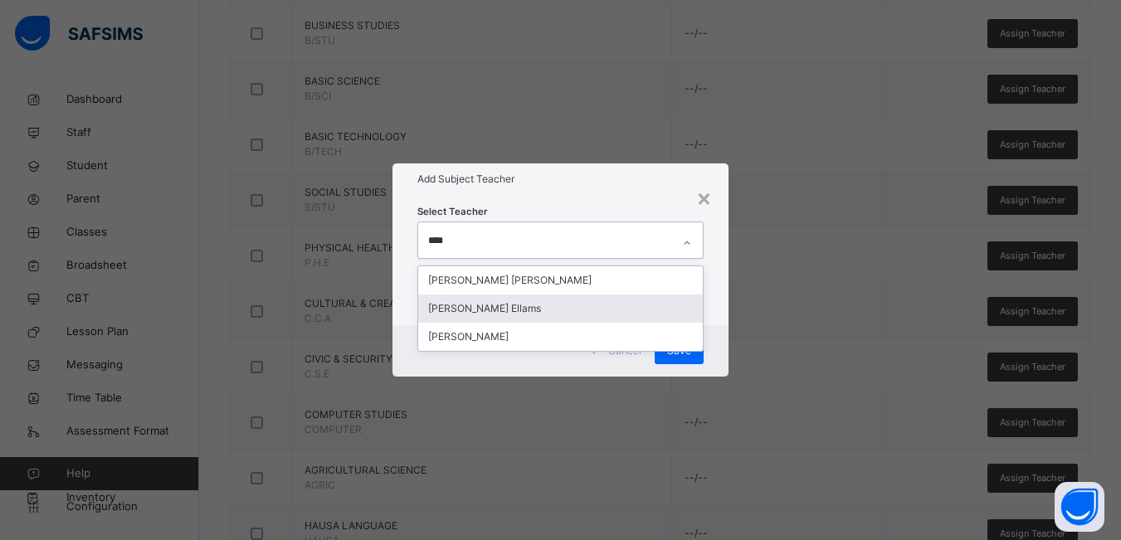
click at [517, 315] on div "Awwal Iyenagbe Ellams" at bounding box center [560, 309] width 285 height 28
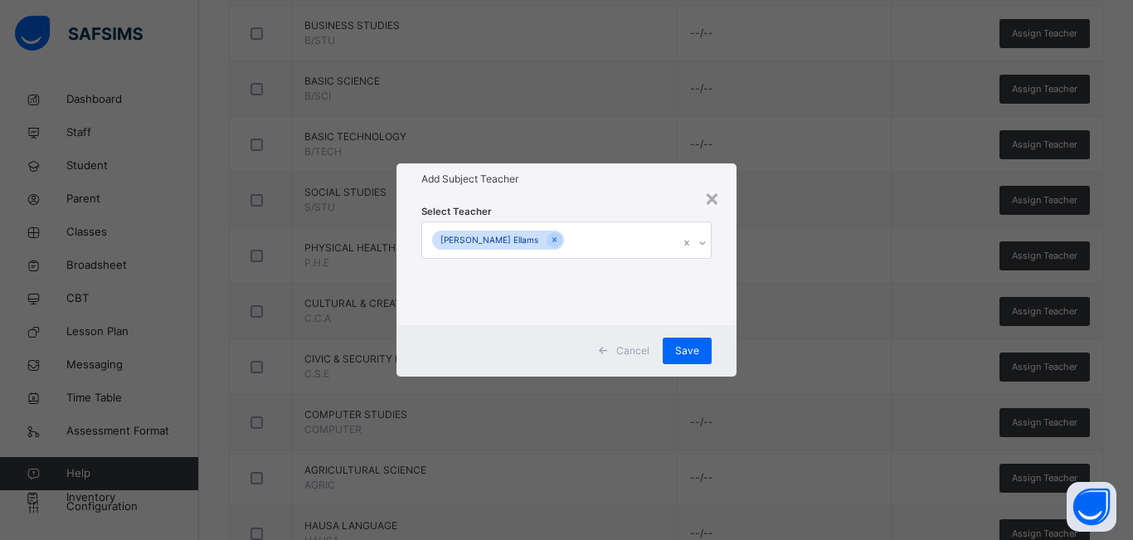
click at [812, 267] on div "× Add Subject Teacher Select Teacher Awwal Iyenagbe Ellams Cancel Save" at bounding box center [566, 270] width 1133 height 540
click at [695, 346] on span "Save" at bounding box center [687, 350] width 24 height 15
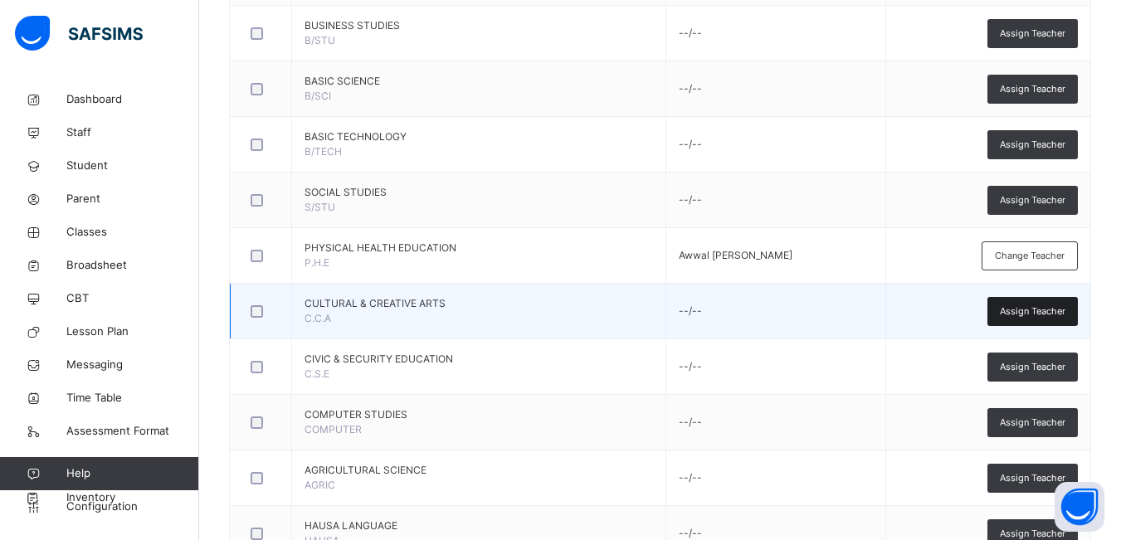
click at [1042, 309] on span "Assign Teacher" at bounding box center [1033, 311] width 66 height 14
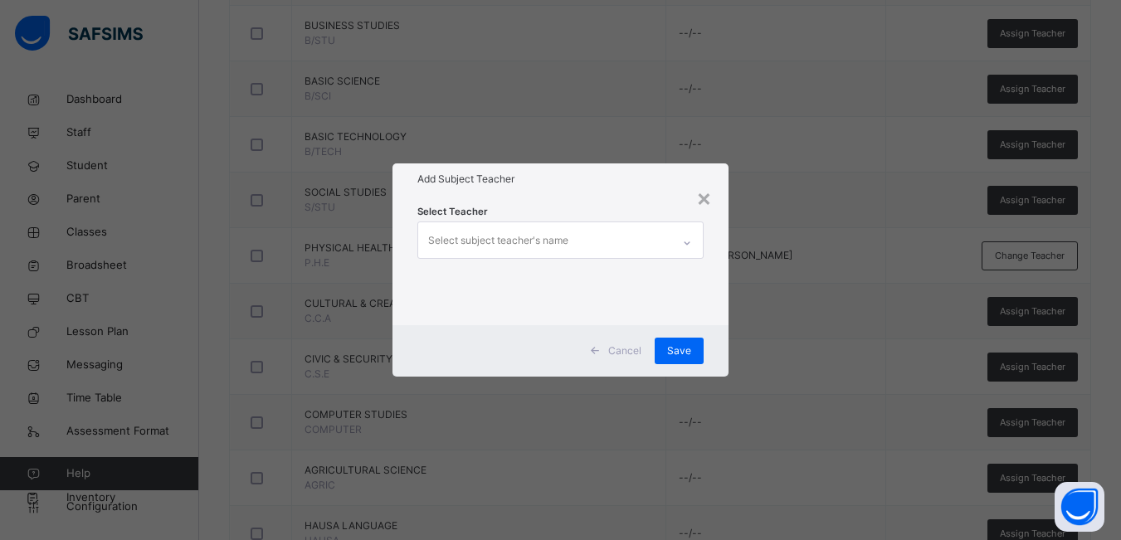
click at [494, 244] on div "Select subject teacher's name" at bounding box center [498, 241] width 140 height 32
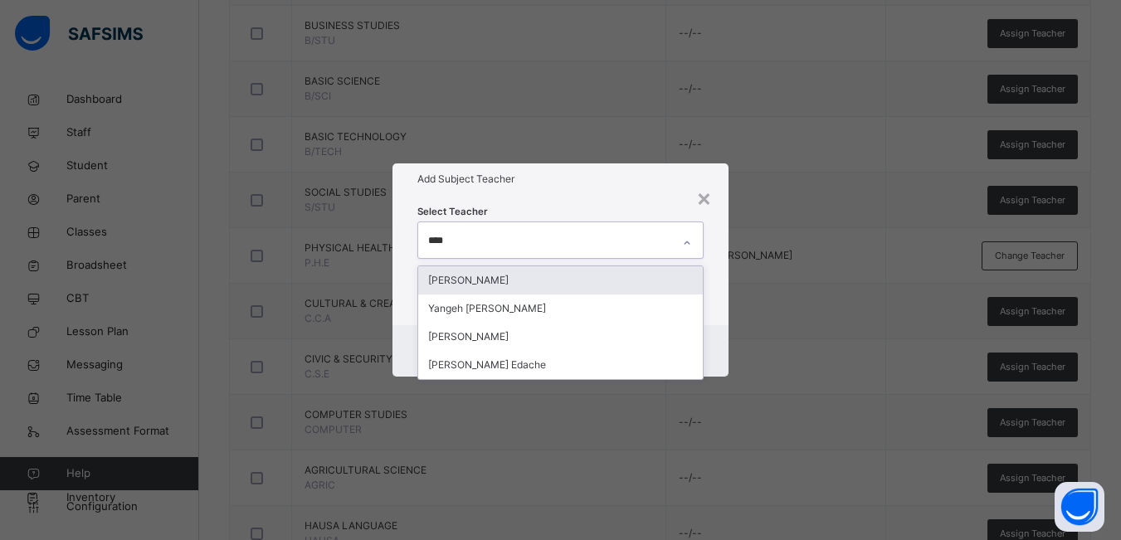
type input "*****"
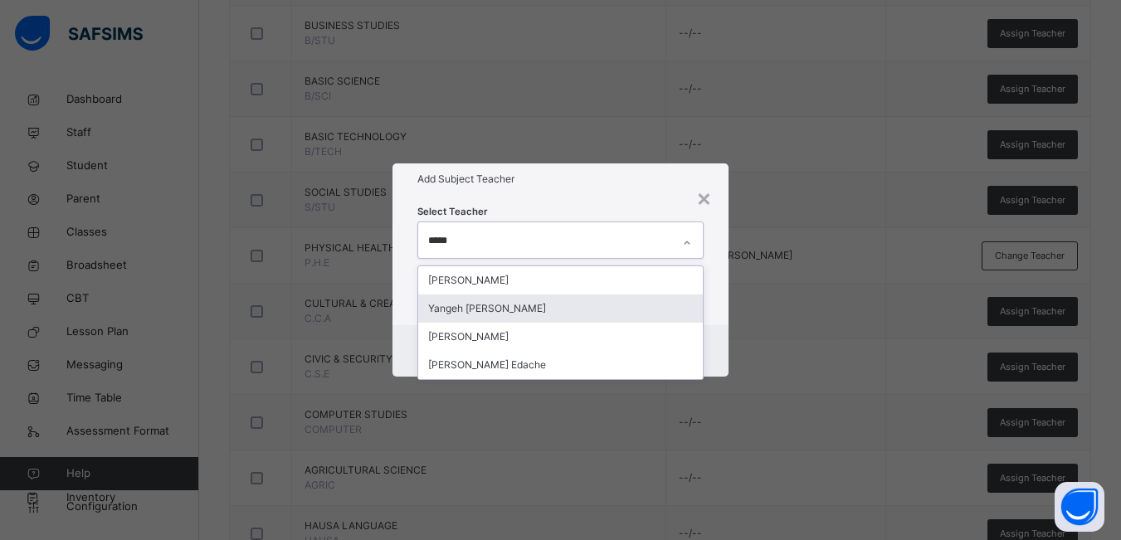
click at [505, 305] on div "Yangeh Saater Silas" at bounding box center [560, 309] width 285 height 28
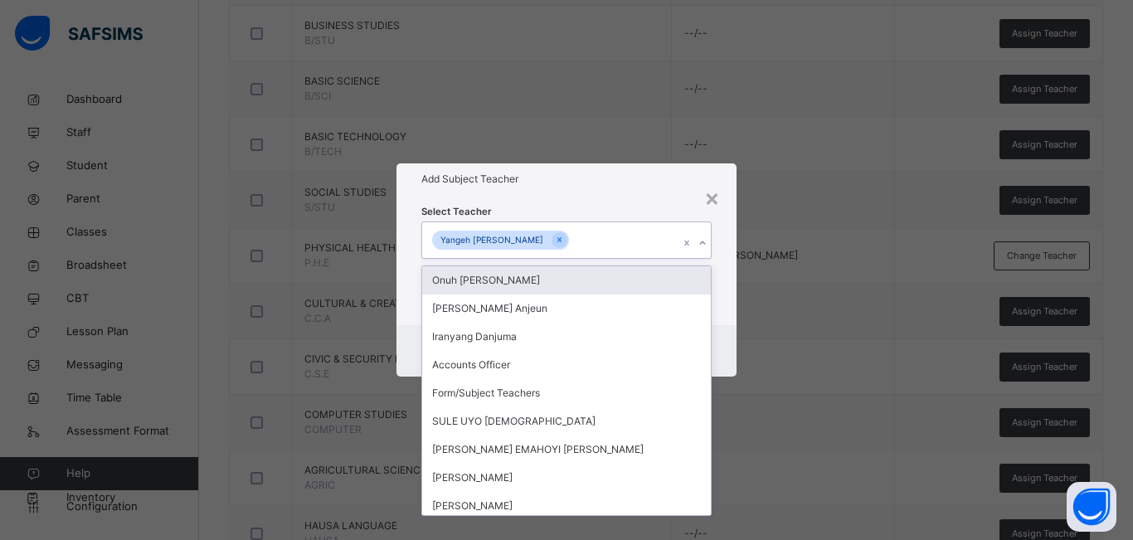
click at [784, 260] on div "× Add Subject Teacher Select Teacher option Yangeh Saater Silas, selected. opti…" at bounding box center [566, 270] width 1133 height 540
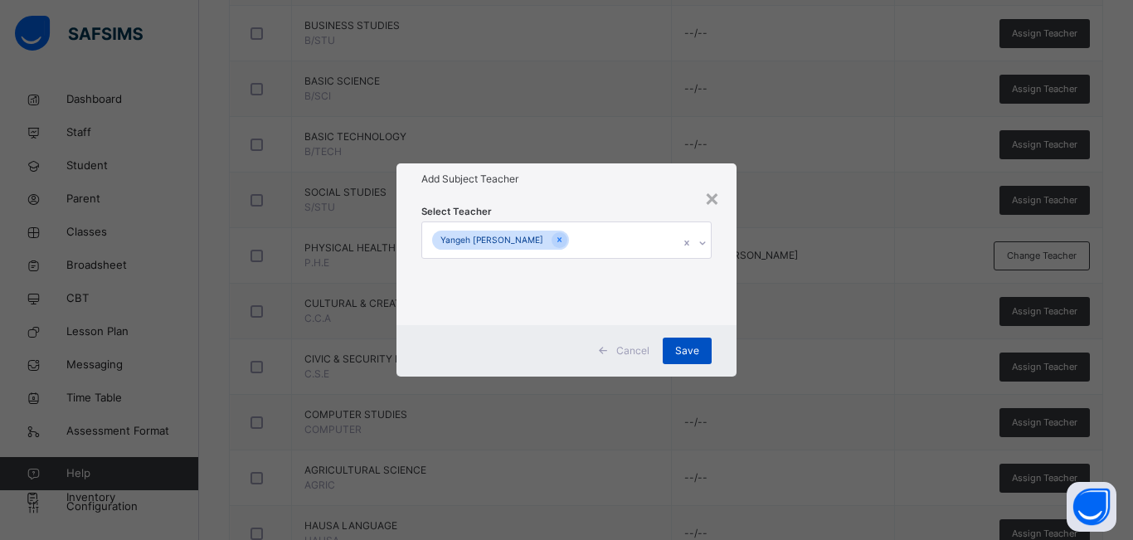
click at [680, 348] on span "Save" at bounding box center [687, 350] width 24 height 15
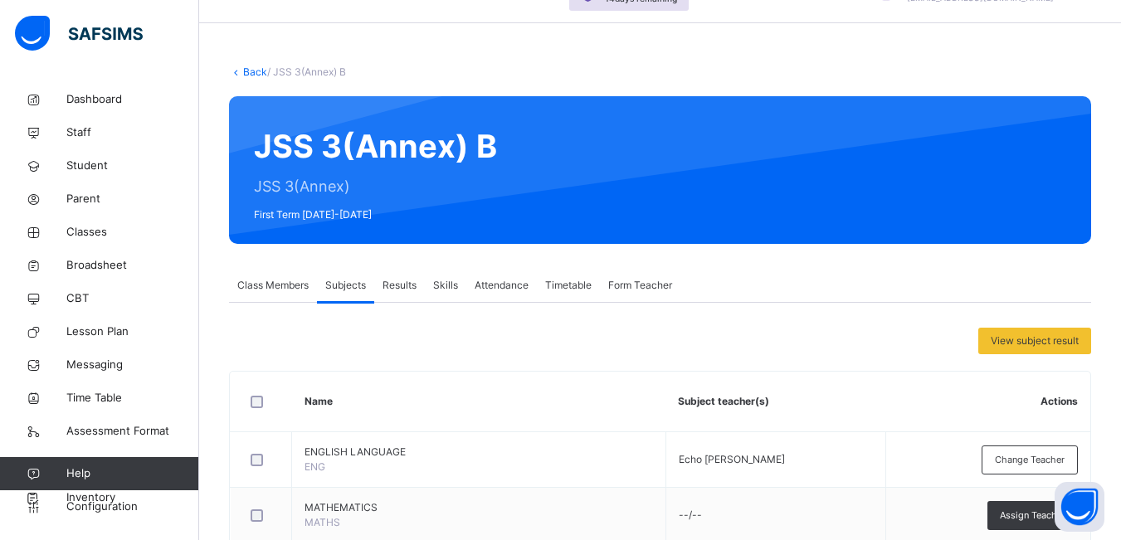
scroll to position [0, 0]
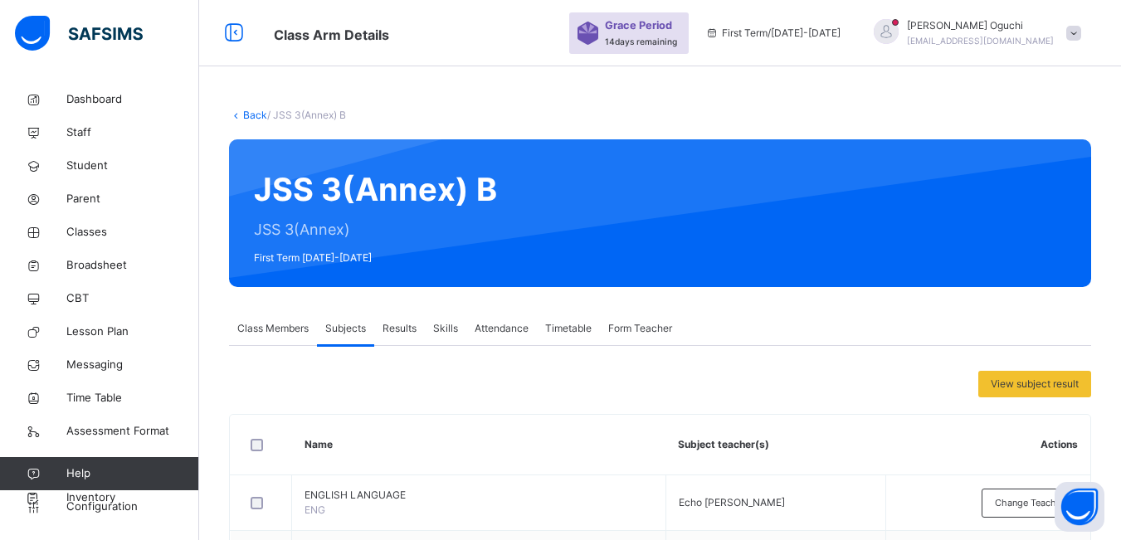
click at [272, 325] on span "Class Members" at bounding box center [272, 328] width 71 height 15
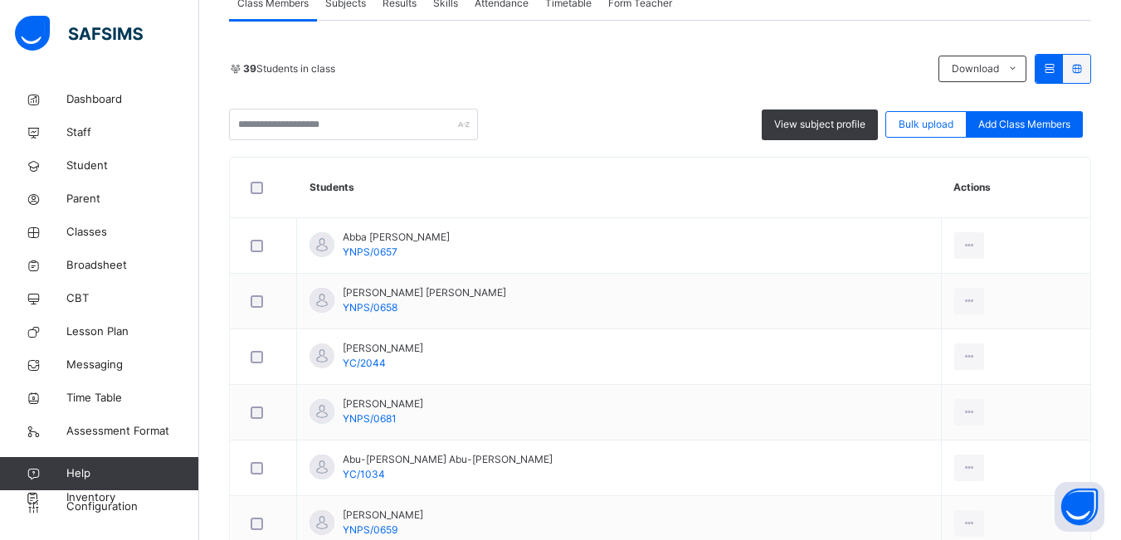
scroll to position [332, 0]
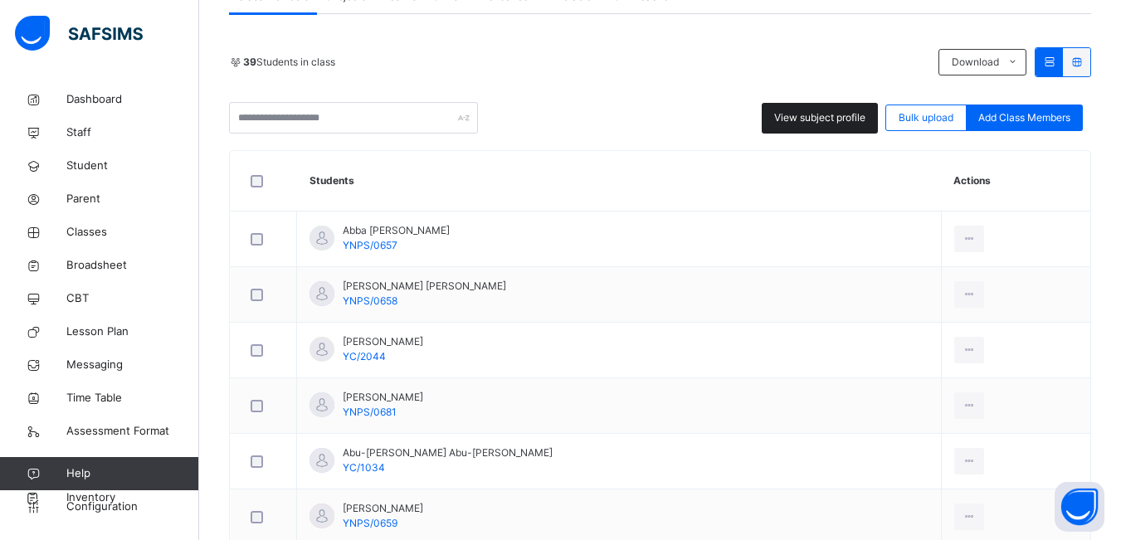
click at [808, 114] on span "View subject profile" at bounding box center [819, 117] width 91 height 15
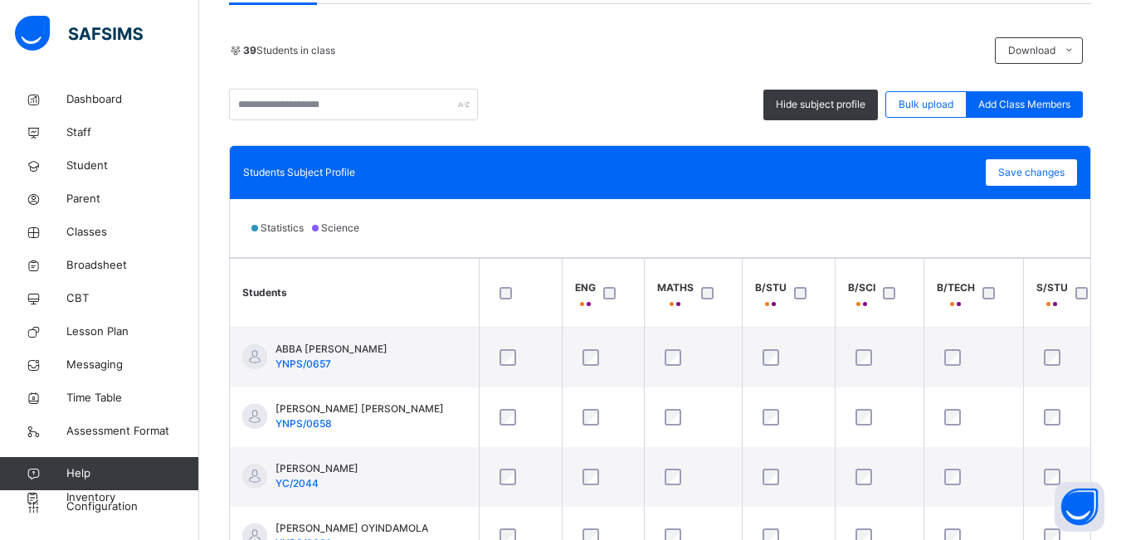
scroll to position [275, 0]
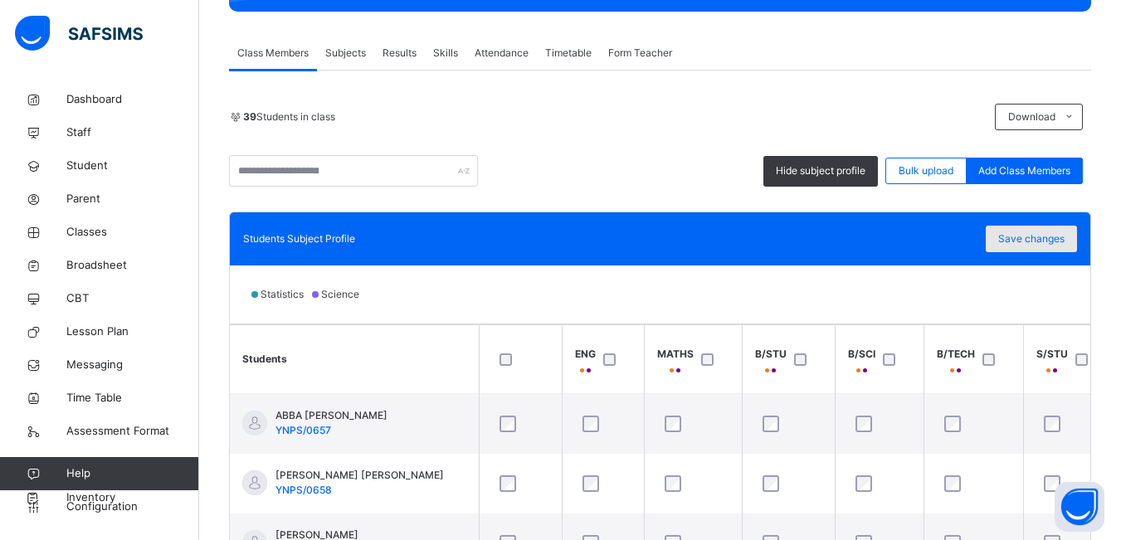
click at [1026, 239] on span "Save changes" at bounding box center [1031, 238] width 66 height 15
click at [1030, 240] on div "Save changes" at bounding box center [1031, 239] width 91 height 27
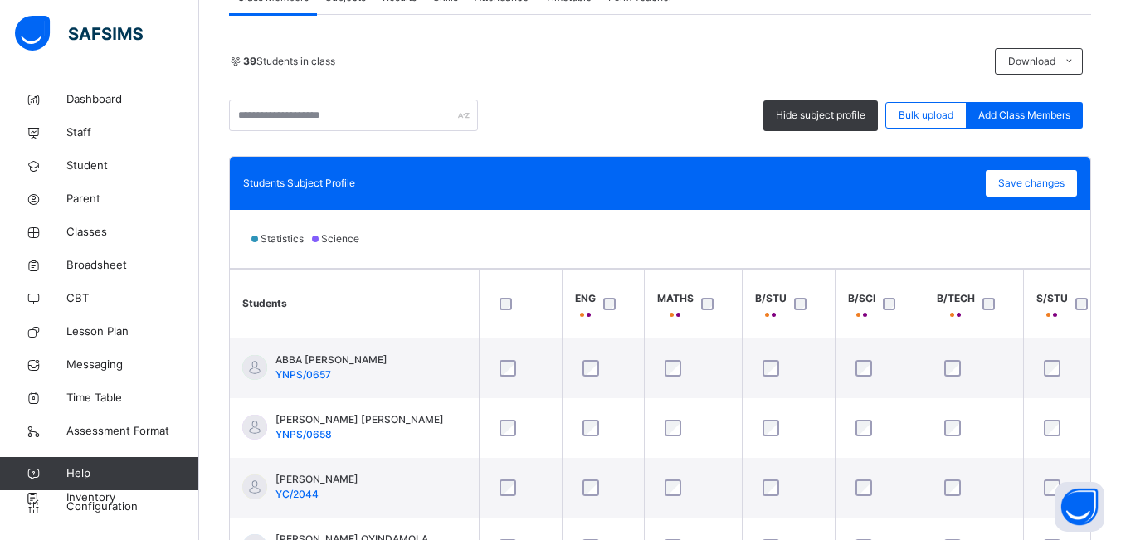
scroll to position [358, 0]
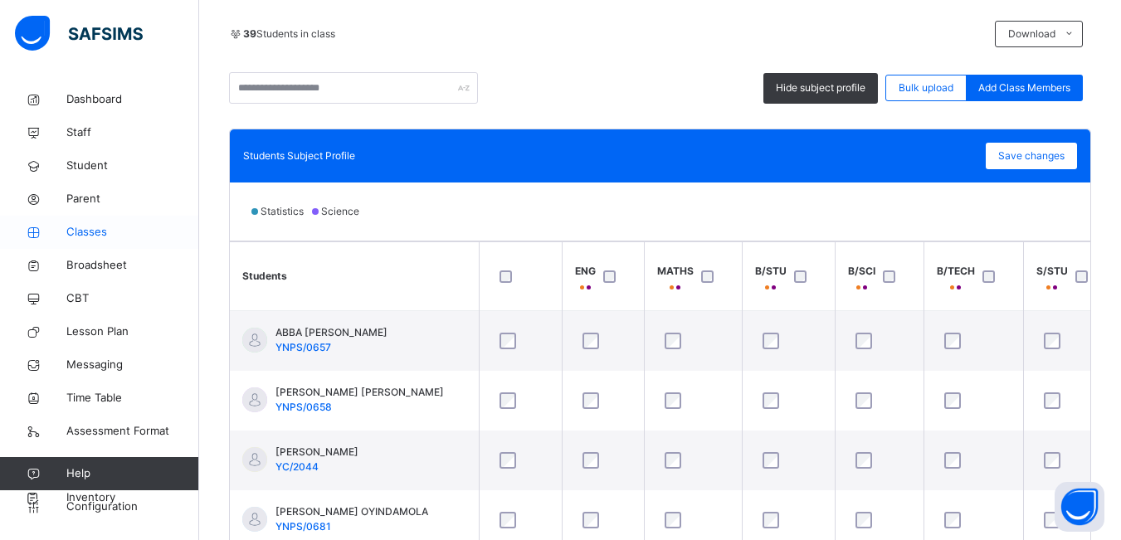
click at [85, 231] on span "Classes" at bounding box center [132, 232] width 133 height 17
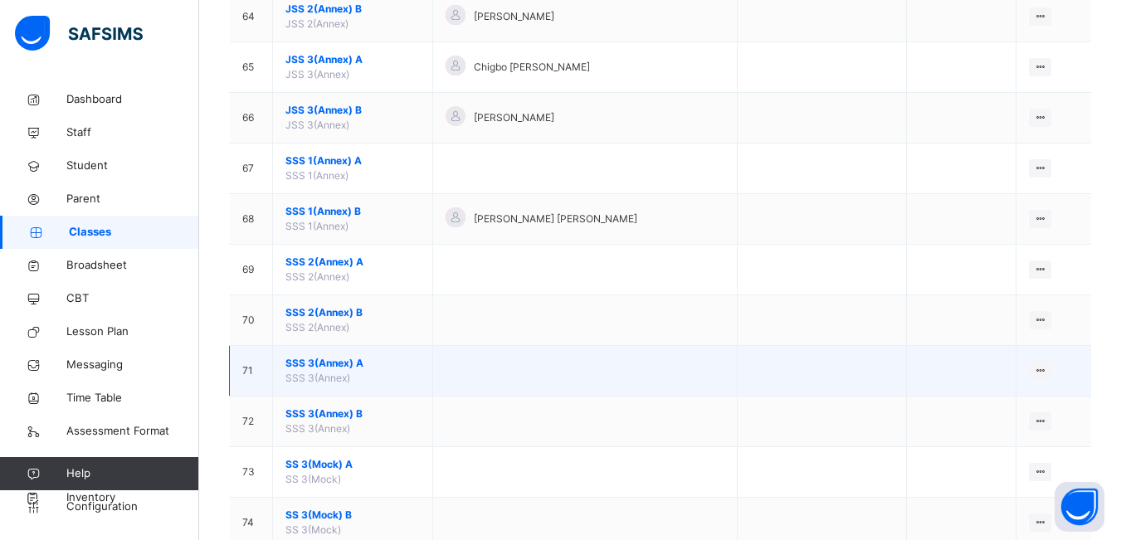
scroll to position [3401, 0]
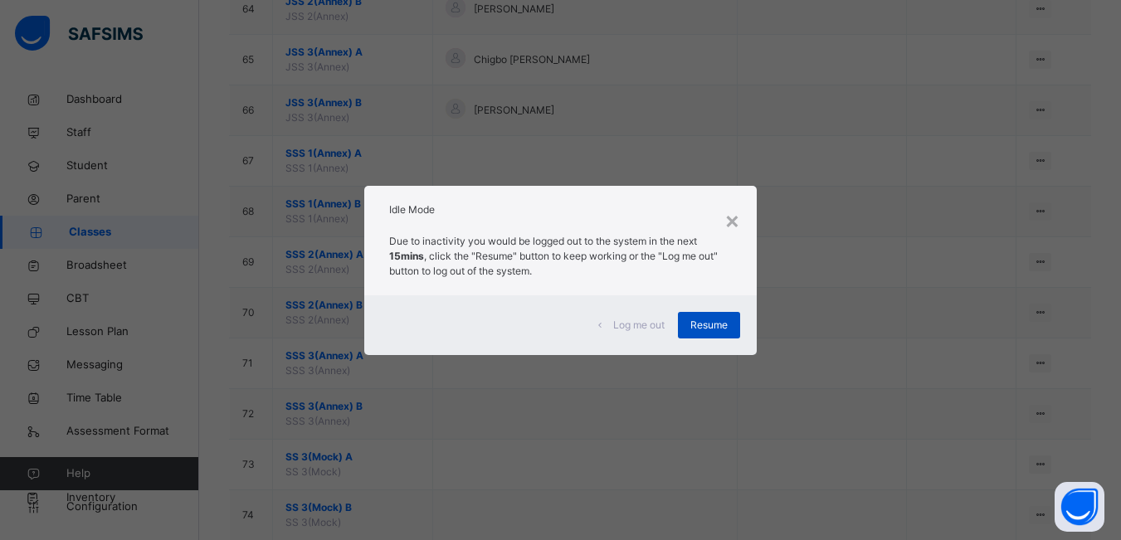
click at [722, 321] on span "Resume" at bounding box center [708, 325] width 37 height 15
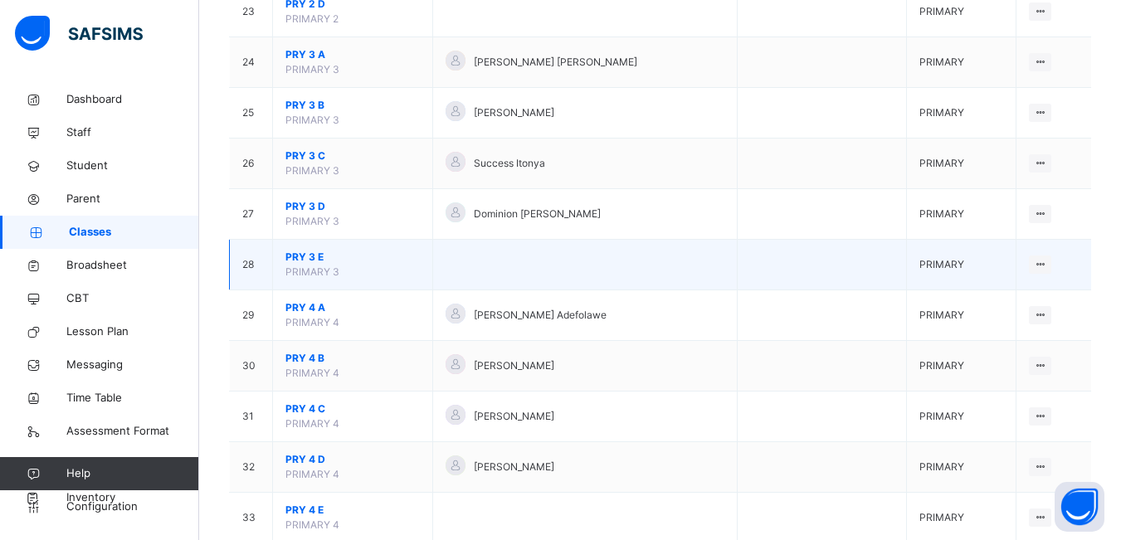
scroll to position [1161, 0]
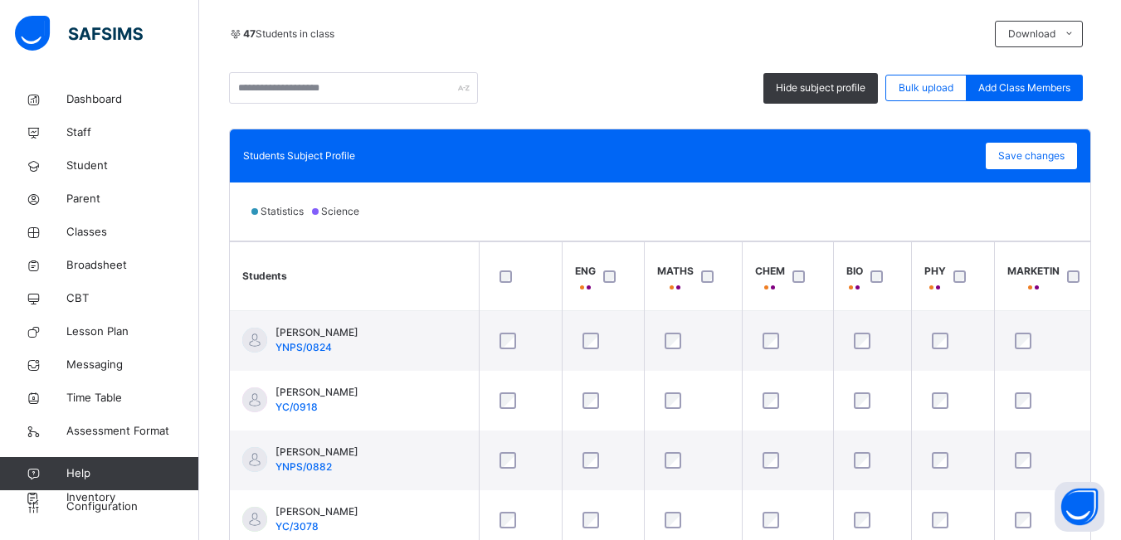
scroll to position [0, 524]
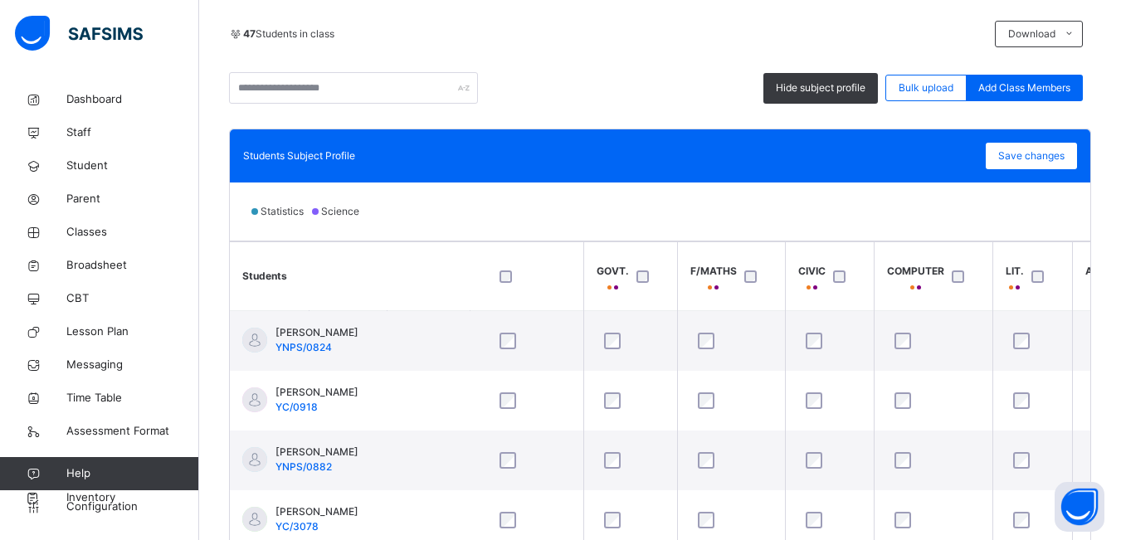
click at [476, 229] on div "Statistics Science" at bounding box center [660, 212] width 860 height 58
click at [504, 217] on div "Statistics Science" at bounding box center [660, 212] width 860 height 58
drag, startPoint x: 504, startPoint y: 217, endPoint x: 485, endPoint y: 223, distance: 19.9
click at [503, 219] on div "Statistics Science" at bounding box center [660, 212] width 860 height 58
click at [441, 227] on div "Statistics Science" at bounding box center [660, 212] width 860 height 58
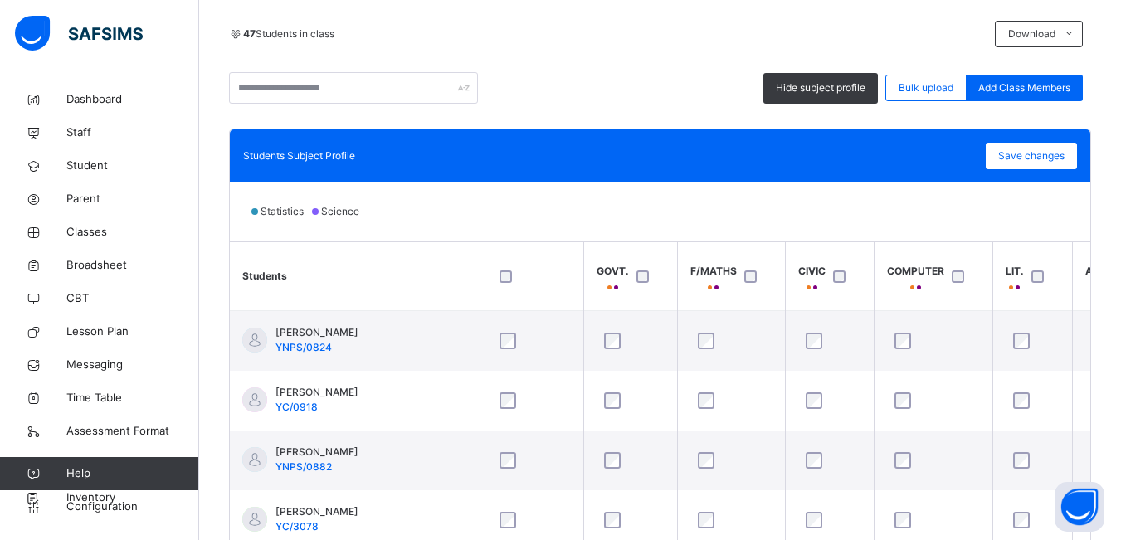
click at [430, 281] on th "Students" at bounding box center [354, 276] width 249 height 69
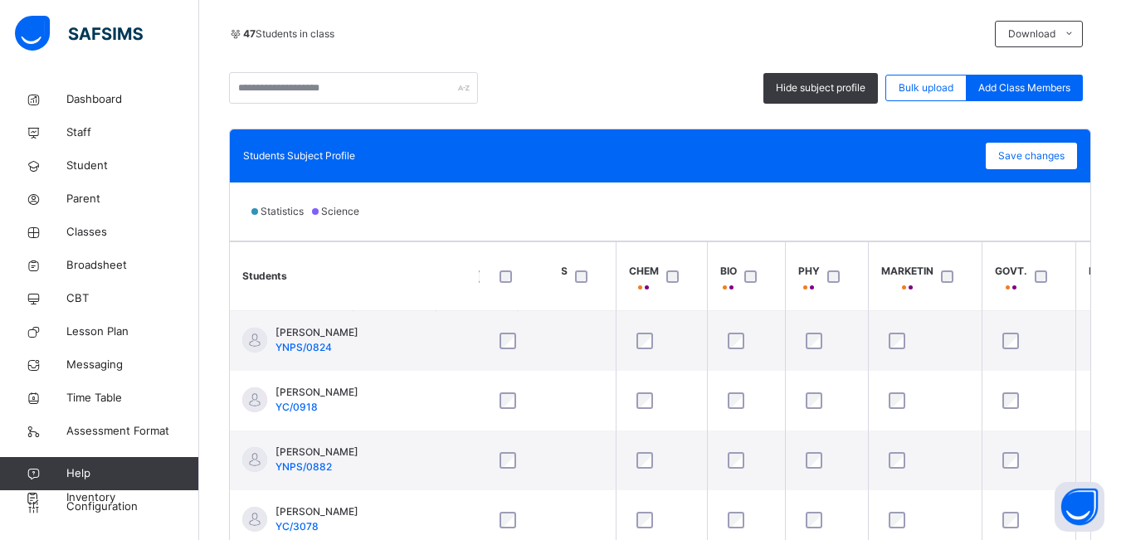
scroll to position [0, 93]
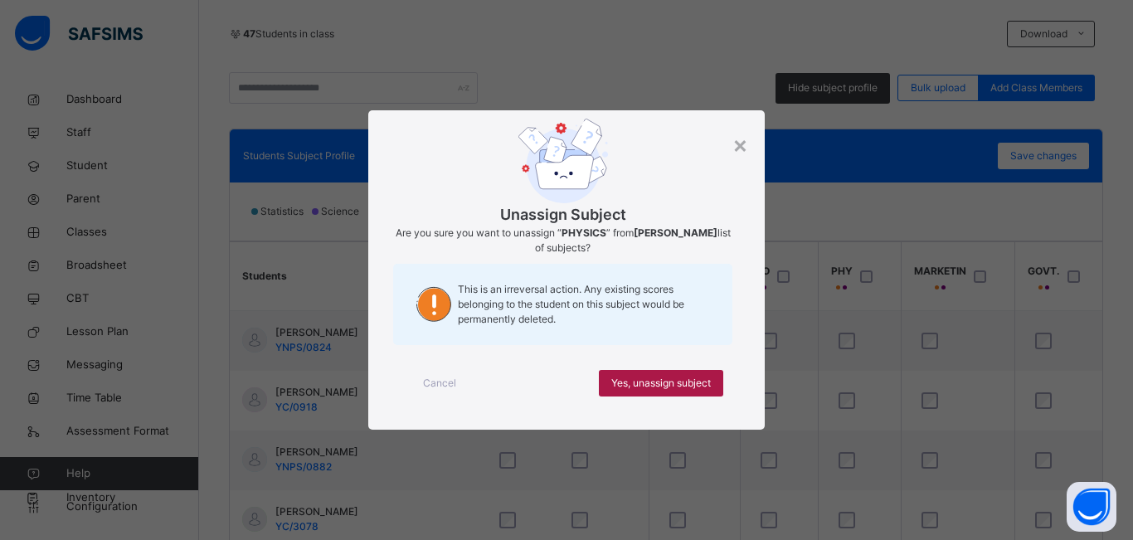
click at [650, 377] on span "Yes, unassign subject" at bounding box center [661, 383] width 100 height 15
click at [674, 380] on span "Yes, unassign subject" at bounding box center [661, 383] width 100 height 15
click at [651, 386] on span "Yes, unassign subject" at bounding box center [661, 383] width 100 height 15
click at [632, 387] on span "Yes, unassign subject" at bounding box center [661, 383] width 100 height 15
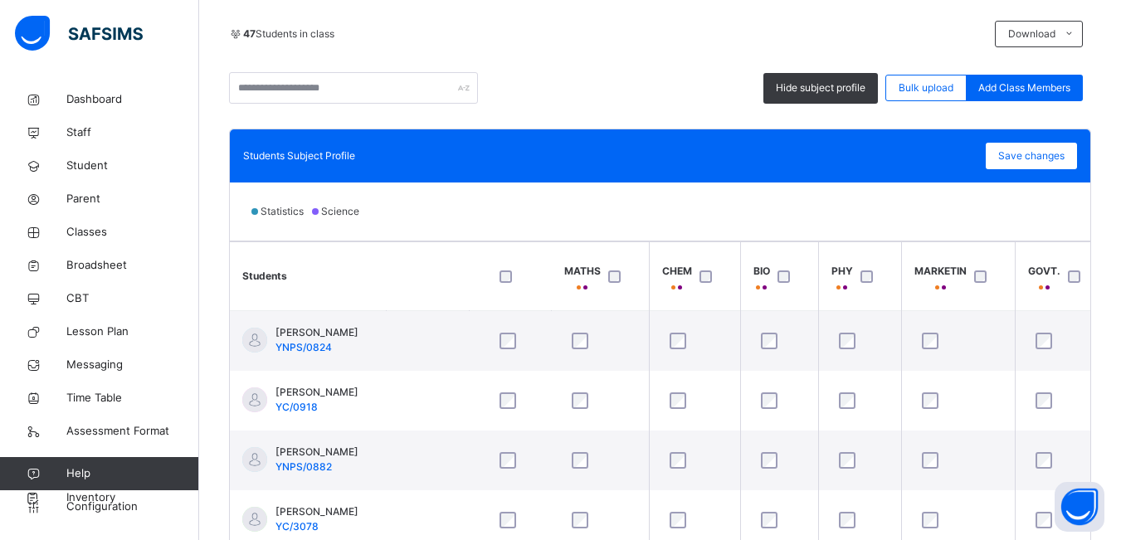
click at [416, 275] on th "Students" at bounding box center [354, 276] width 249 height 69
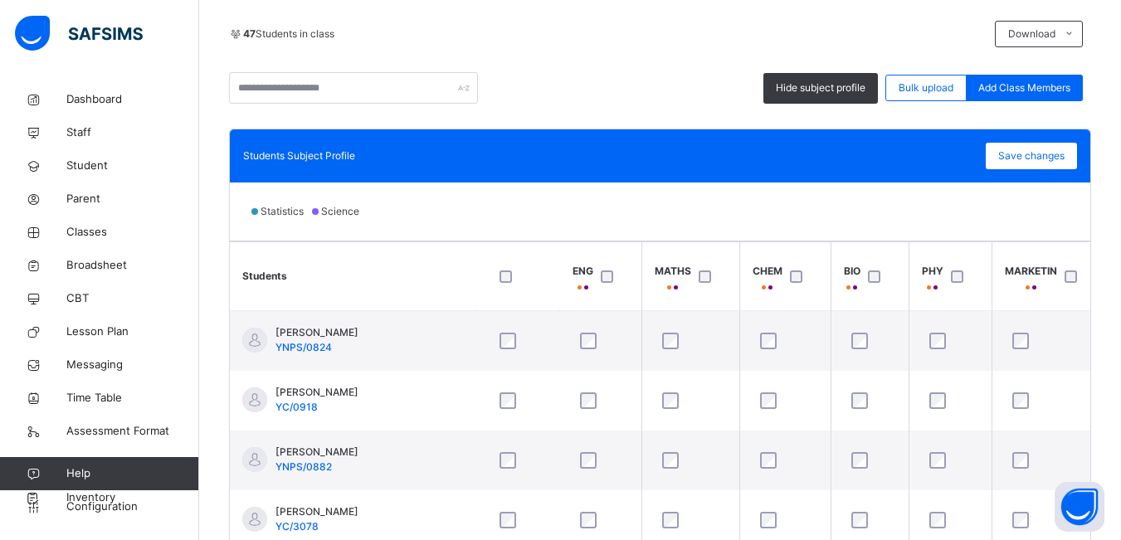
scroll to position [0, 0]
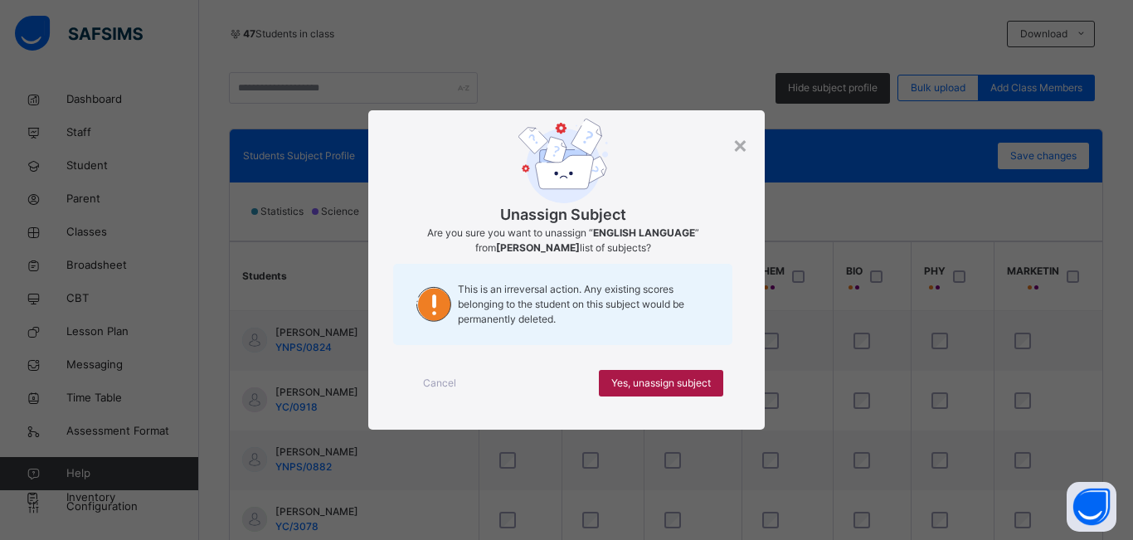
click at [633, 379] on span "Yes, unassign subject" at bounding box center [661, 383] width 100 height 15
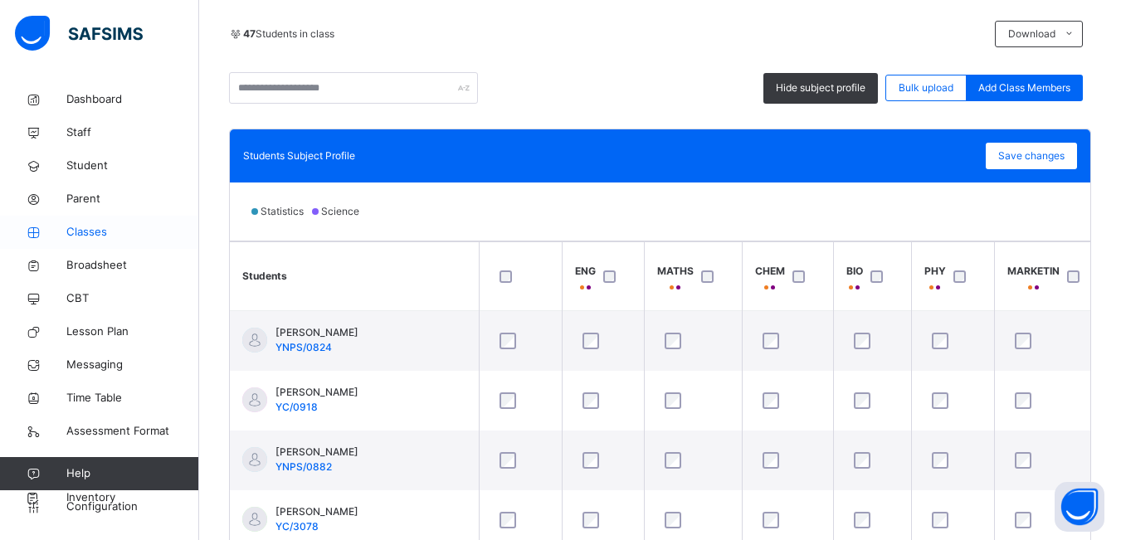
click at [84, 233] on span "Classes" at bounding box center [132, 232] width 133 height 17
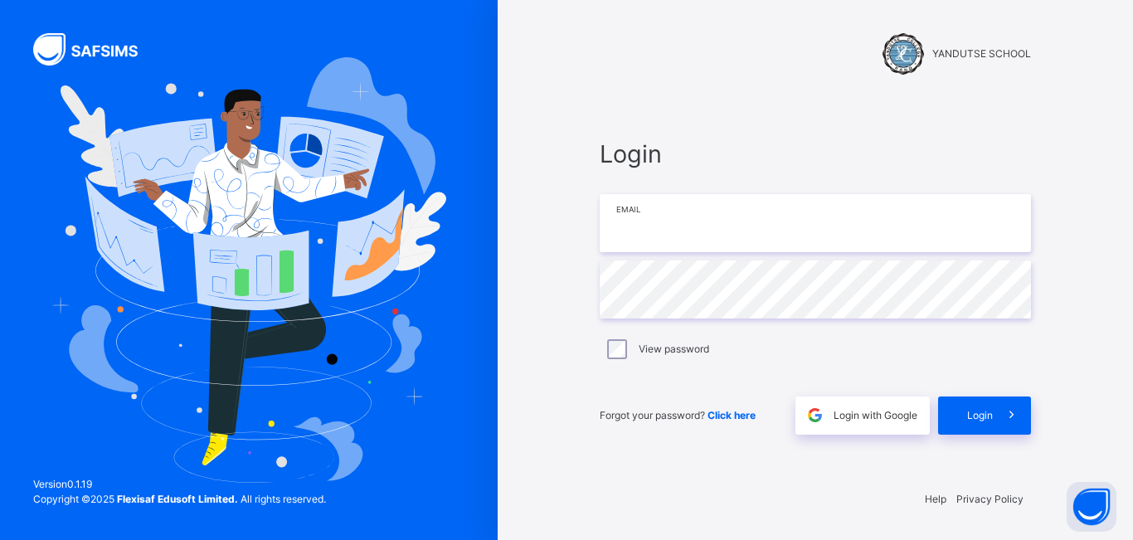
type input "**********"
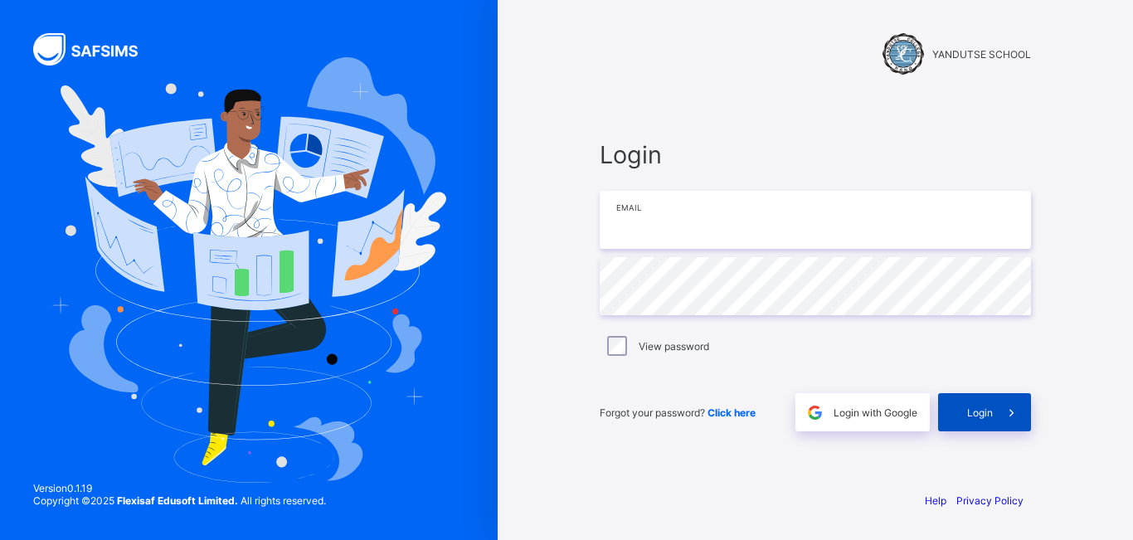
type input "**********"
click at [1000, 418] on span at bounding box center [1012, 412] width 38 height 38
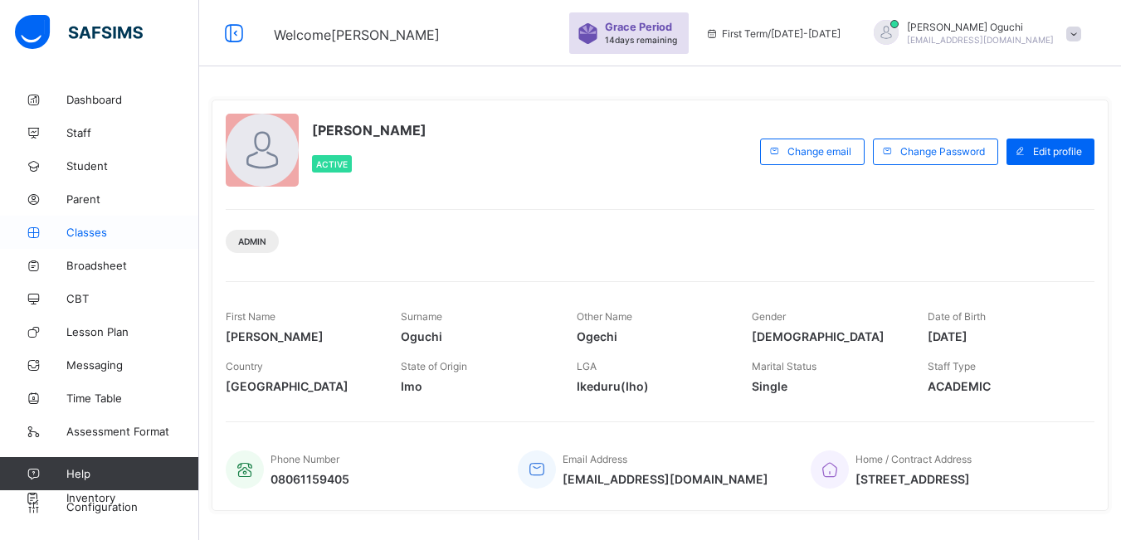
click at [81, 232] on span "Classes" at bounding box center [132, 232] width 133 height 13
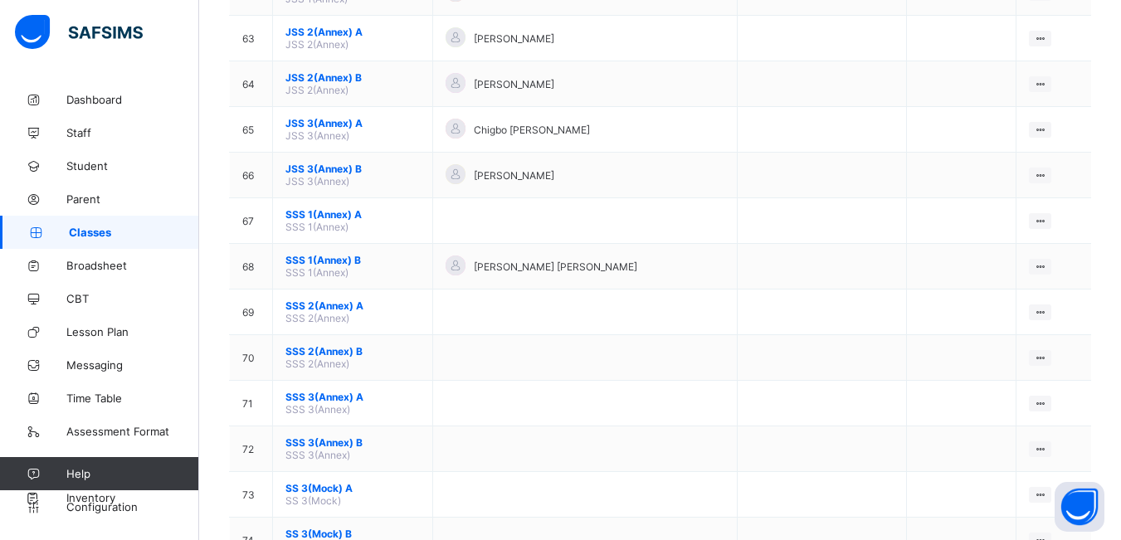
scroll to position [2987, 0]
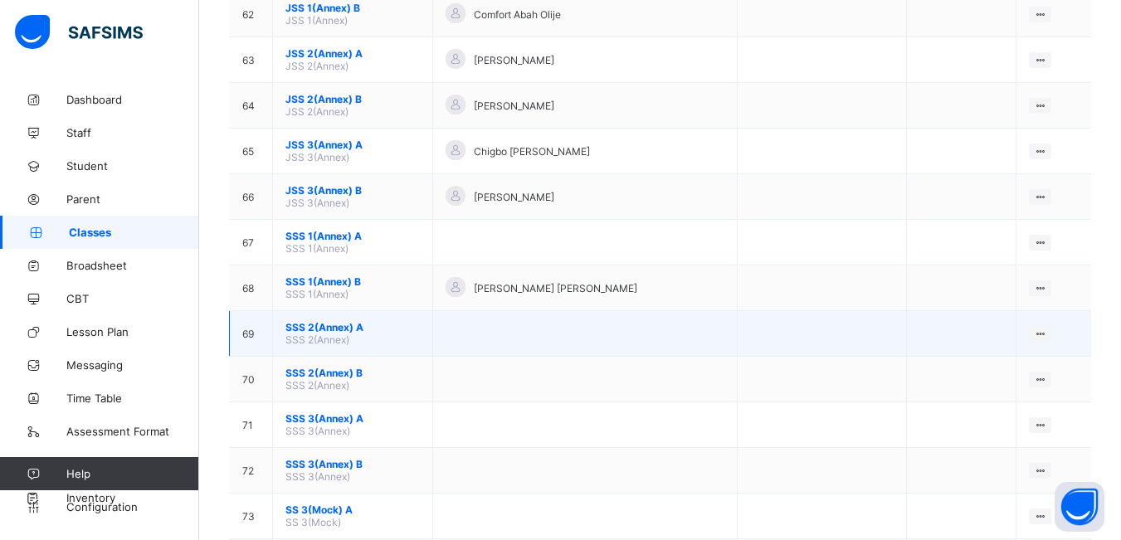
click at [397, 332] on span "SSS 2(Annex) A" at bounding box center [352, 327] width 134 height 12
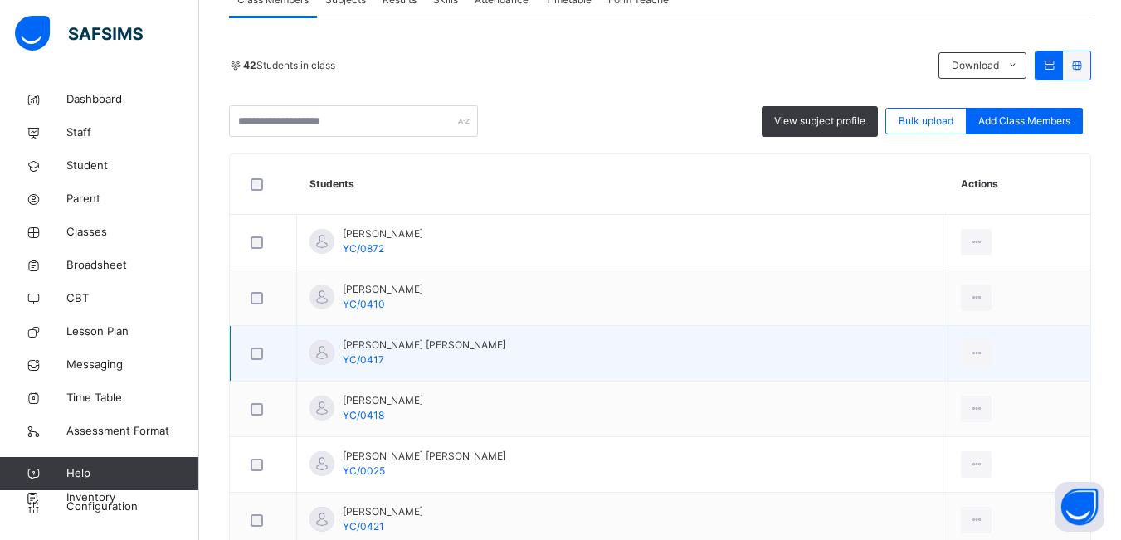
scroll to position [332, 0]
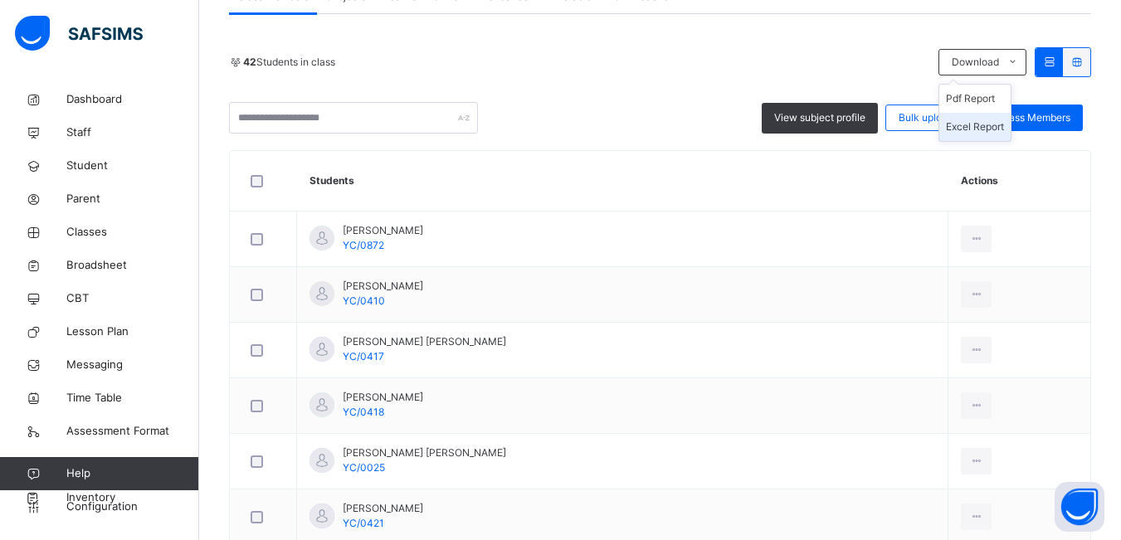
click at [1006, 124] on li "Excel Report" at bounding box center [974, 127] width 71 height 28
click at [95, 229] on span "Classes" at bounding box center [132, 232] width 133 height 17
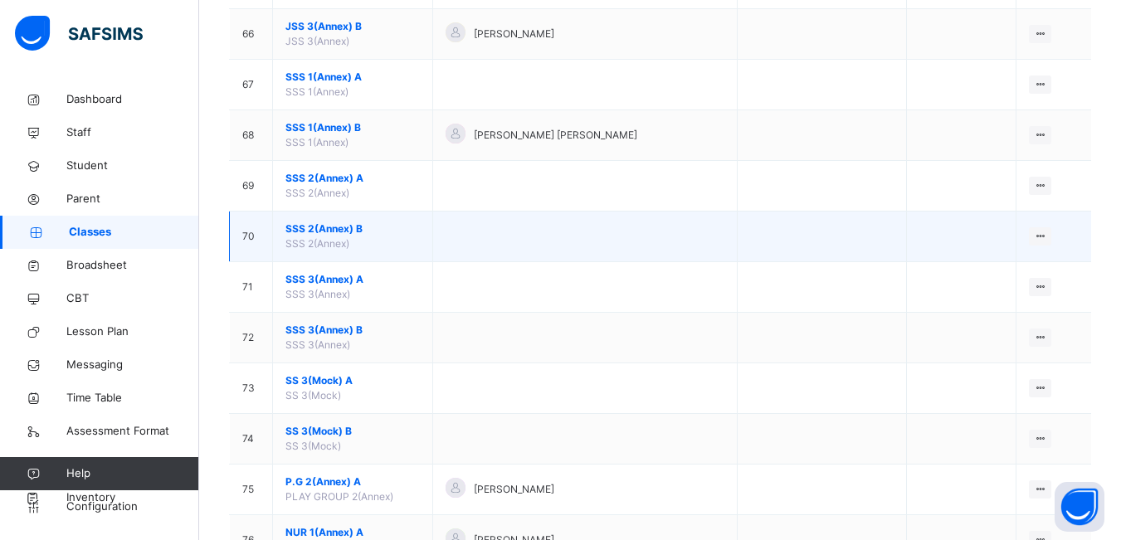
scroll to position [3484, 0]
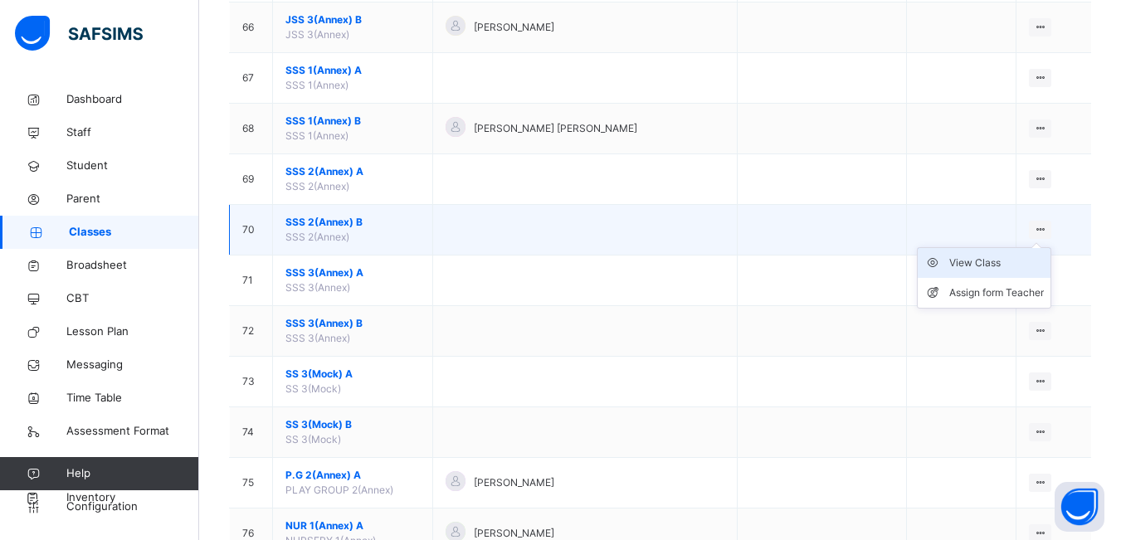
click at [982, 265] on div "View Class" at bounding box center [996, 263] width 95 height 17
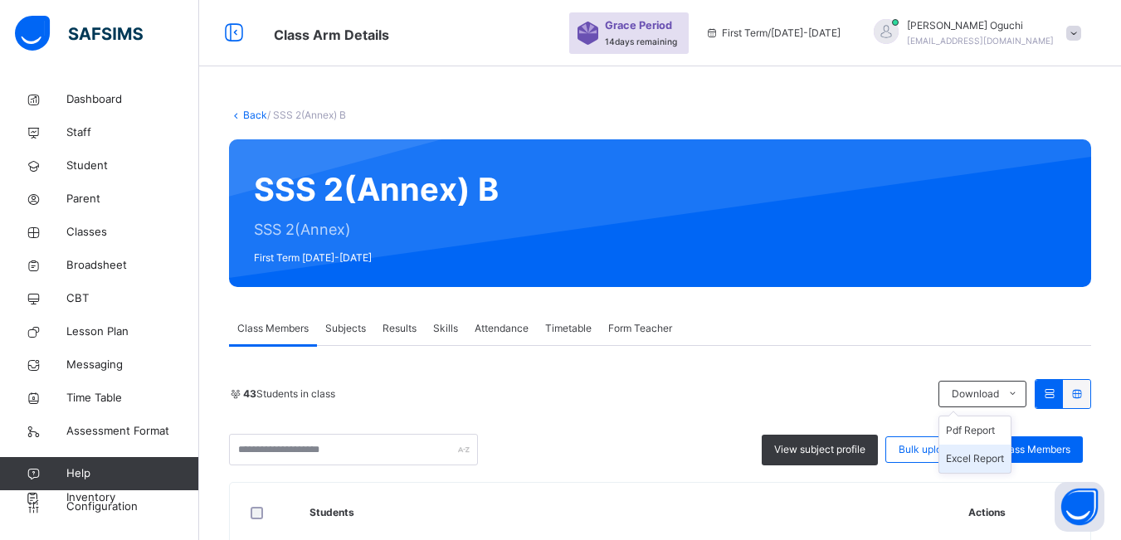
click at [993, 457] on li "Excel Report" at bounding box center [974, 459] width 71 height 28
click at [96, 228] on span "Classes" at bounding box center [132, 232] width 133 height 17
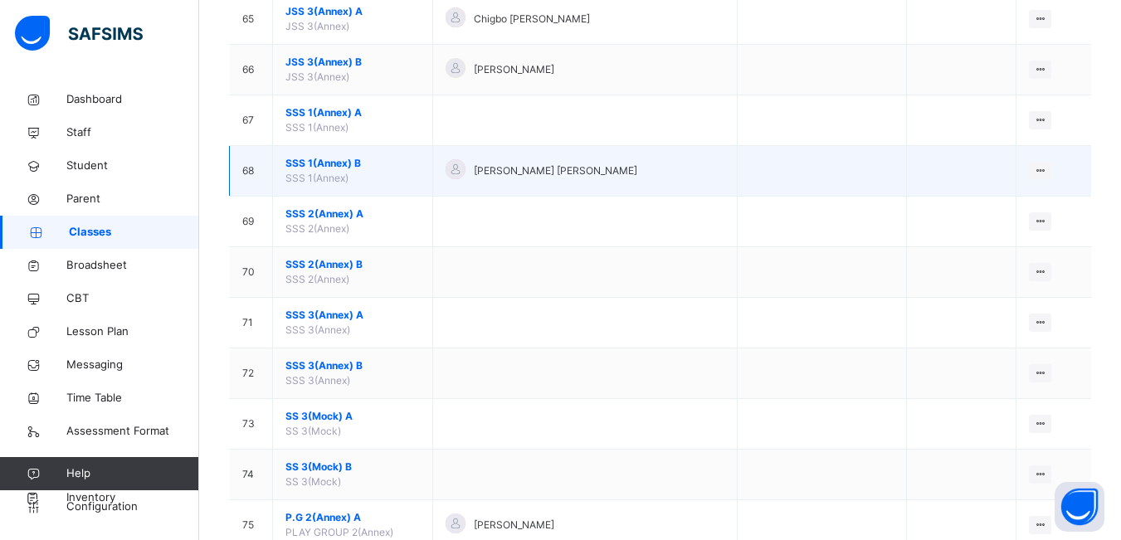
scroll to position [3484, 0]
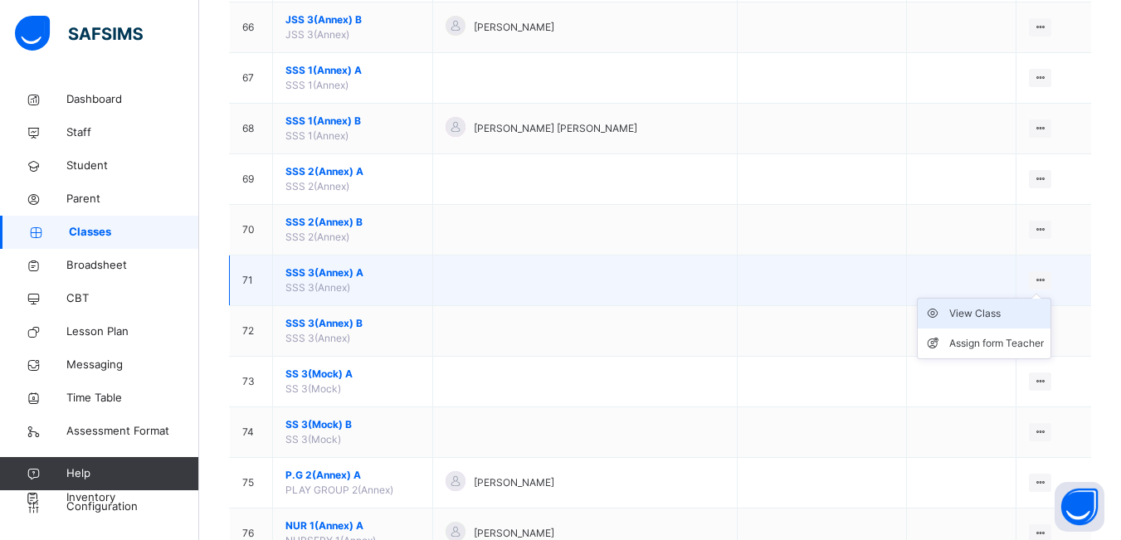
click at [965, 308] on div "View Class" at bounding box center [996, 313] width 95 height 17
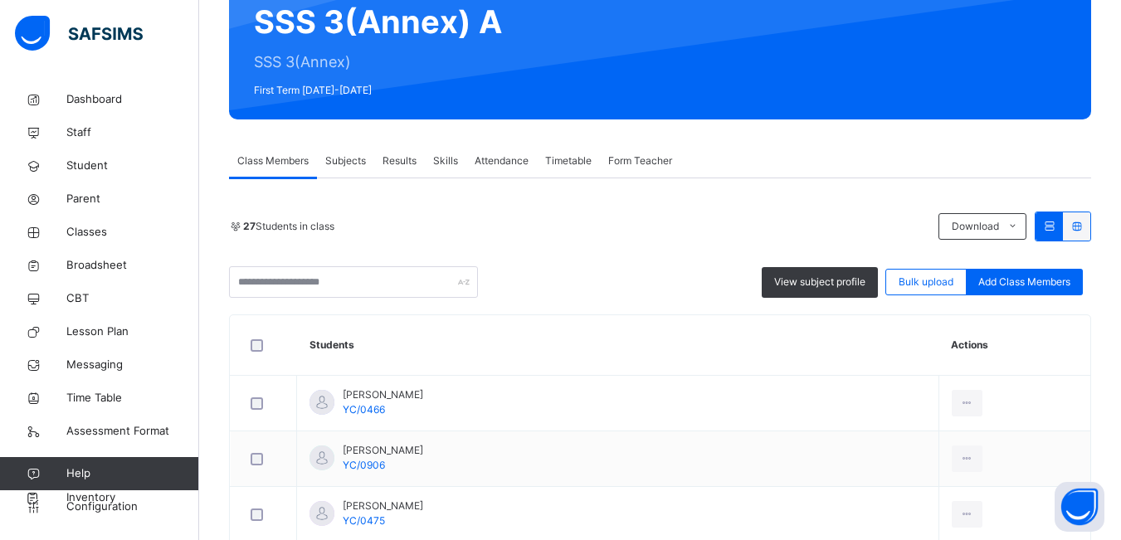
scroll to position [166, 0]
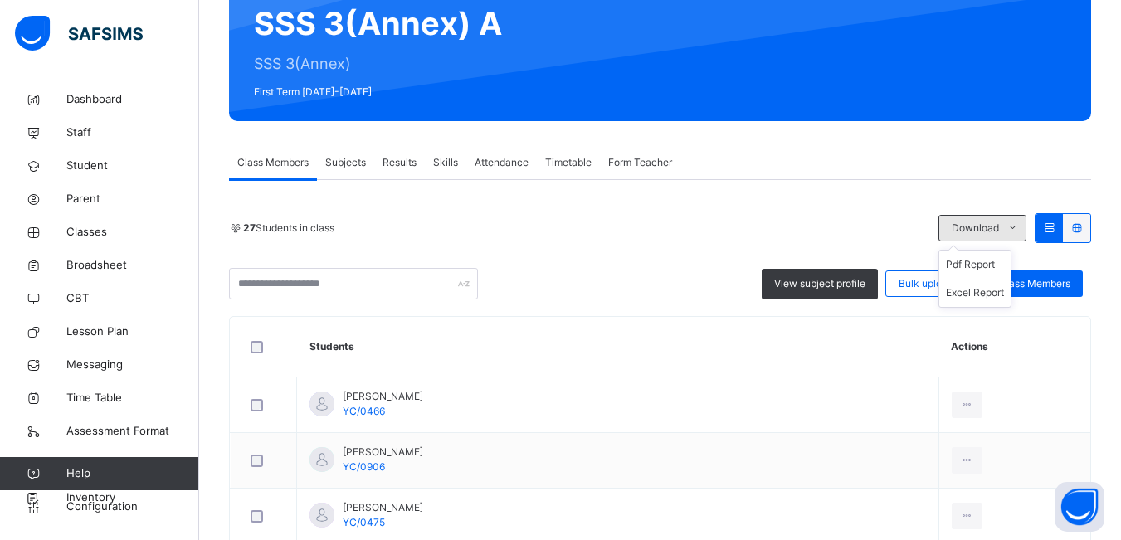
click at [1019, 225] on icon at bounding box center [1012, 228] width 12 height 13
click at [982, 295] on li "Excel Report" at bounding box center [974, 293] width 71 height 28
click at [82, 229] on span "Classes" at bounding box center [132, 232] width 133 height 17
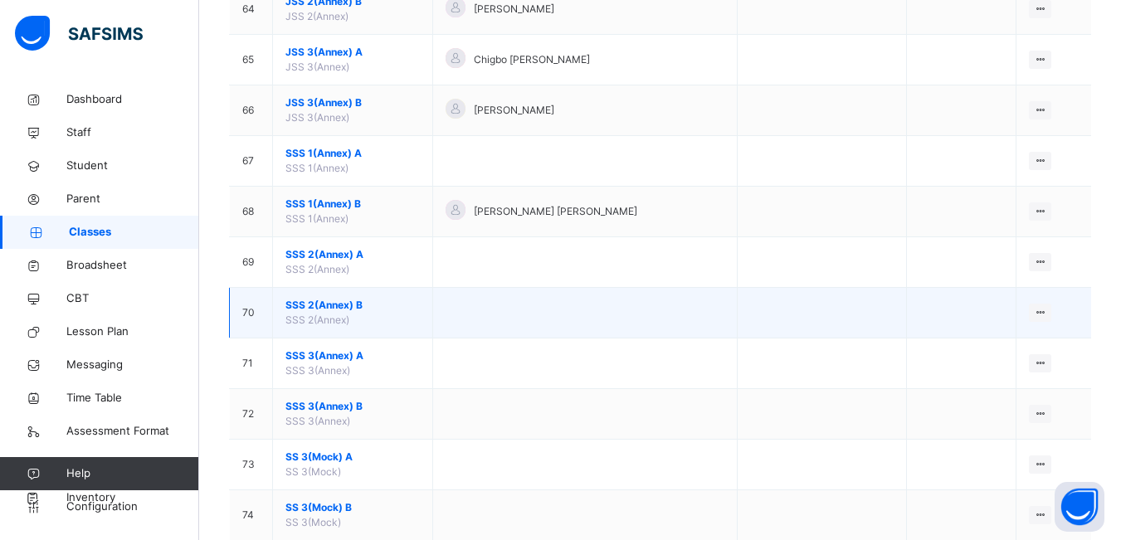
scroll to position [3484, 0]
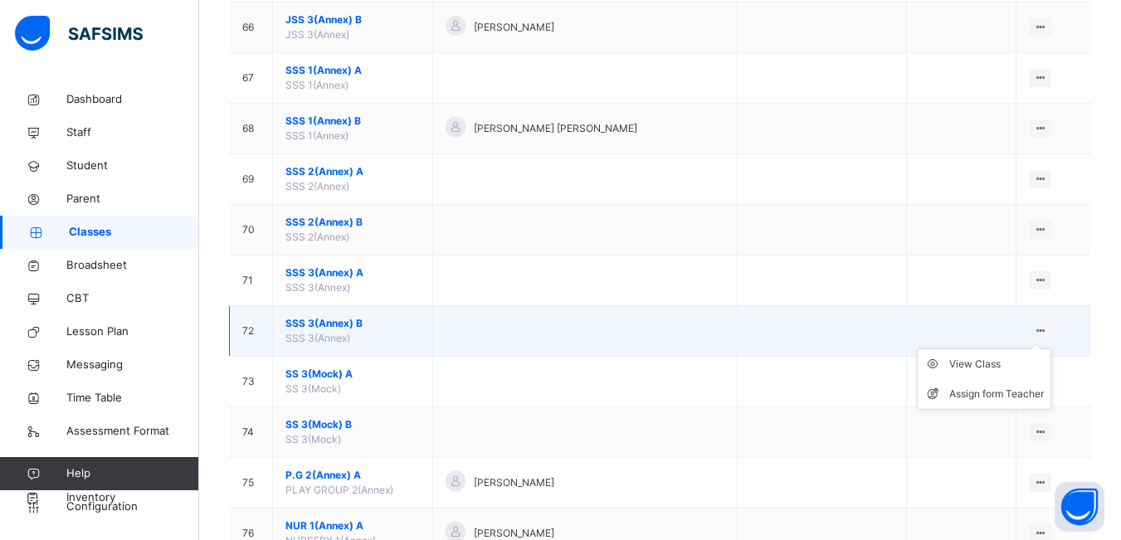
click at [1041, 348] on ul "View Class Assign form Teacher" at bounding box center [984, 378] width 134 height 61
click at [982, 367] on div "View Class" at bounding box center [996, 364] width 95 height 17
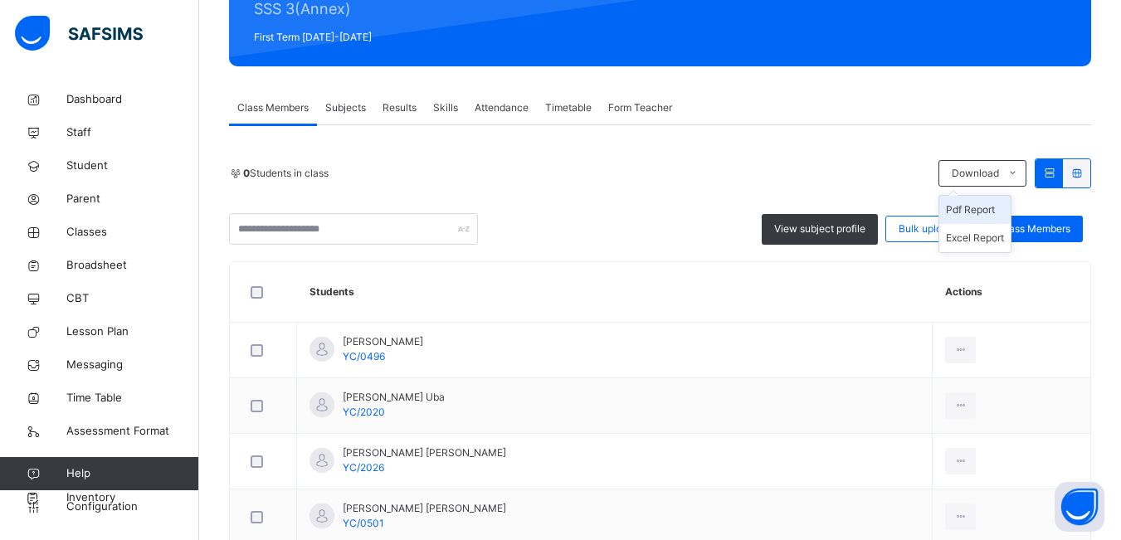
scroll to position [249, 0]
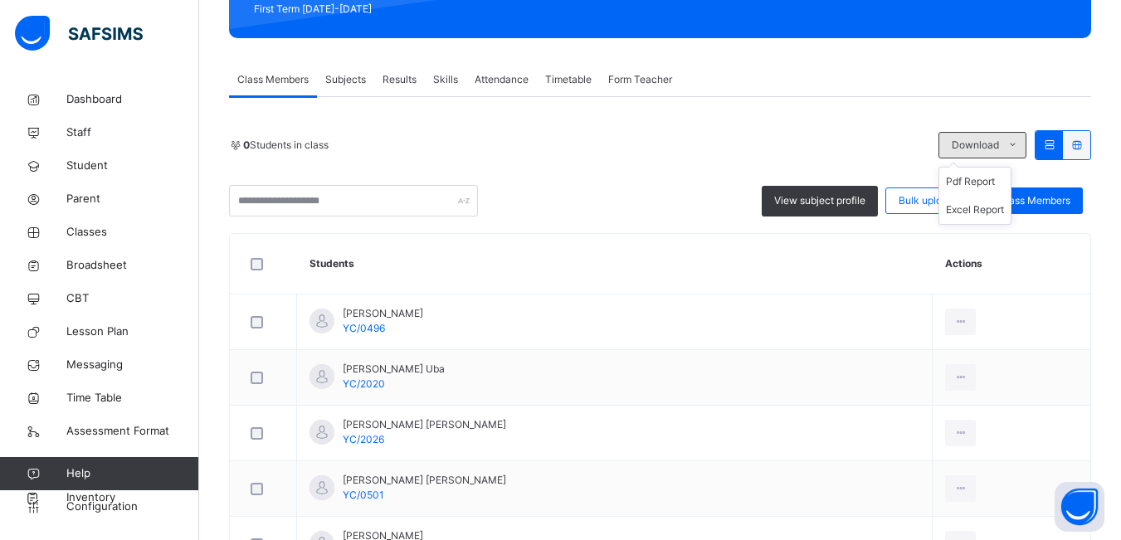
click at [1019, 145] on icon at bounding box center [1012, 145] width 12 height 13
click at [1002, 207] on li "Excel Report" at bounding box center [974, 210] width 71 height 28
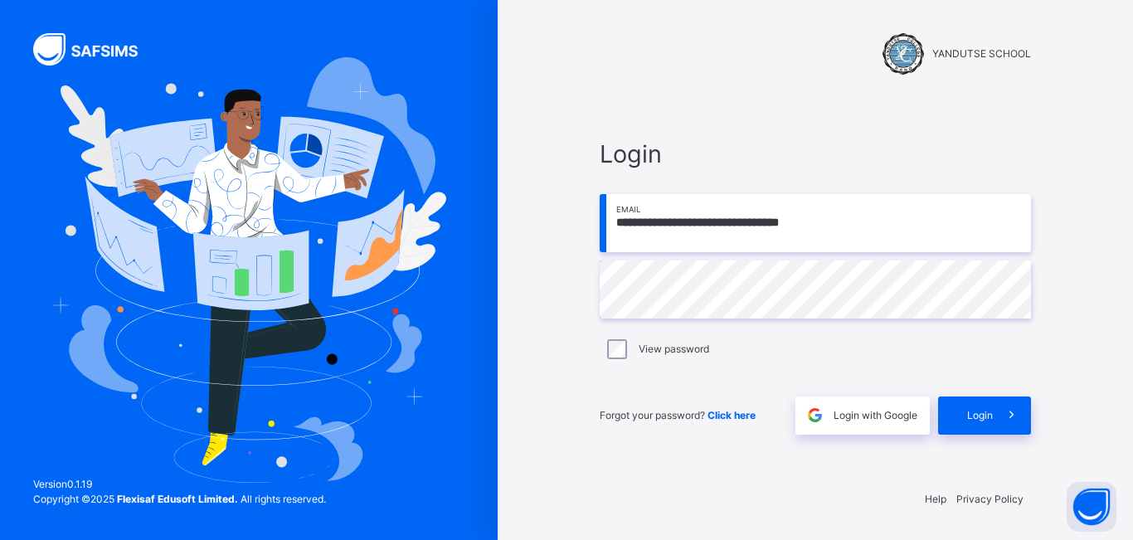
click at [967, 416] on span "Login" at bounding box center [980, 415] width 26 height 15
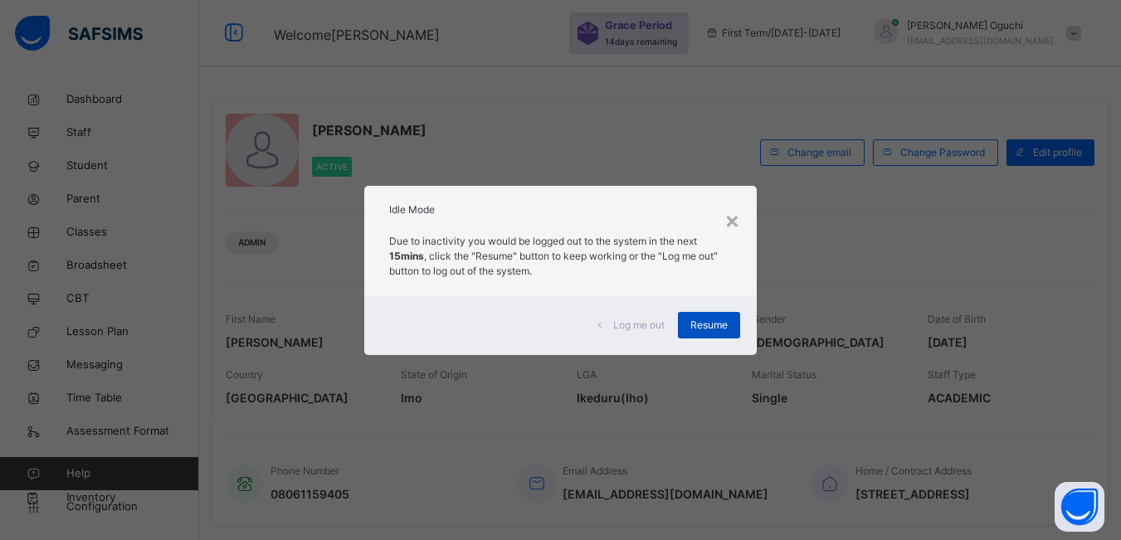
click at [703, 332] on span "Resume" at bounding box center [708, 325] width 37 height 15
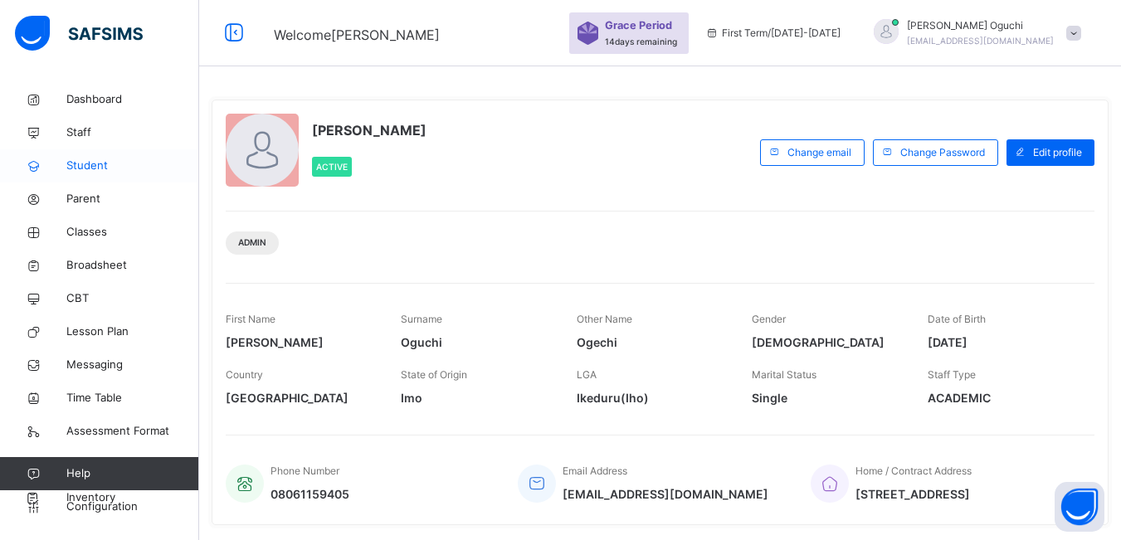
click at [74, 163] on span "Student" at bounding box center [132, 166] width 133 height 17
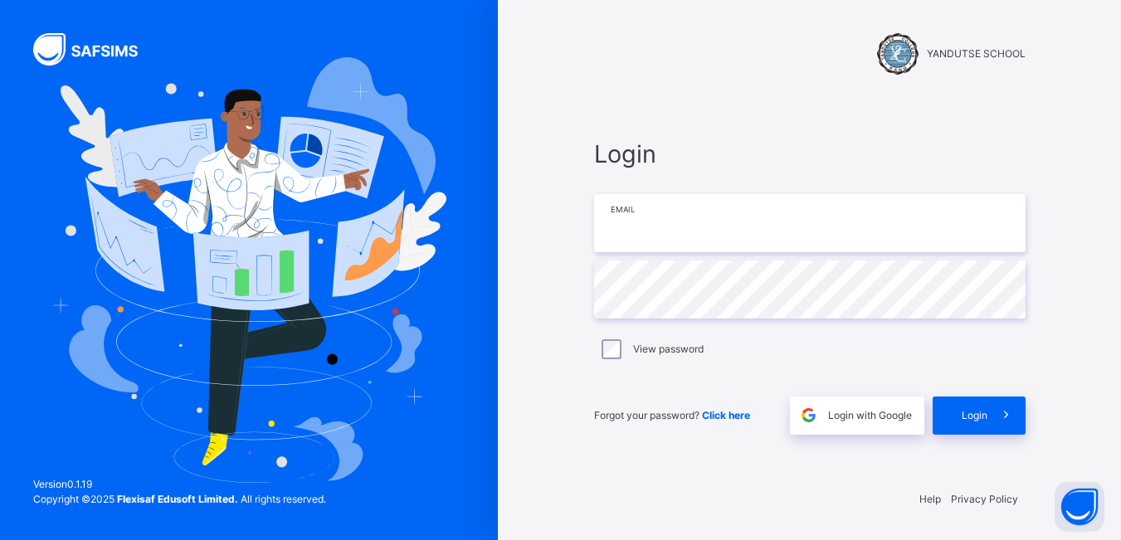
type input "**********"
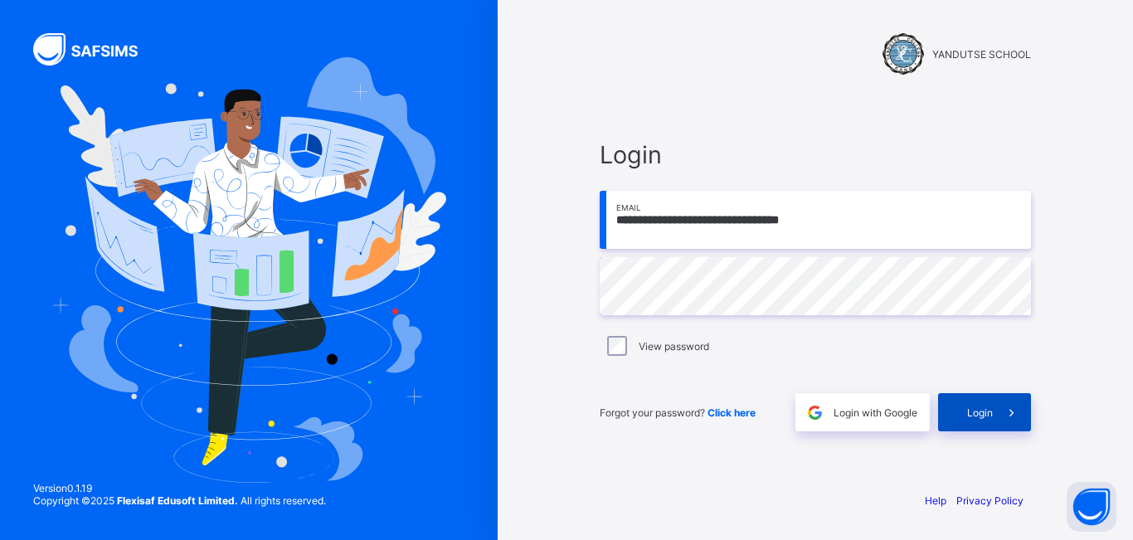
click at [969, 404] on div "Login" at bounding box center [984, 412] width 93 height 38
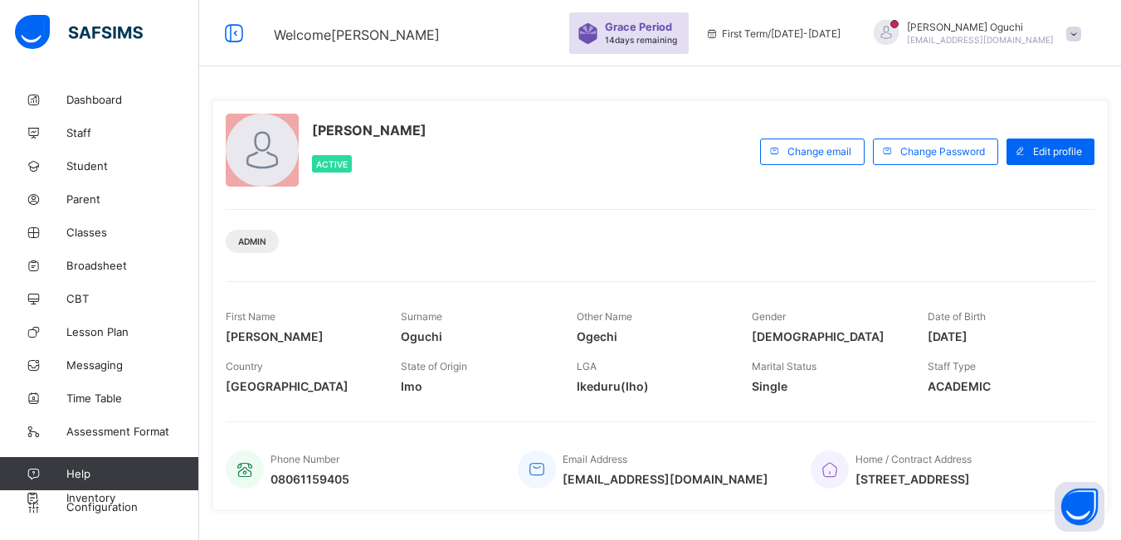
click at [709, 152] on div "[PERSON_NAME] Active" at bounding box center [489, 151] width 526 height 75
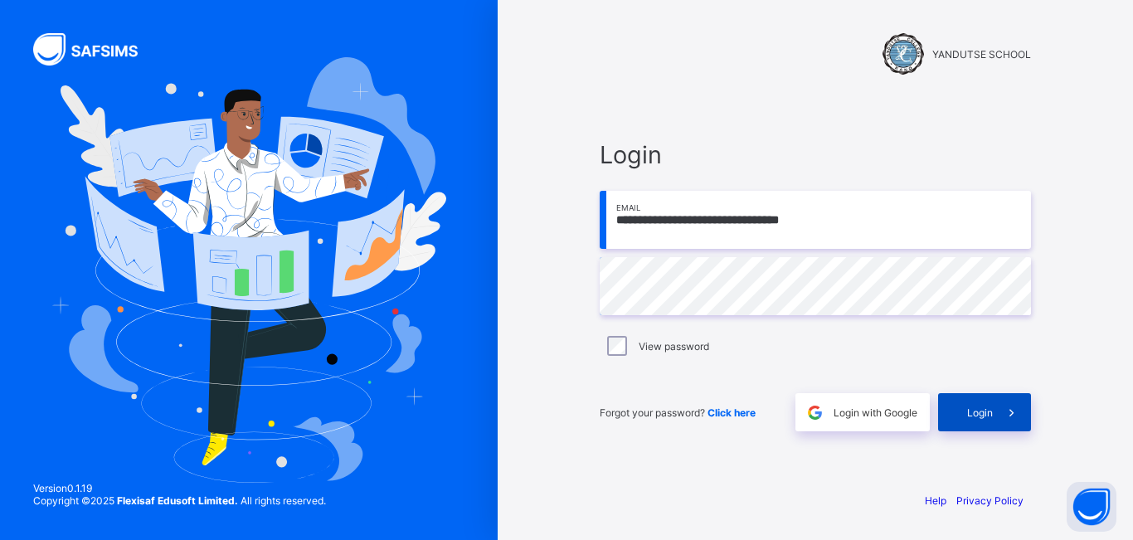
click at [984, 408] on span "Login" at bounding box center [980, 413] width 26 height 12
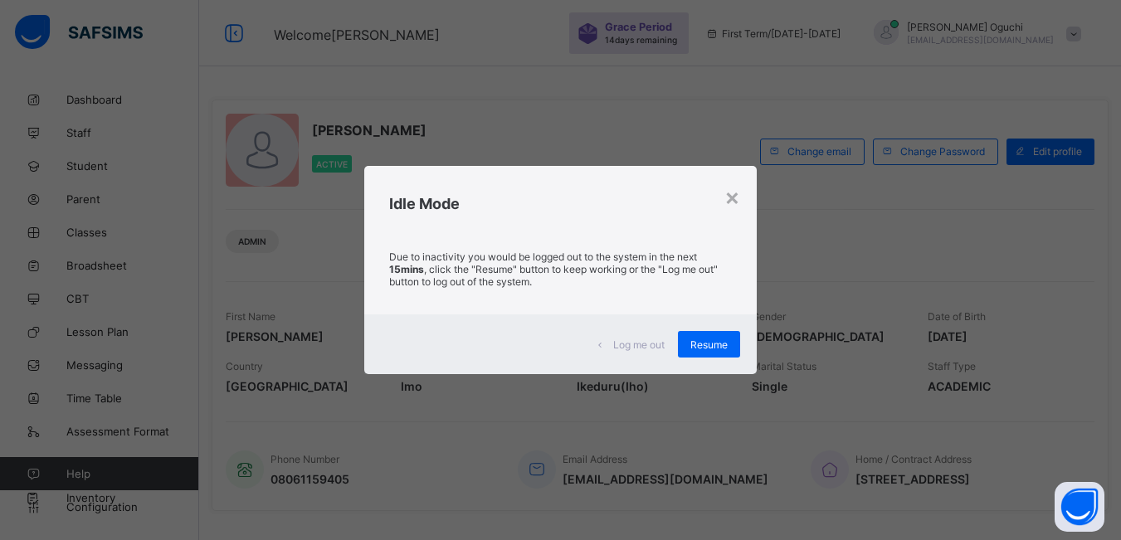
click at [733, 344] on div "Resume" at bounding box center [709, 344] width 62 height 27
click at [702, 346] on span "Resume" at bounding box center [708, 344] width 37 height 12
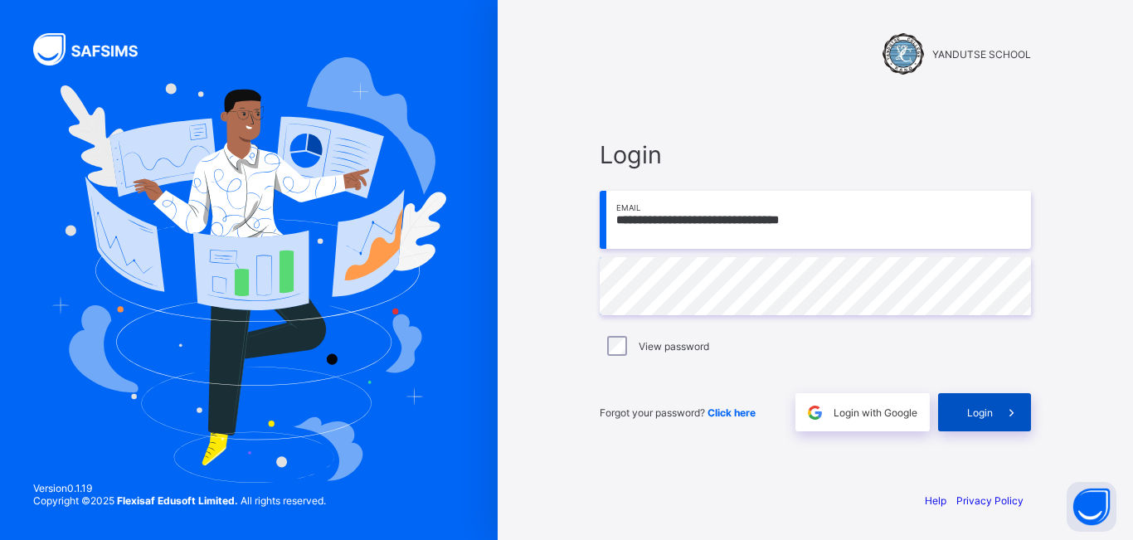
click at [965, 416] on div "Login" at bounding box center [984, 412] width 93 height 38
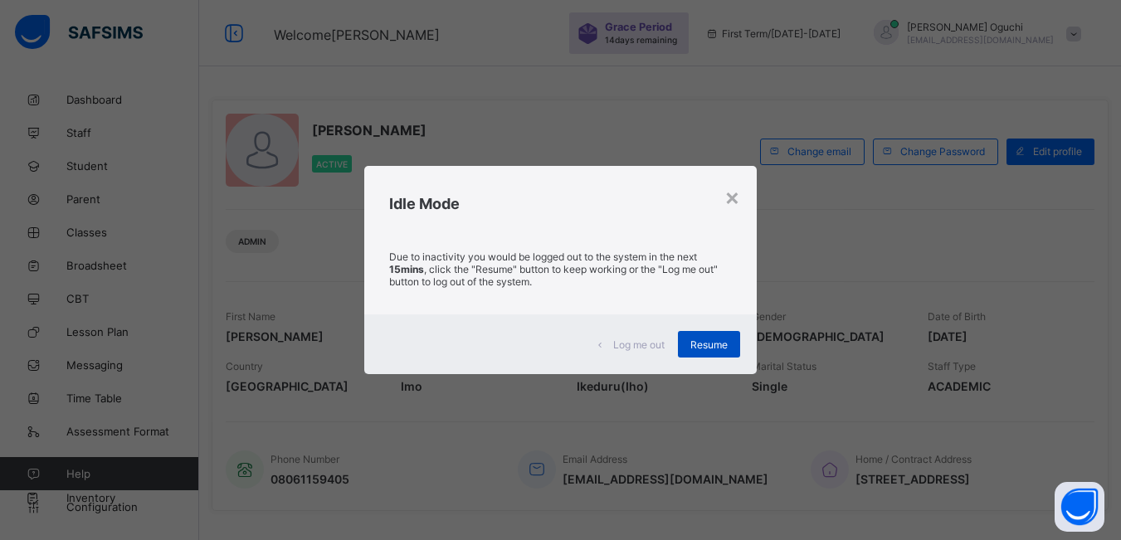
click at [710, 343] on span "Resume" at bounding box center [708, 344] width 37 height 12
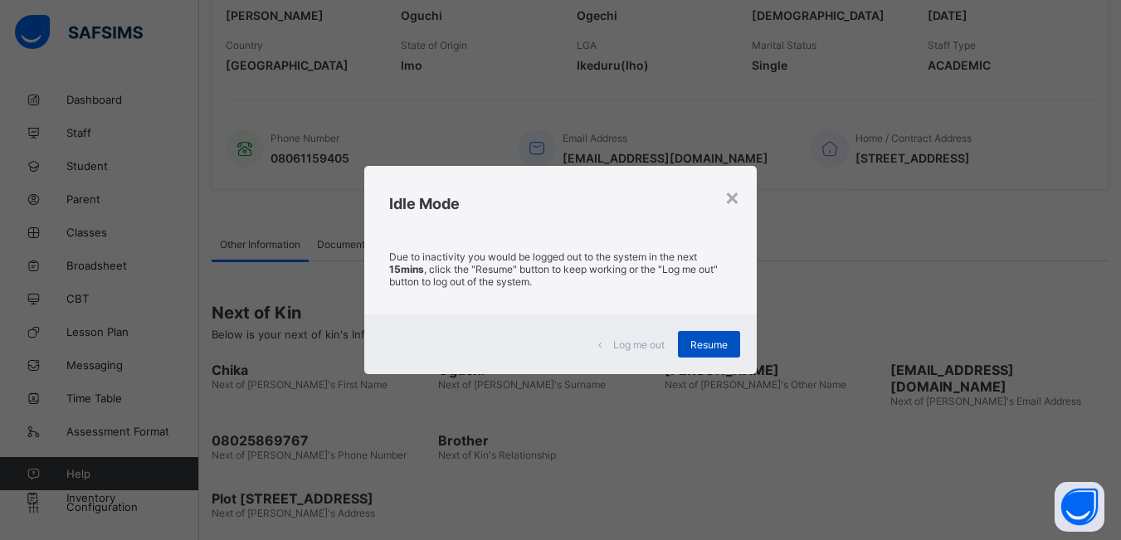
click at [727, 346] on span "Resume" at bounding box center [708, 344] width 37 height 12
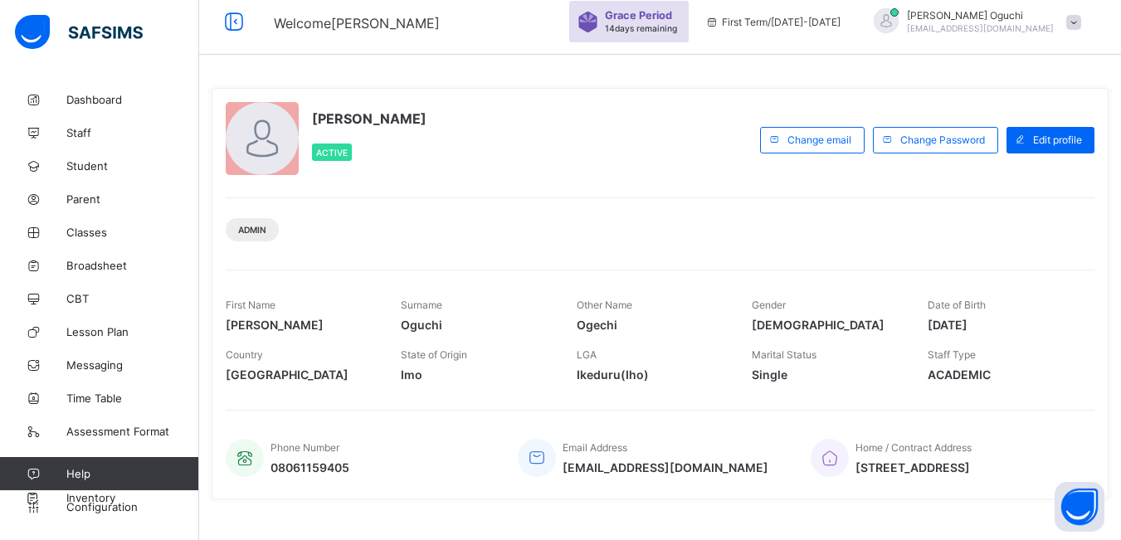
scroll to position [0, 0]
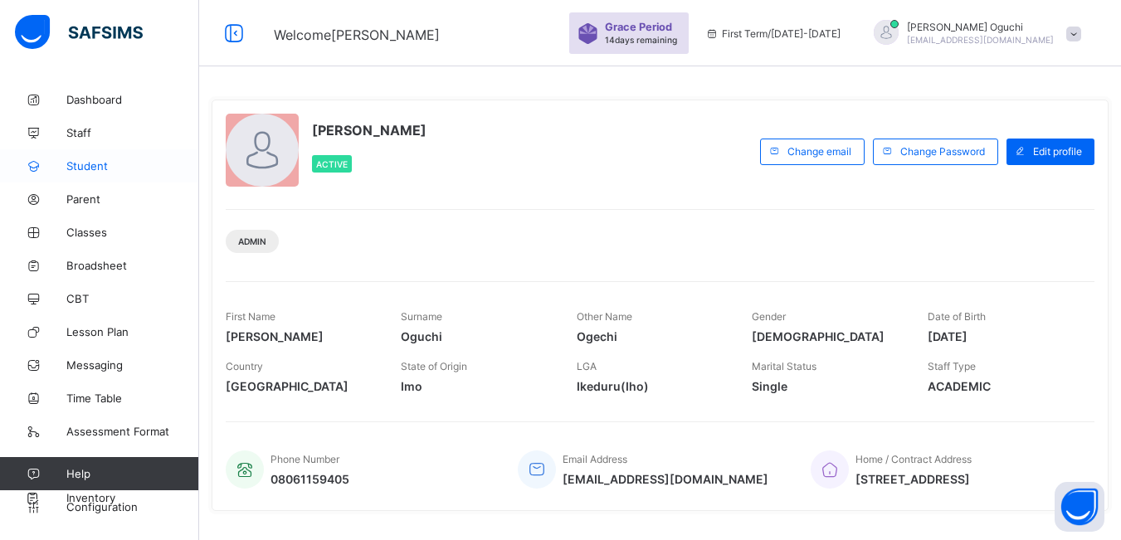
click at [101, 164] on span "Student" at bounding box center [132, 165] width 133 height 13
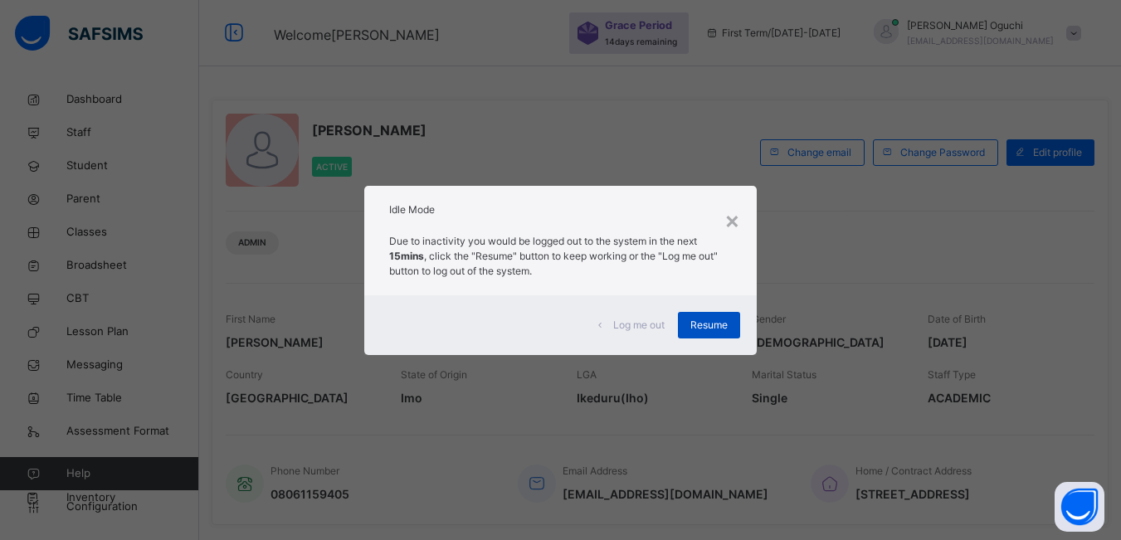
click at [714, 324] on span "Resume" at bounding box center [708, 325] width 37 height 15
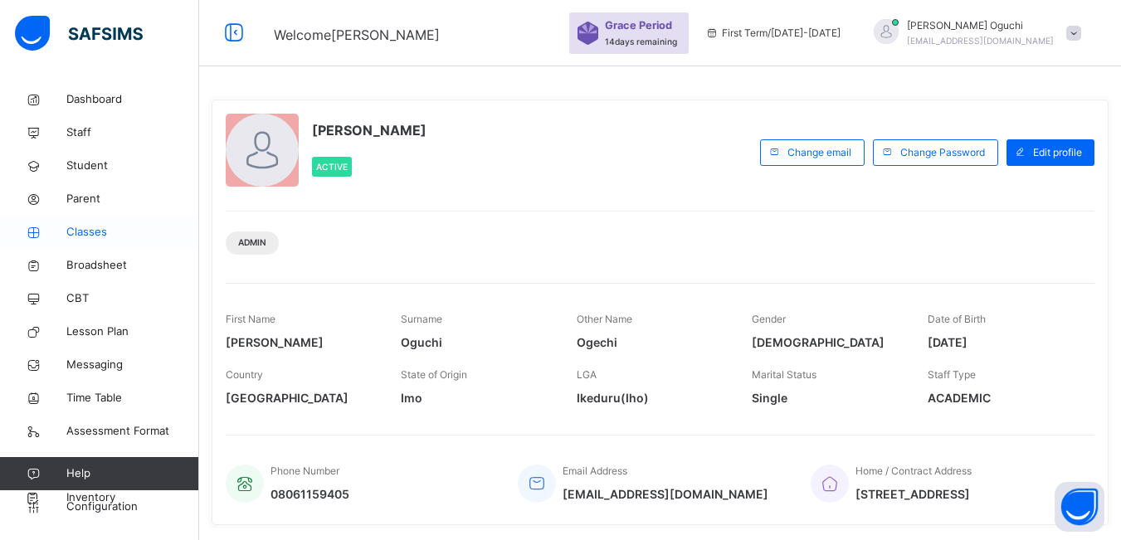
click at [95, 229] on span "Classes" at bounding box center [132, 232] width 133 height 17
